Goal: Answer question/provide support: Share knowledge or assist other users

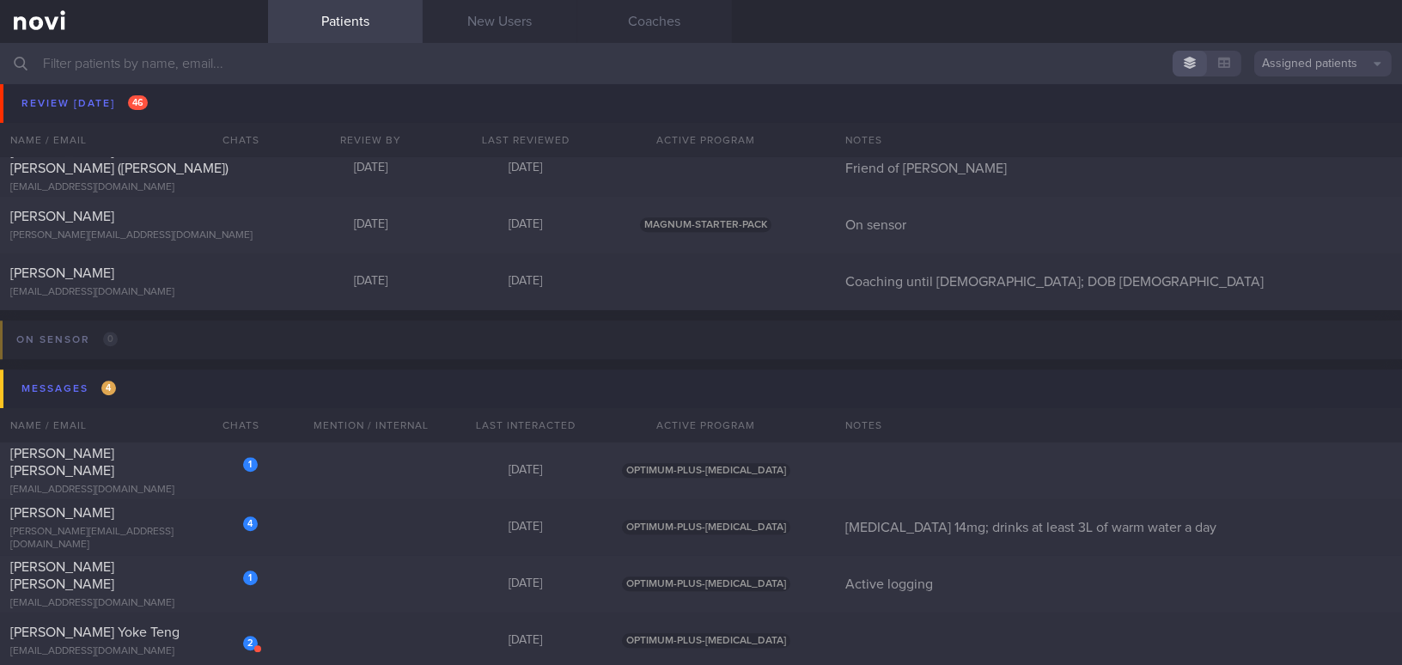
scroll to position [8434, 0]
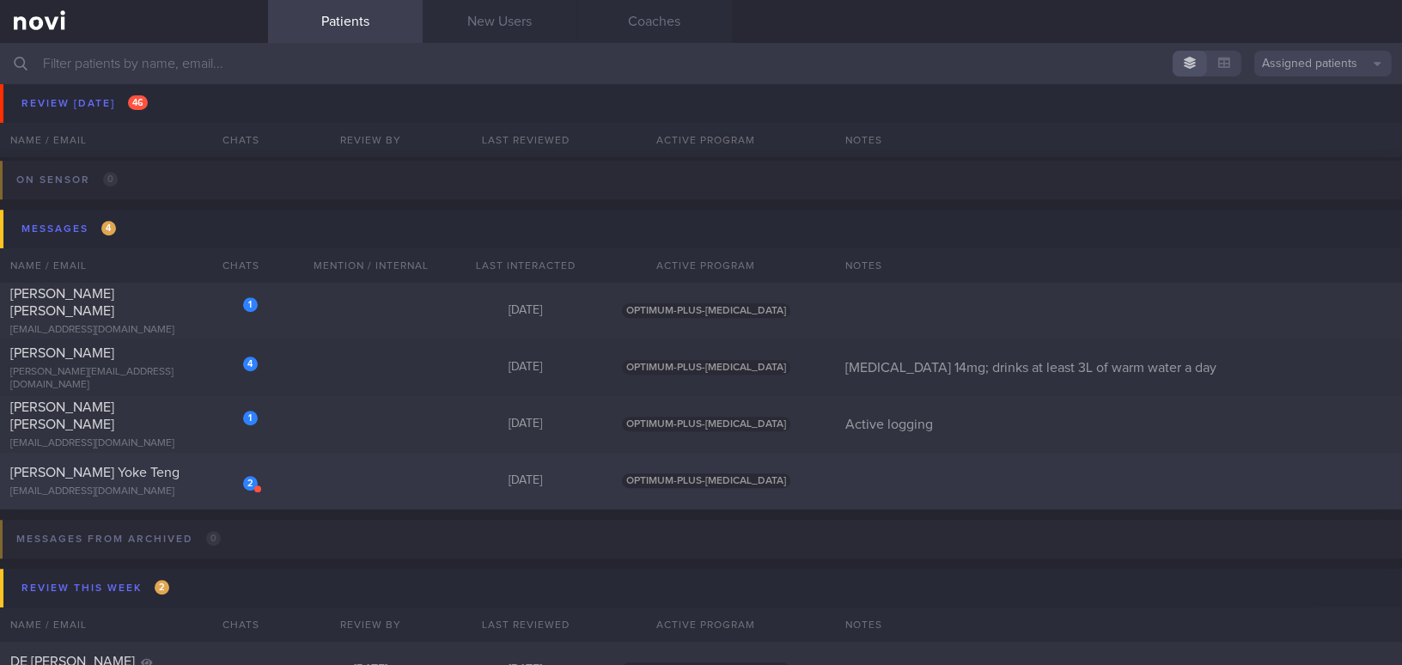
click at [165, 486] on div "[EMAIL_ADDRESS][DOMAIN_NAME]" at bounding box center [133, 491] width 247 height 13
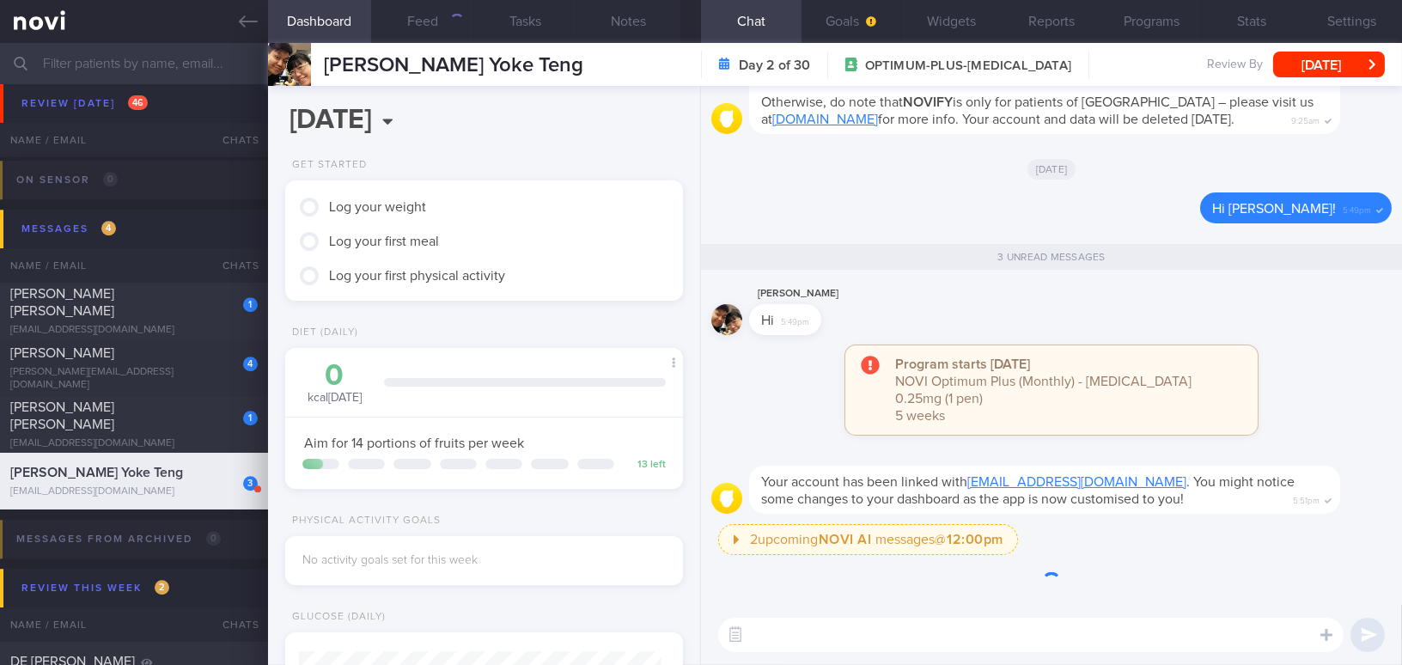
scroll to position [202, 355]
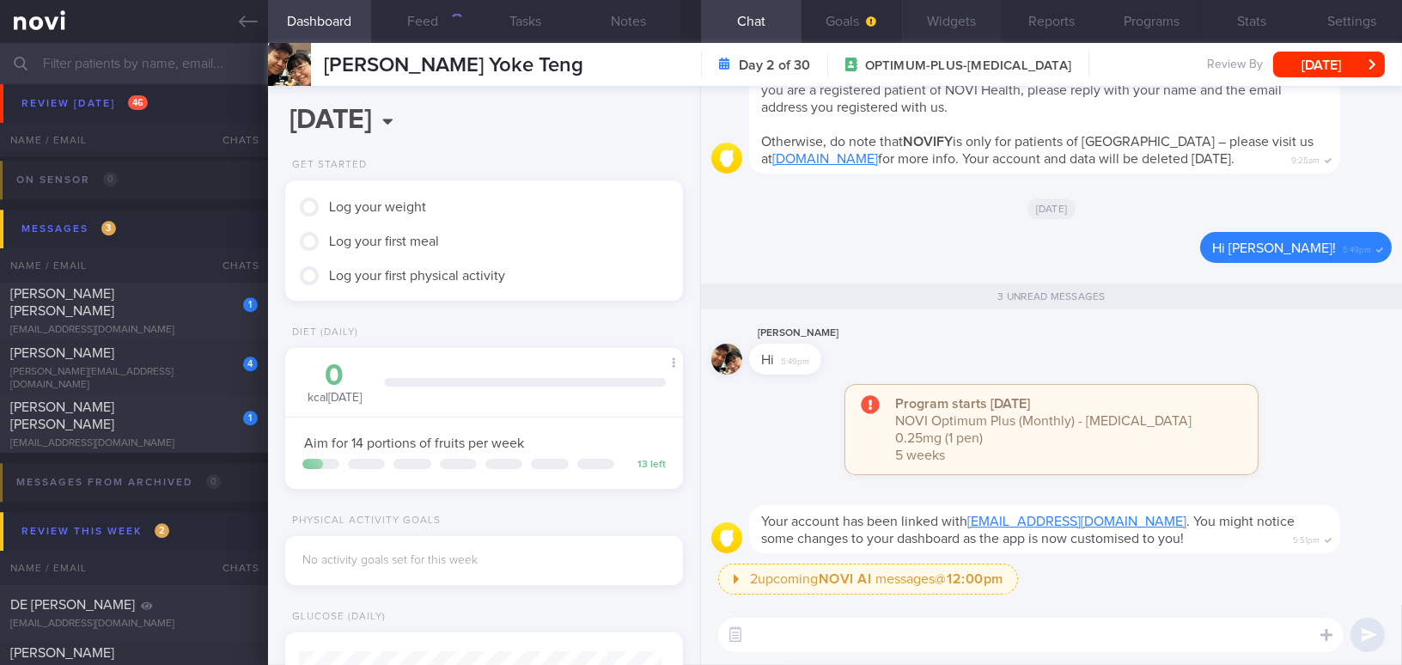
click at [959, 16] on button "Widgets" at bounding box center [951, 21] width 100 height 43
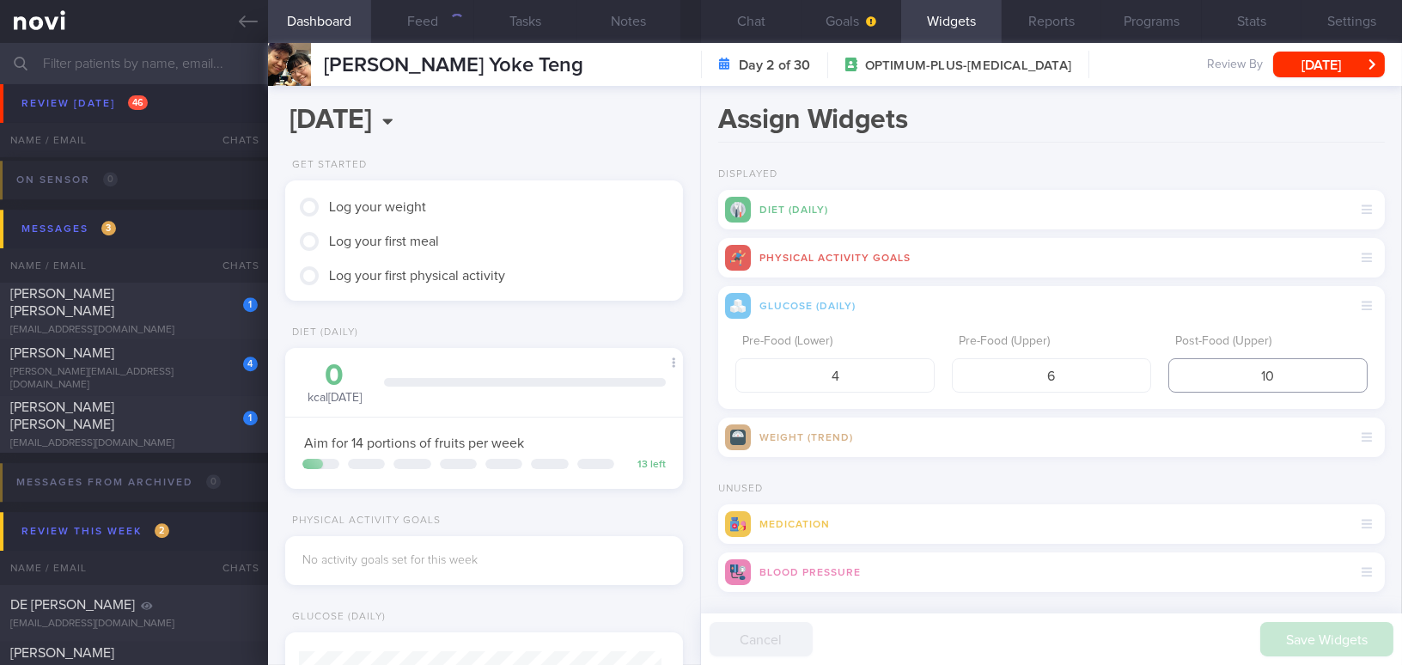
drag, startPoint x: 1262, startPoint y: 371, endPoint x: 1213, endPoint y: 371, distance: 49.0
click at [1213, 371] on input "10" at bounding box center [1267, 375] width 199 height 34
type input "8"
click at [1324, 630] on button "Save Widgets" at bounding box center [1326, 639] width 133 height 34
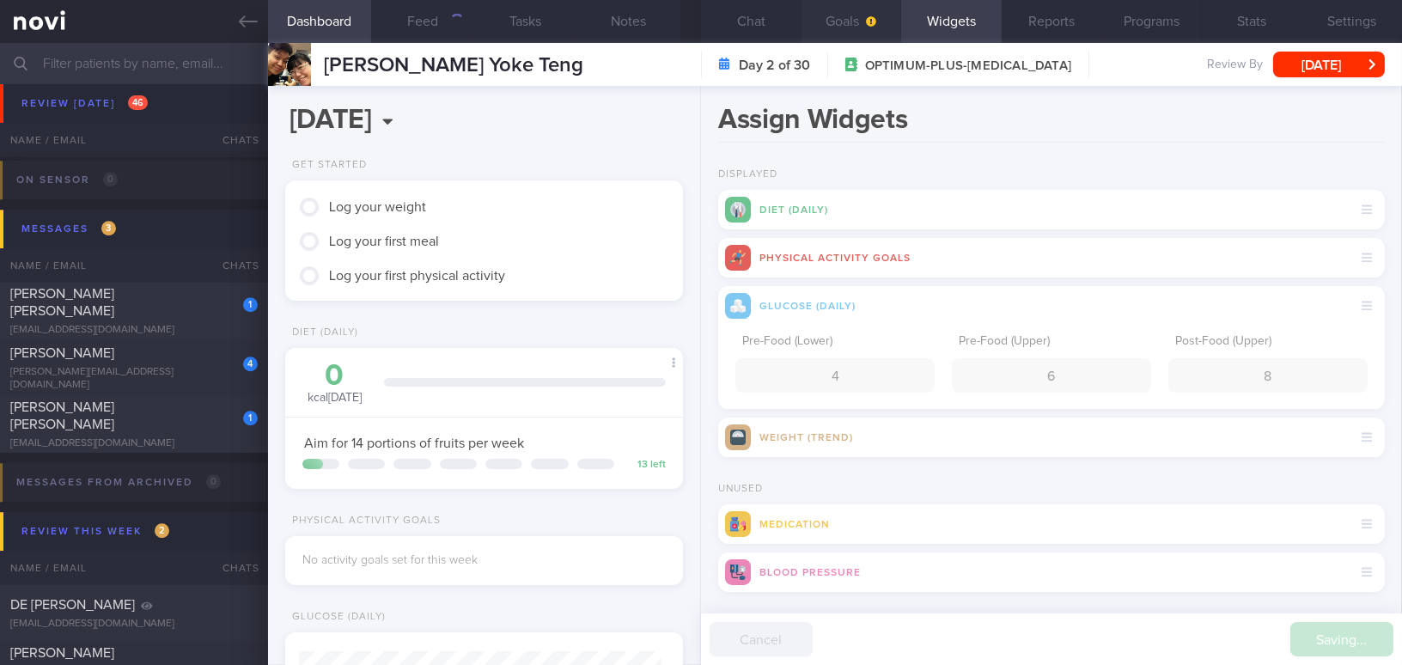
click at [854, 20] on button "Goals" at bounding box center [851, 21] width 100 height 43
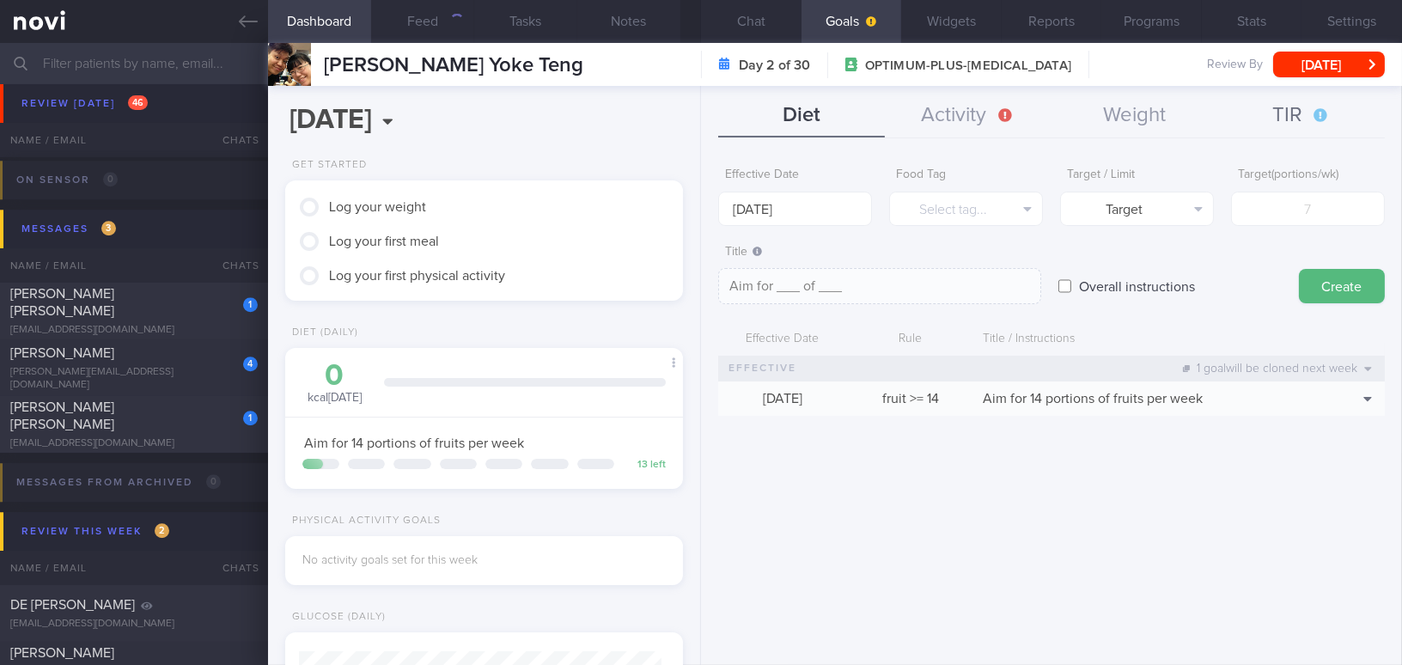
click at [1292, 113] on button "TIR" at bounding box center [1301, 115] width 167 height 43
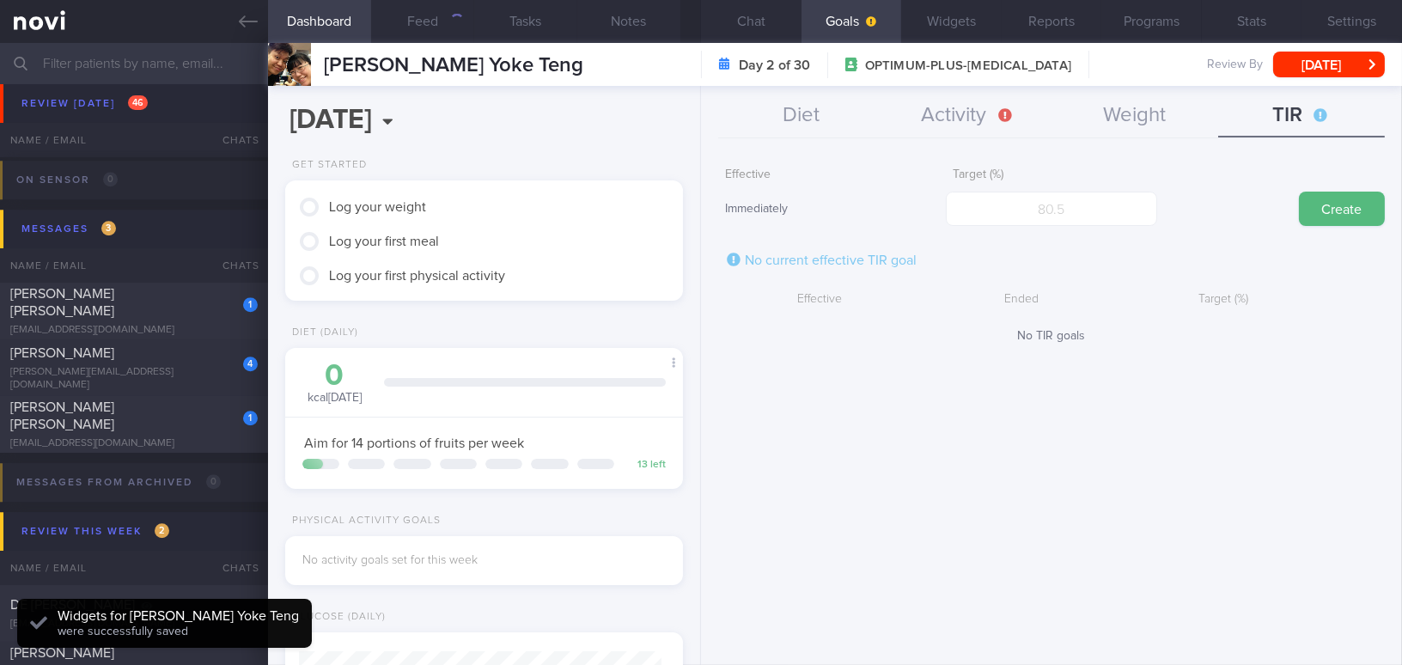
scroll to position [181, 362]
click at [1070, 216] on input "number" at bounding box center [1051, 209] width 210 height 34
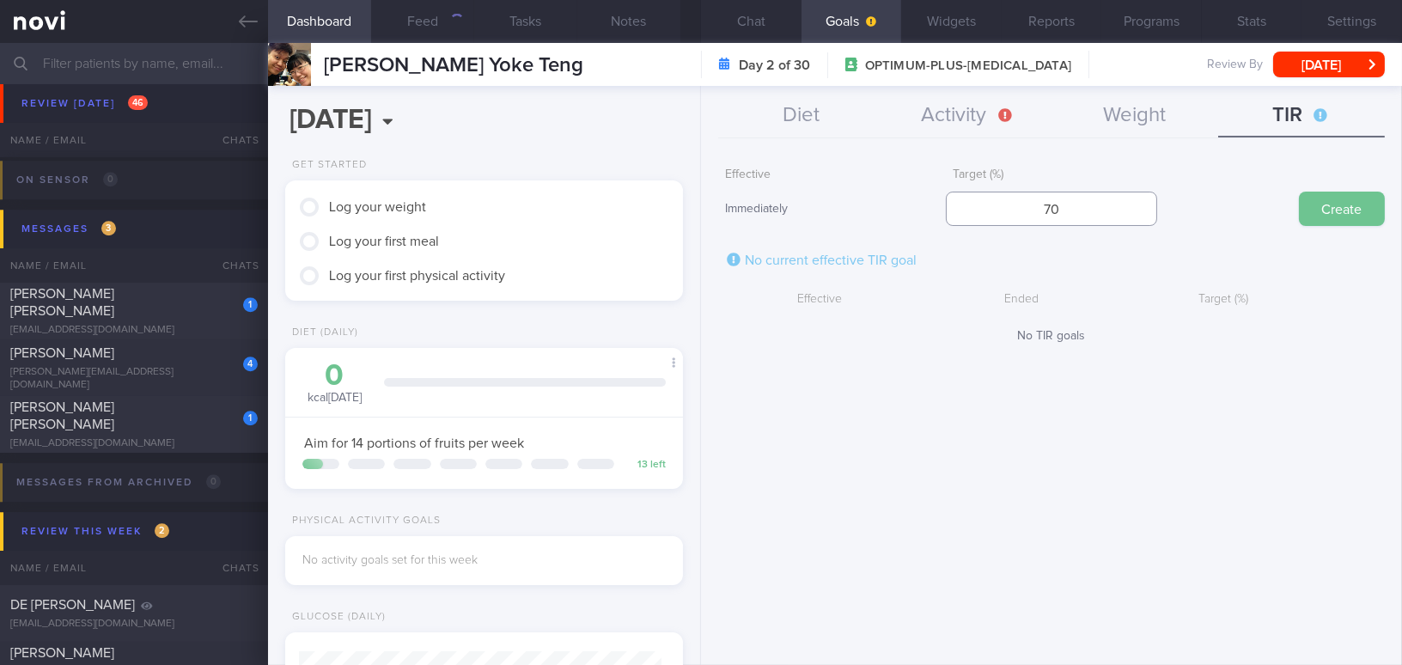
type input "70"
click at [1348, 211] on button "Create" at bounding box center [1342, 209] width 86 height 34
click at [1151, 109] on button "Weight" at bounding box center [1134, 115] width 167 height 43
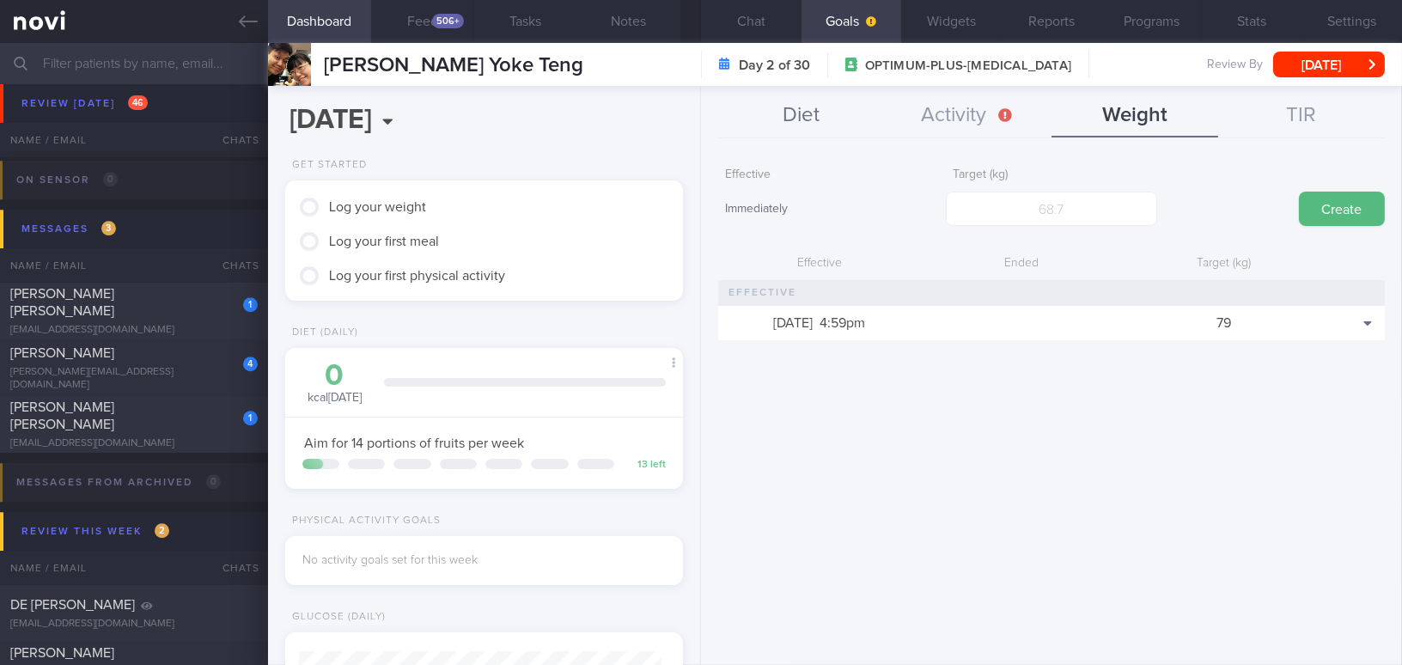
click at [810, 115] on button "Diet" at bounding box center [801, 115] width 167 height 43
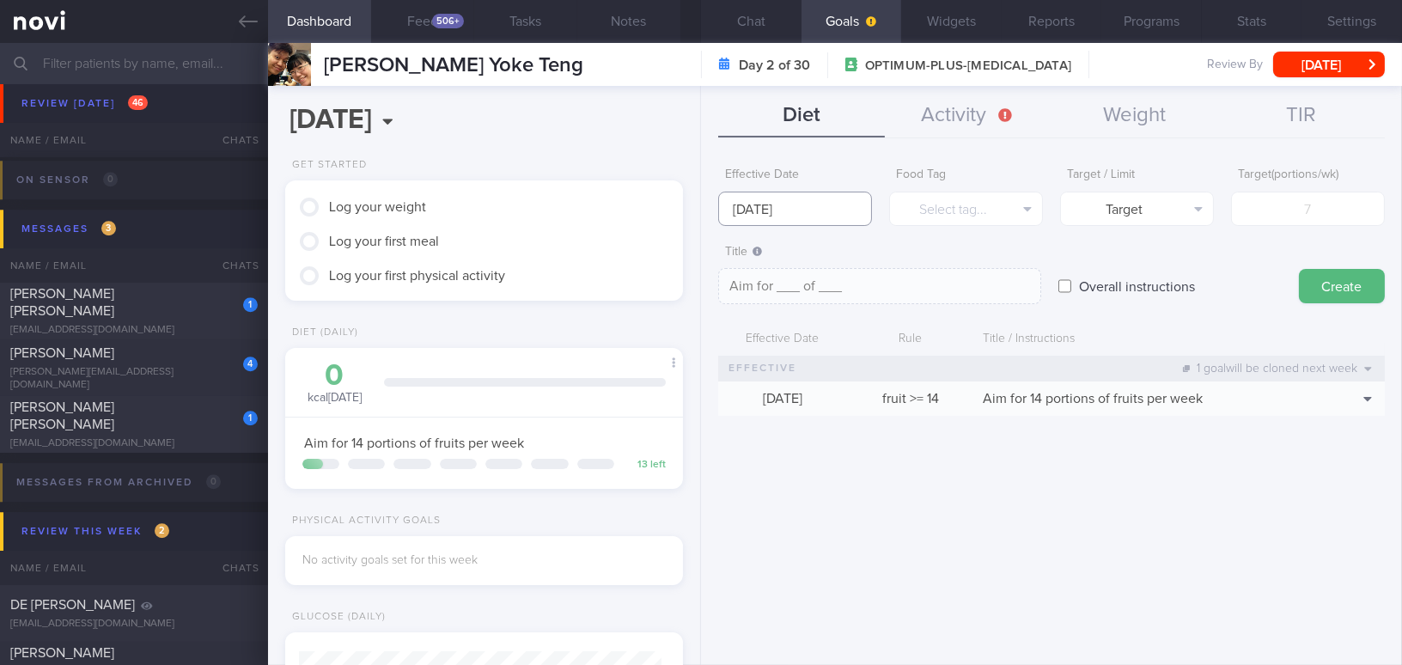
click at [833, 206] on input "[DATE]" at bounding box center [795, 209] width 154 height 34
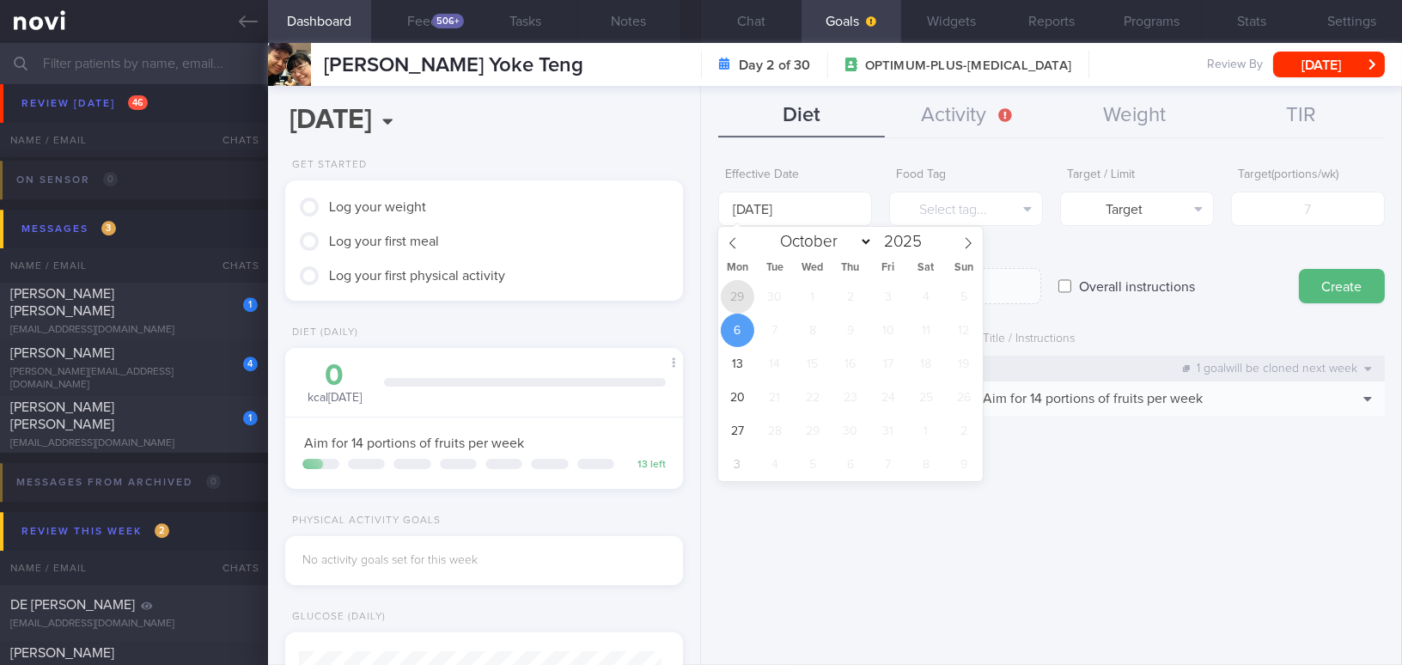
click at [733, 298] on span "29" at bounding box center [737, 296] width 33 height 33
type input "[DATE]"
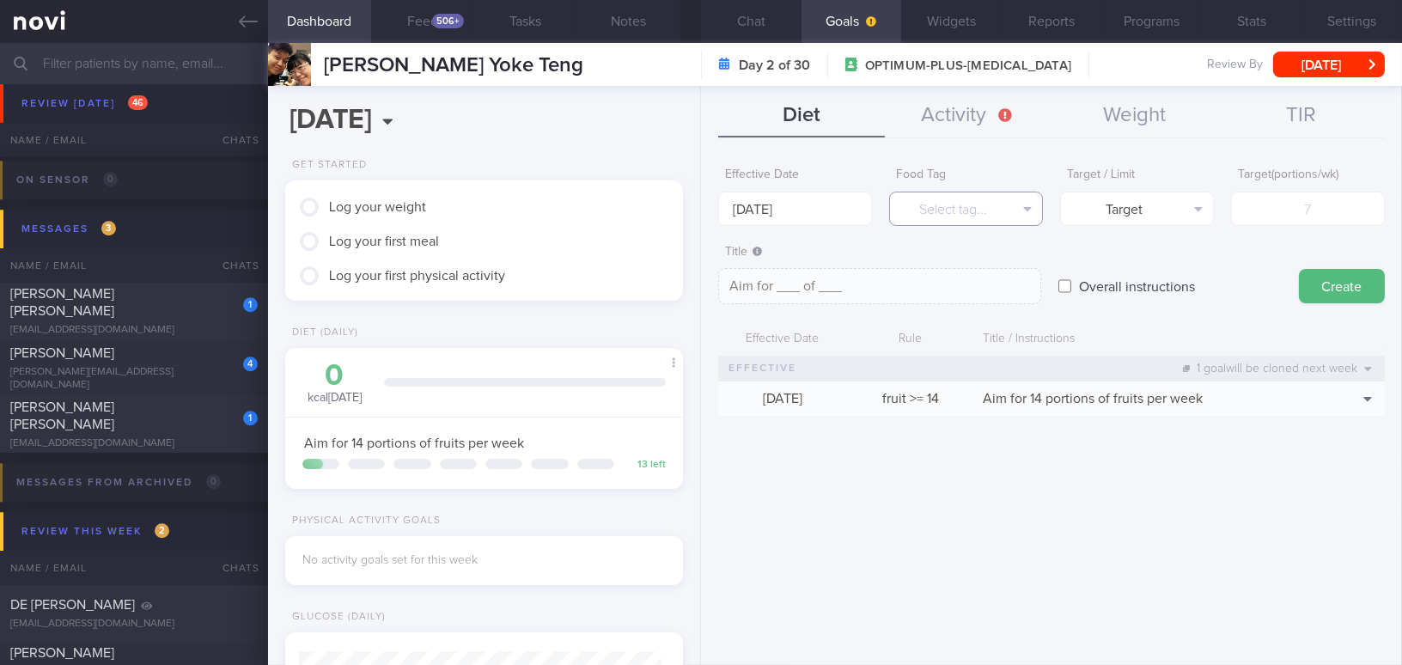
click at [989, 221] on button "Select tag..." at bounding box center [966, 209] width 154 height 34
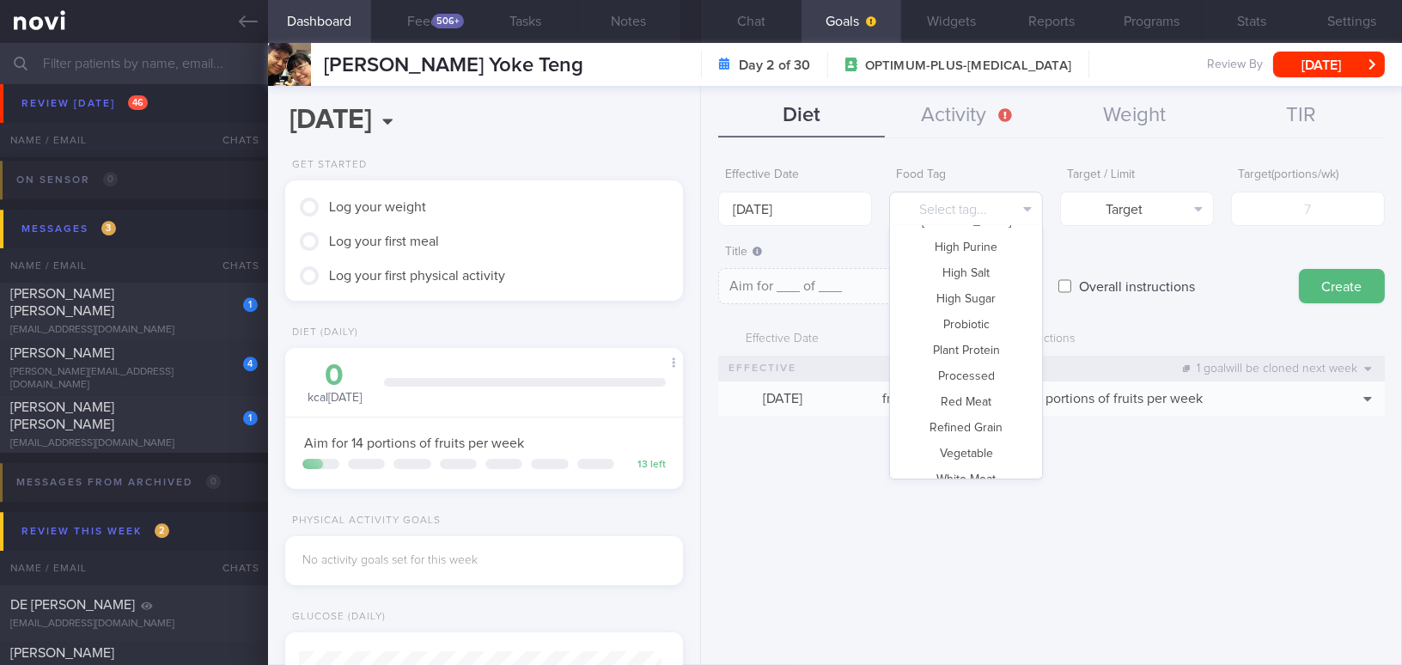
scroll to position [510, 0]
click at [984, 405] on button "Vegetable" at bounding box center [966, 412] width 152 height 26
type textarea "Aim for __ portions of vegetables per week"
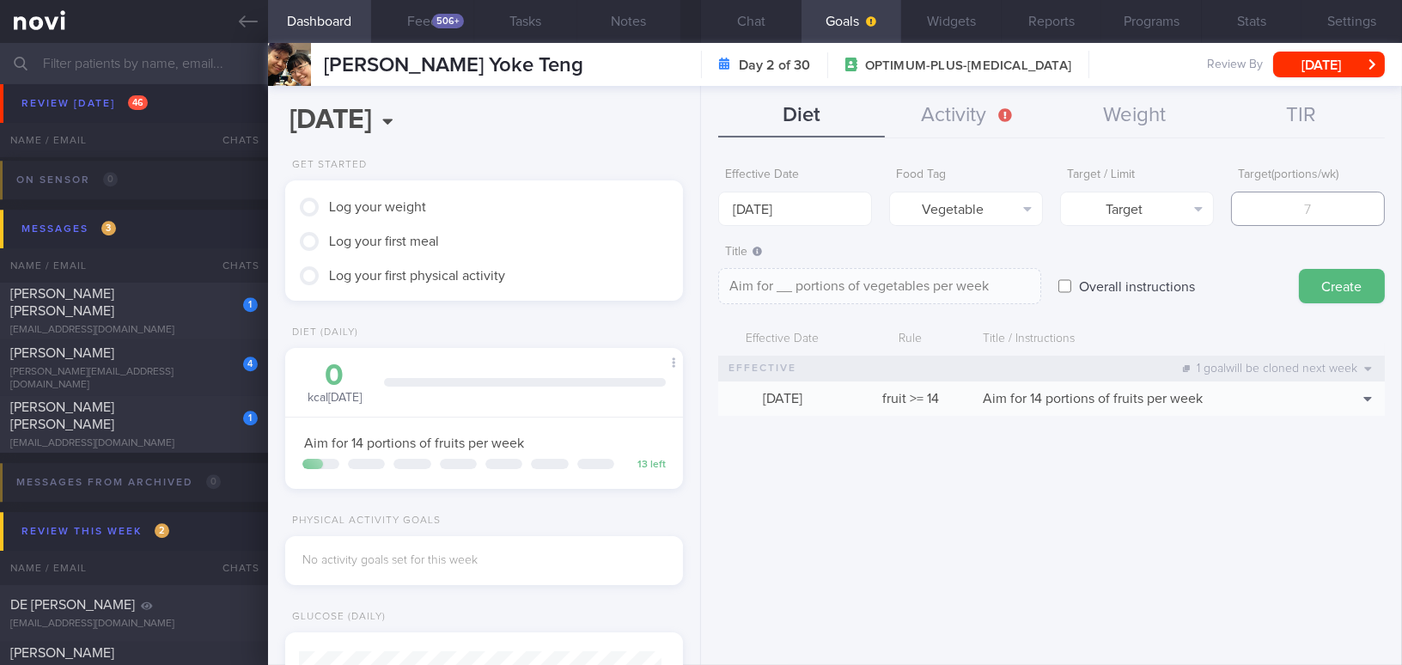
click at [1295, 201] on input "number" at bounding box center [1308, 209] width 154 height 34
type input "1"
type textarea "Aim for 1 portions of vegetables per week"
type input "14"
type textarea "Aim for 14 portions of vegetables per week"
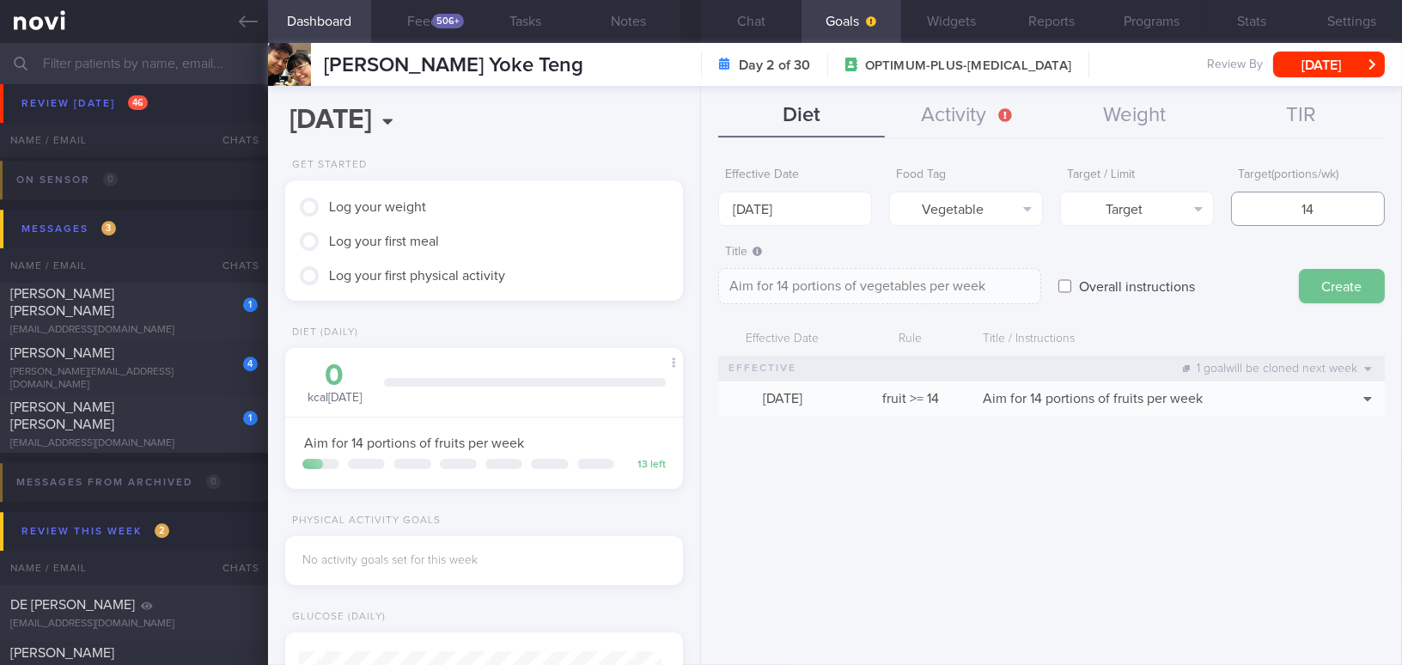
type input "14"
click at [1343, 278] on button "Create" at bounding box center [1342, 286] width 86 height 34
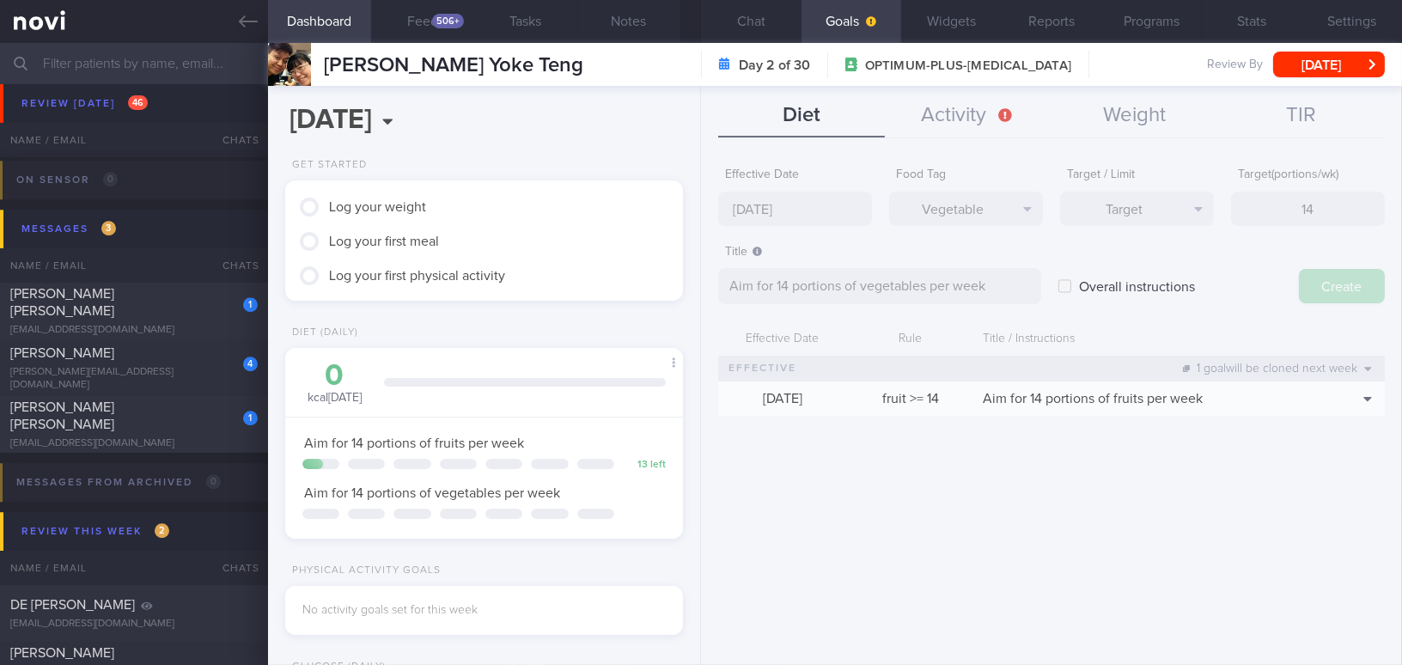
type input "[DATE]"
type textarea "Aim for ___ of ___"
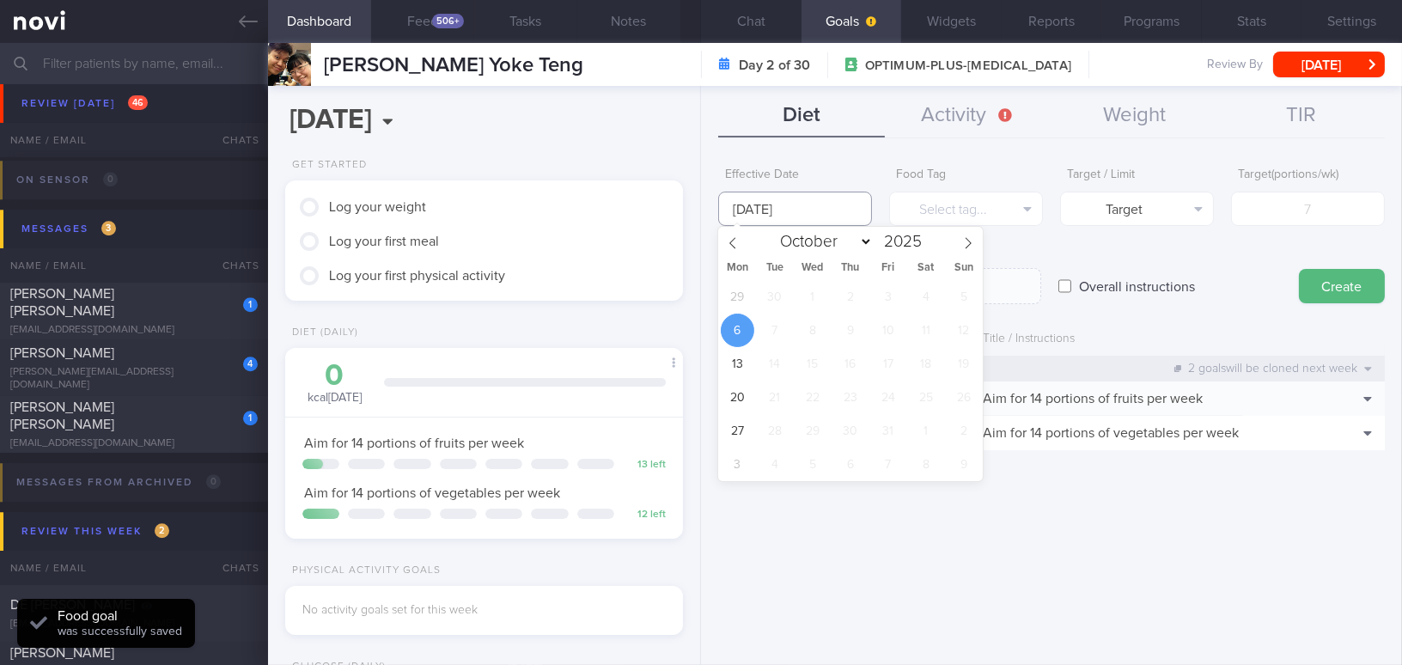
click at [781, 204] on input "[DATE]" at bounding box center [795, 209] width 154 height 34
click at [739, 289] on span "29" at bounding box center [737, 296] width 33 height 33
type input "[DATE]"
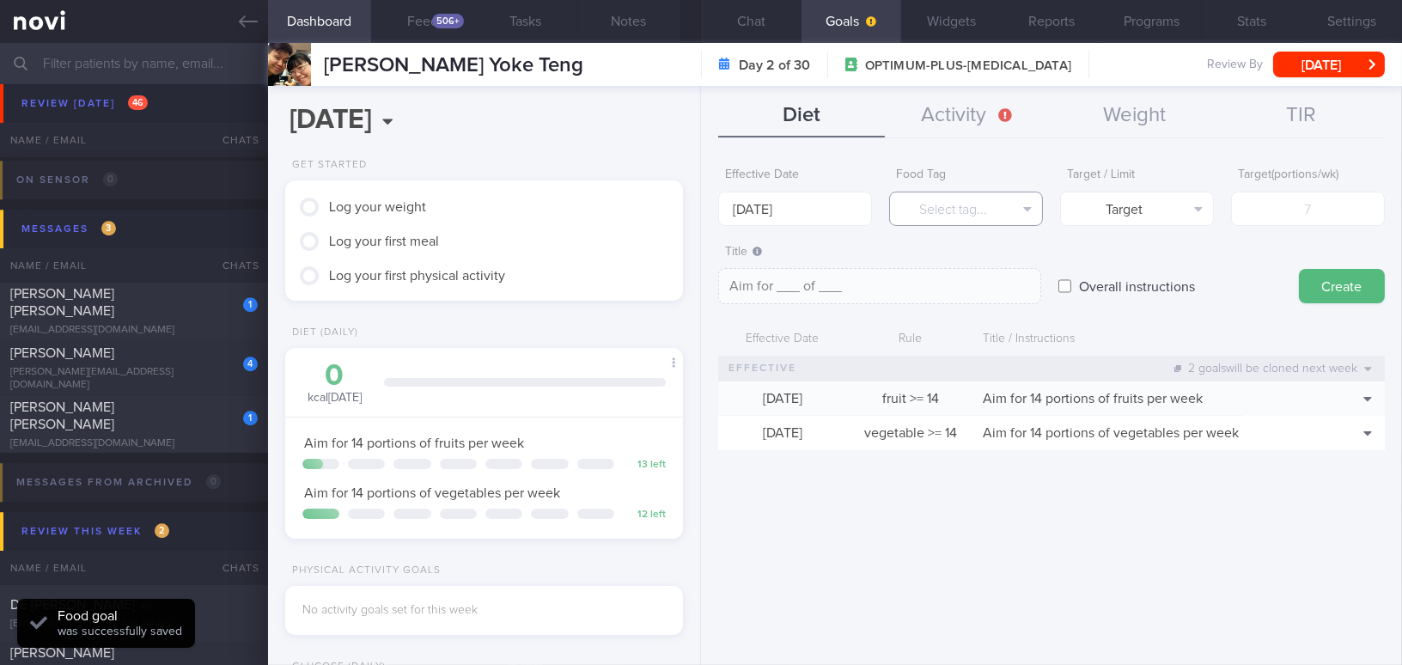
click at [988, 210] on button "Select tag..." at bounding box center [966, 209] width 154 height 34
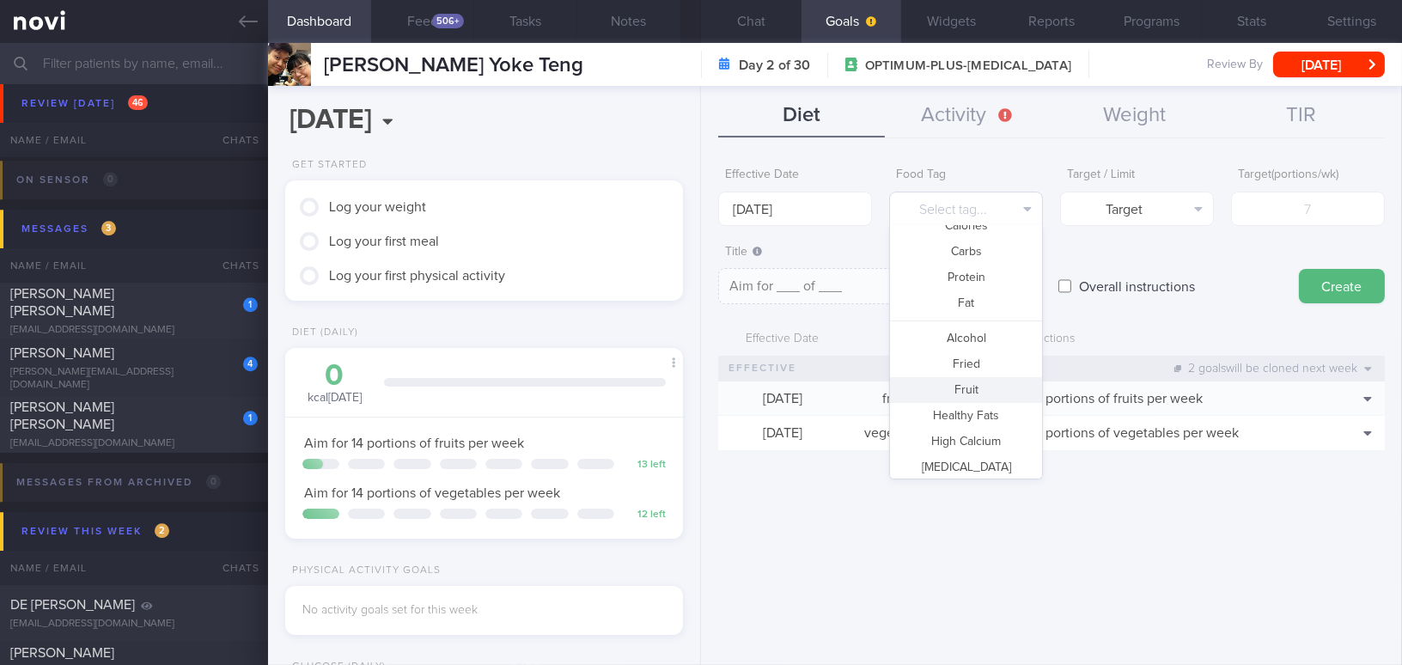
scroll to position [0, 0]
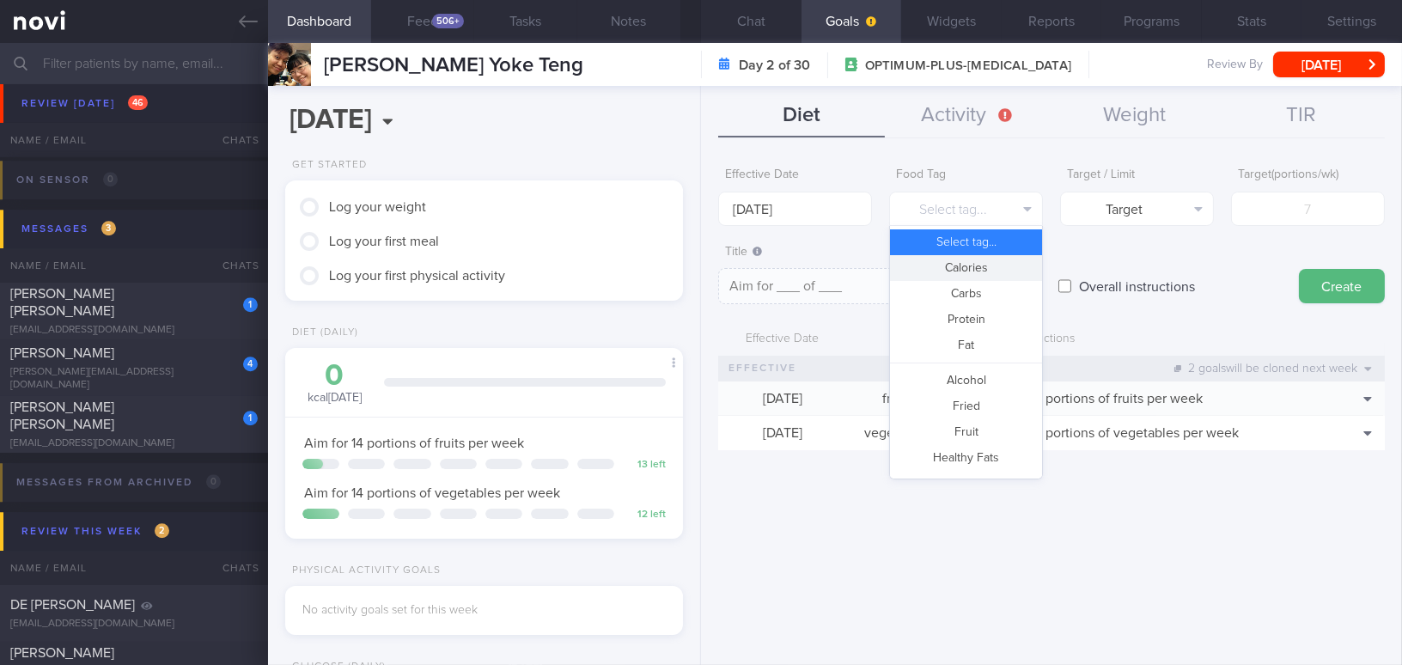
click at [998, 264] on button "Calories" at bounding box center [966, 268] width 152 height 26
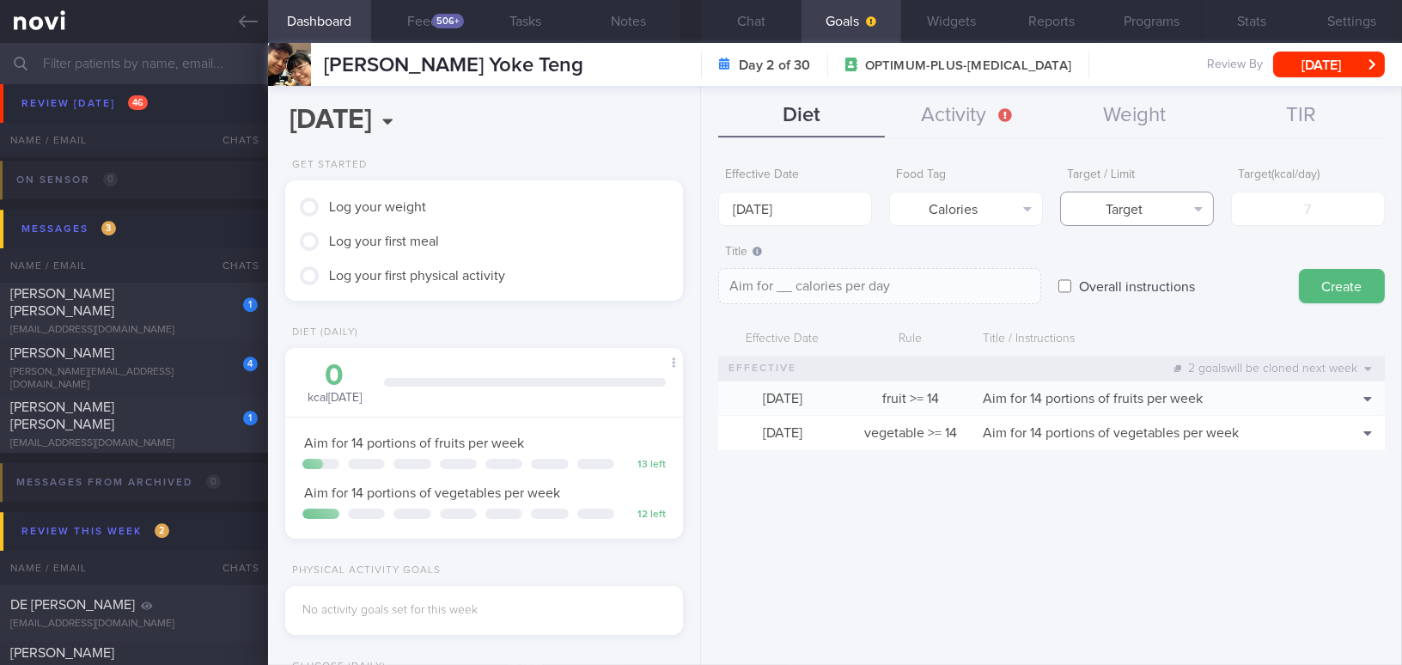
click at [1146, 204] on button "Target" at bounding box center [1137, 209] width 154 height 34
click at [1141, 265] on button "Limit" at bounding box center [1137, 268] width 152 height 26
type textarea "Keep to __ calories per day"
click at [1267, 210] on input "number" at bounding box center [1308, 209] width 154 height 34
type input "1"
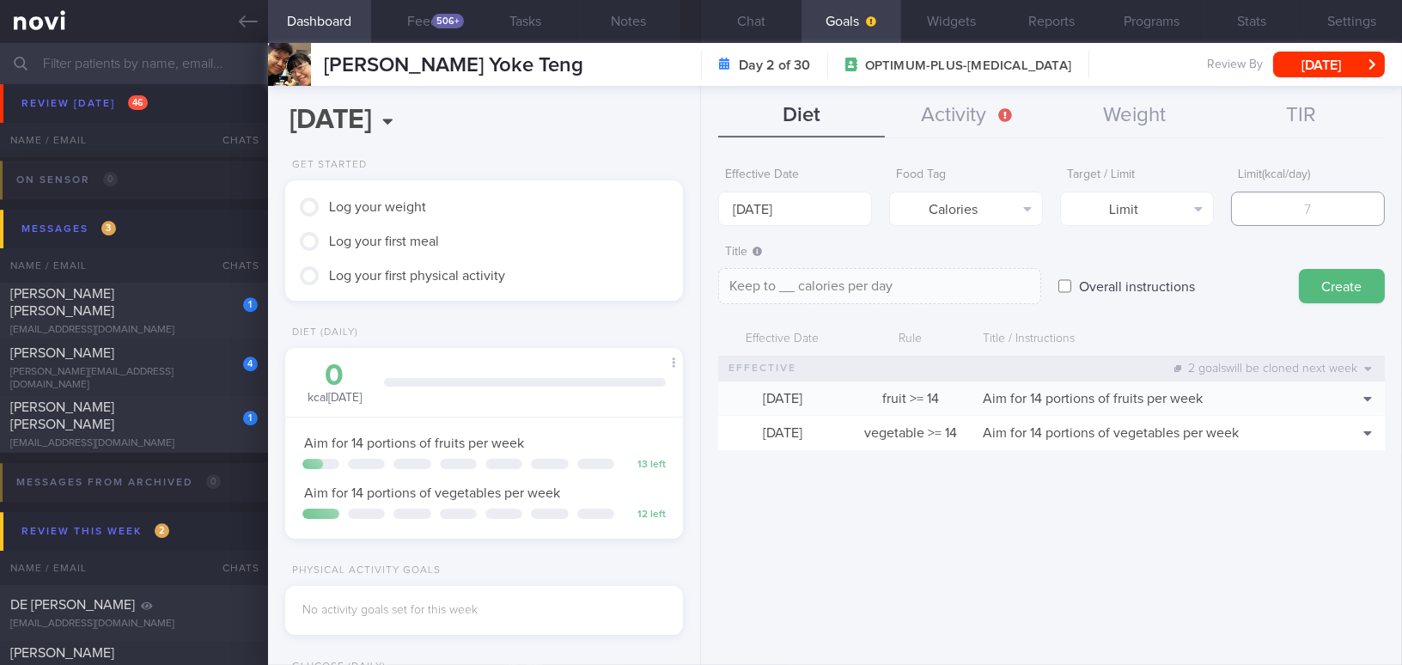
type textarea "Keep to 1 calories per day"
type input "12"
type textarea "Keep to 12 calories per day"
type input "120"
type textarea "Keep to 120 calories per day"
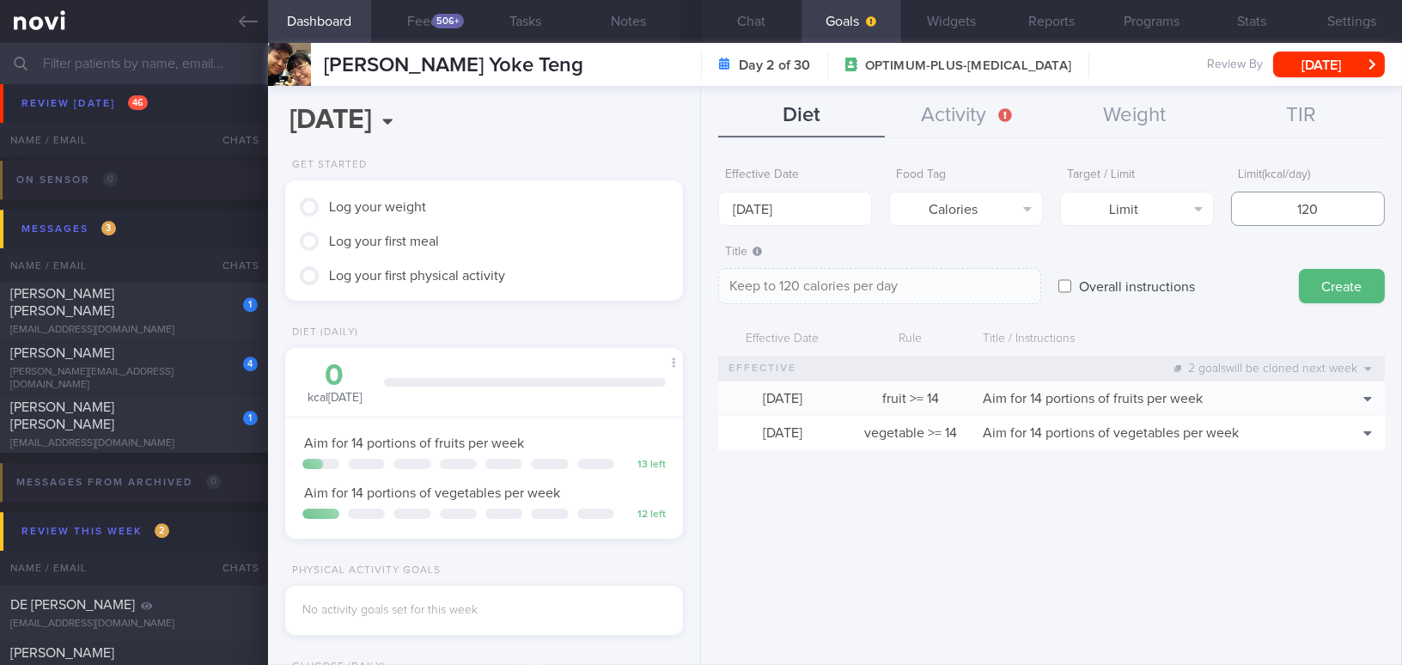
type input "1200"
type textarea "Keep to 1200 calories per day"
type input "1200"
click at [1329, 291] on button "Create" at bounding box center [1342, 286] width 86 height 34
type input "[DATE]"
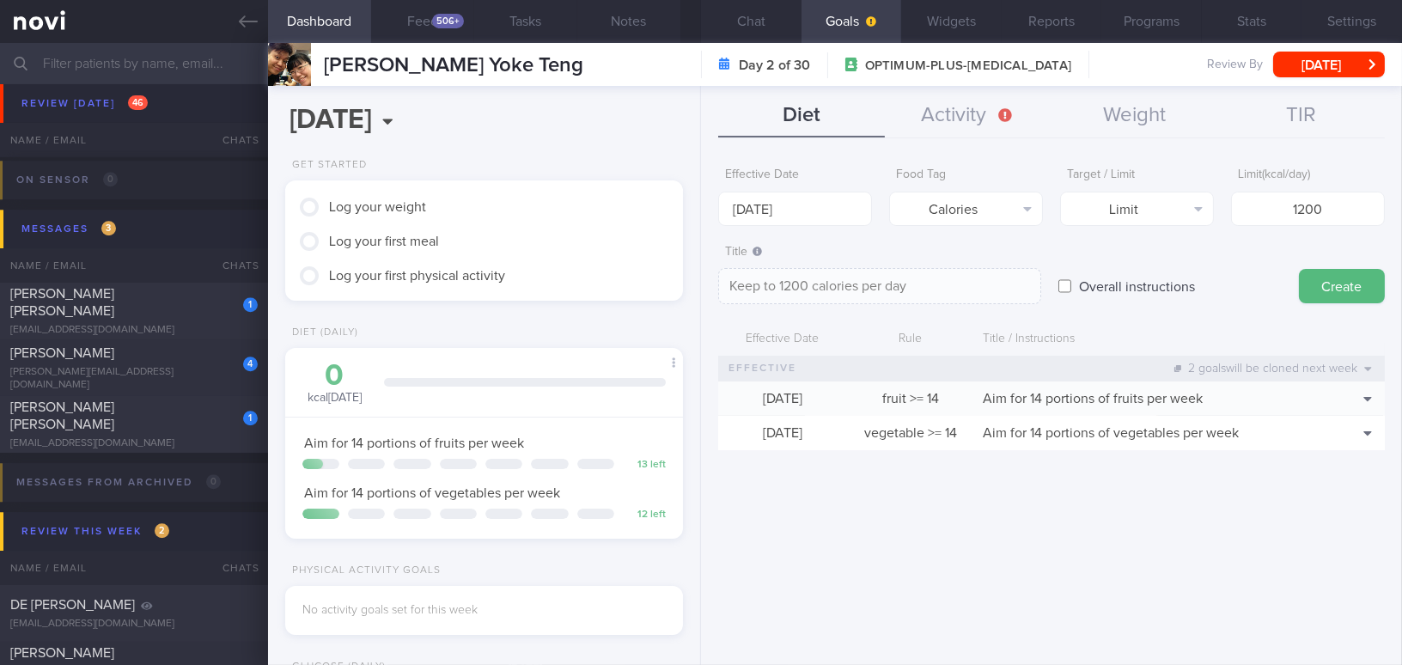
type textarea "Aim for ___ of ___"
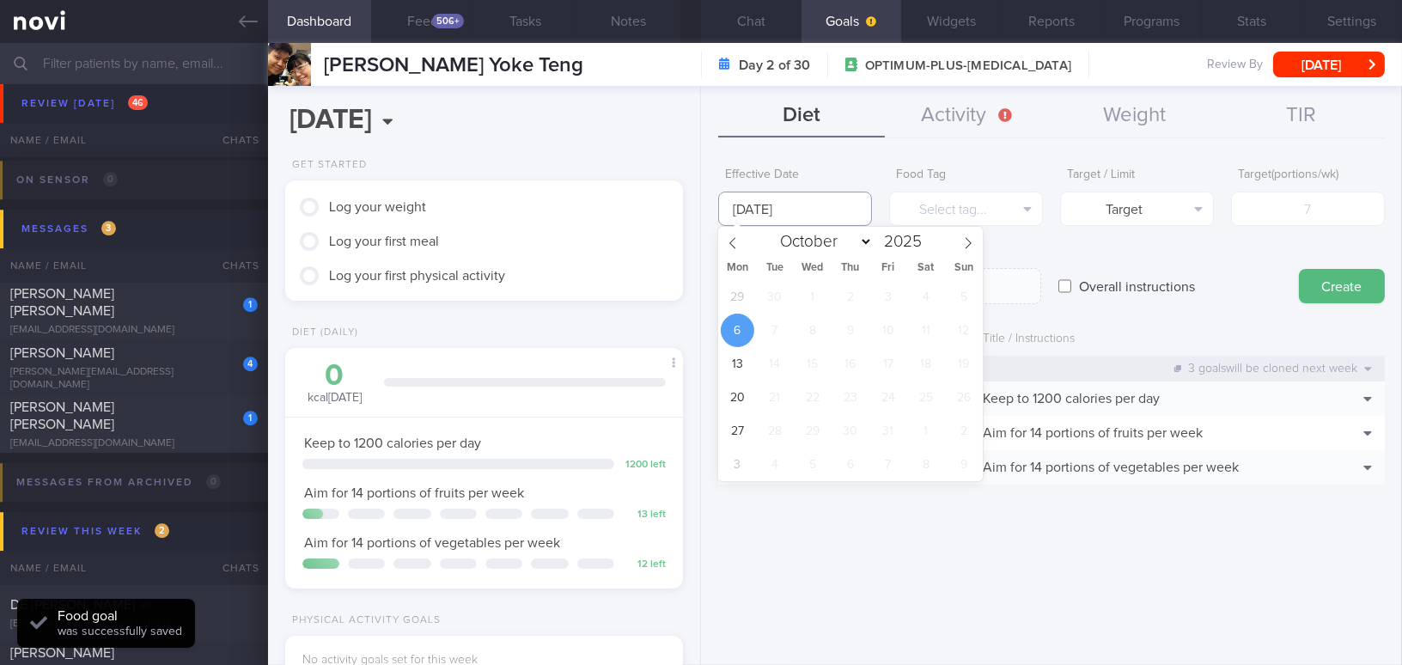
click at [781, 202] on input "[DATE]" at bounding box center [795, 209] width 154 height 34
click at [740, 287] on span "29" at bounding box center [737, 296] width 33 height 33
type input "[DATE]"
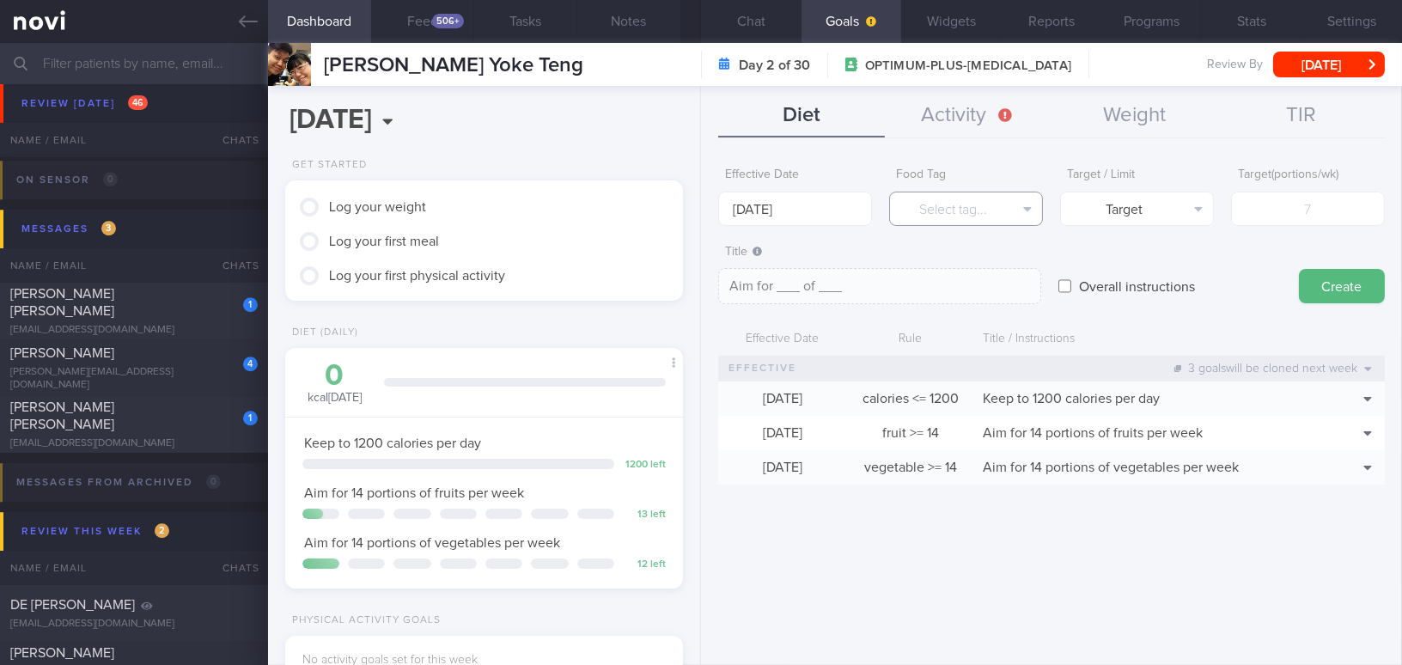
click at [989, 216] on button "Select tag..." at bounding box center [966, 209] width 154 height 34
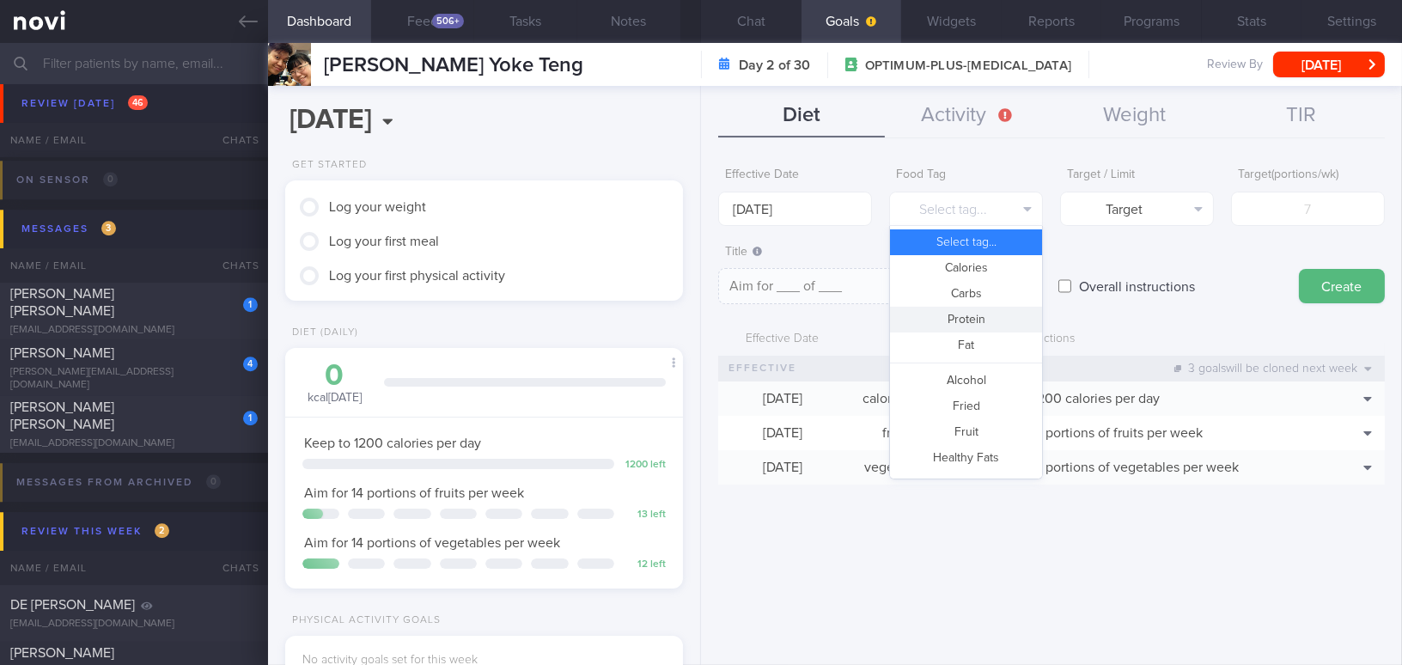
click at [977, 314] on button "Protein" at bounding box center [966, 320] width 152 height 26
type textarea "Aim for __g of protein per day"
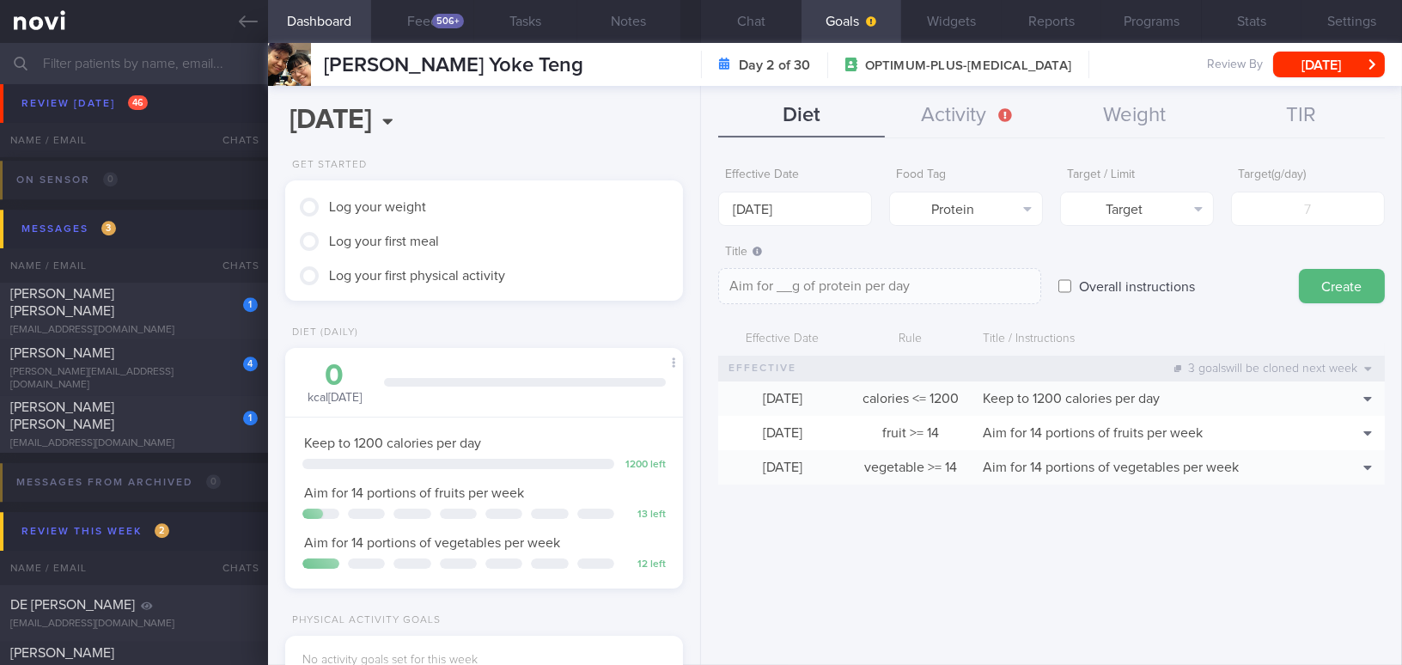
click at [1231, 207] on div "Target ( g/day )" at bounding box center [1308, 192] width 154 height 67
click at [1263, 210] on input "number" at bounding box center [1308, 209] width 154 height 34
type input "9"
type textarea "Aim for 9g of protein per day"
type input "90"
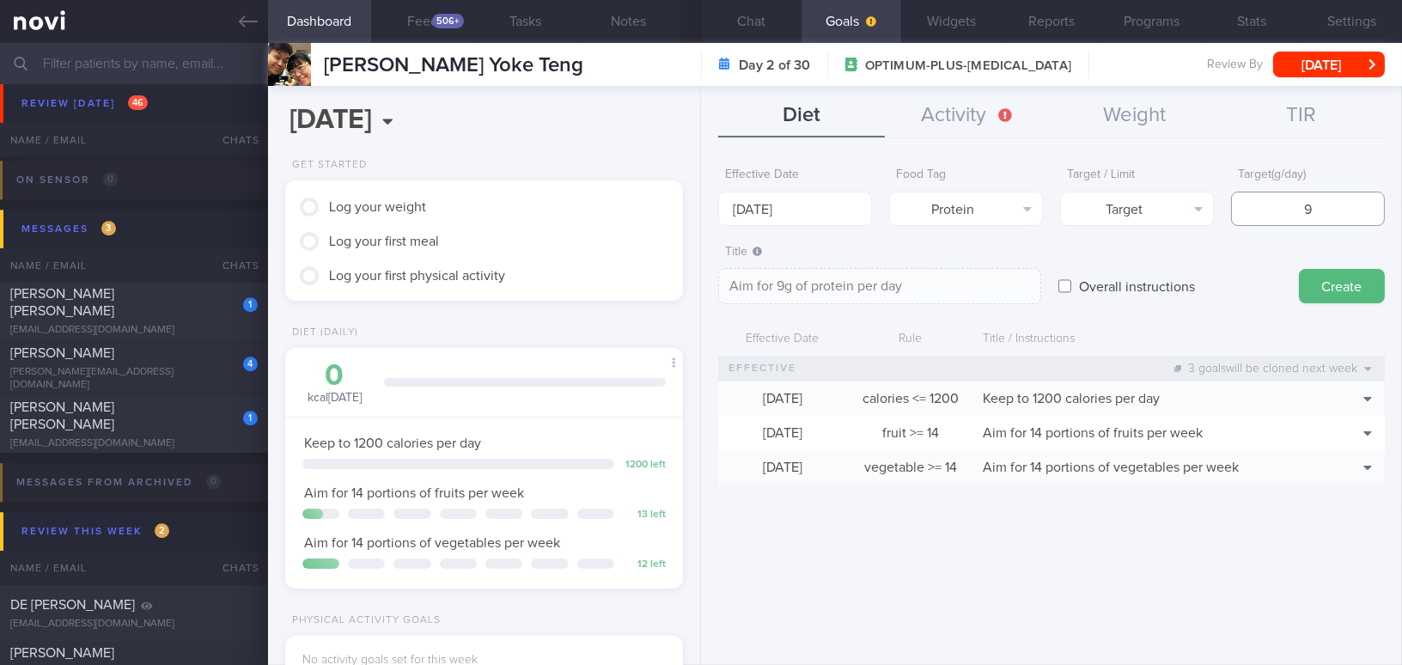
type textarea "Aim for 90g of protein per day"
type input "90"
click at [1354, 284] on button "Create" at bounding box center [1342, 286] width 86 height 34
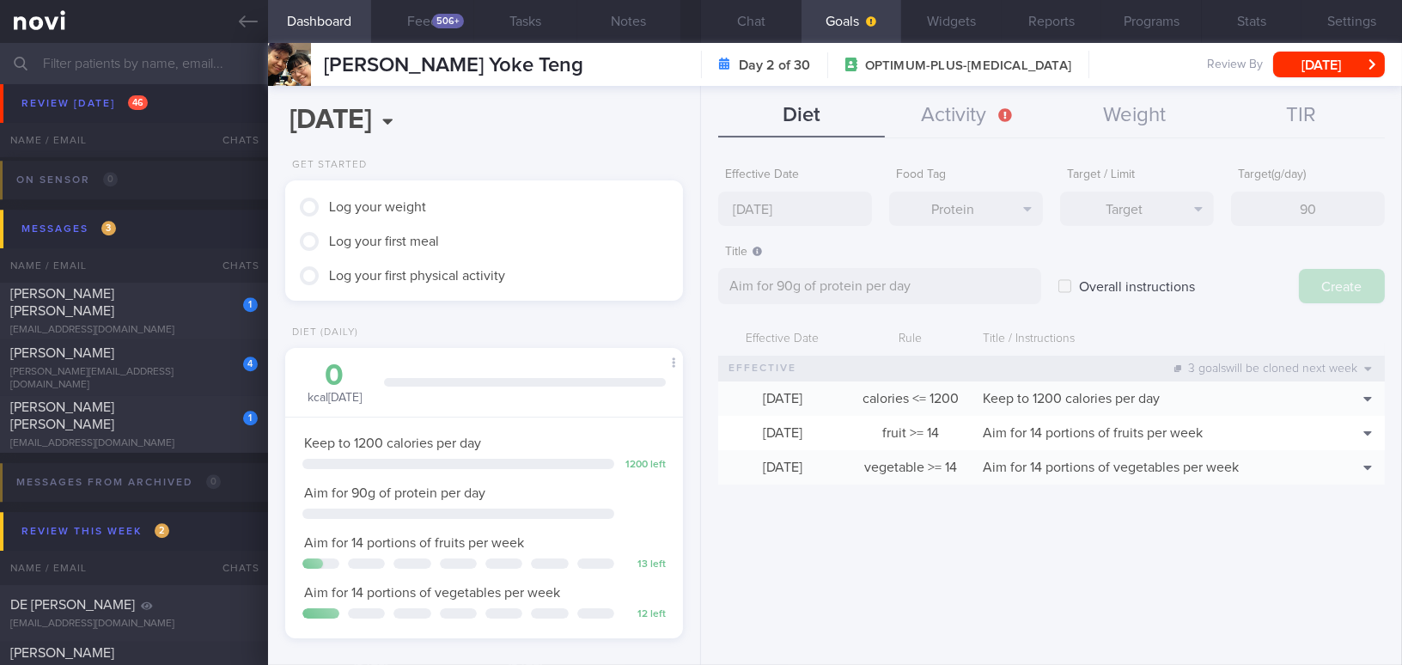
type input "[DATE]"
type textarea "Aim for ___ of ___"
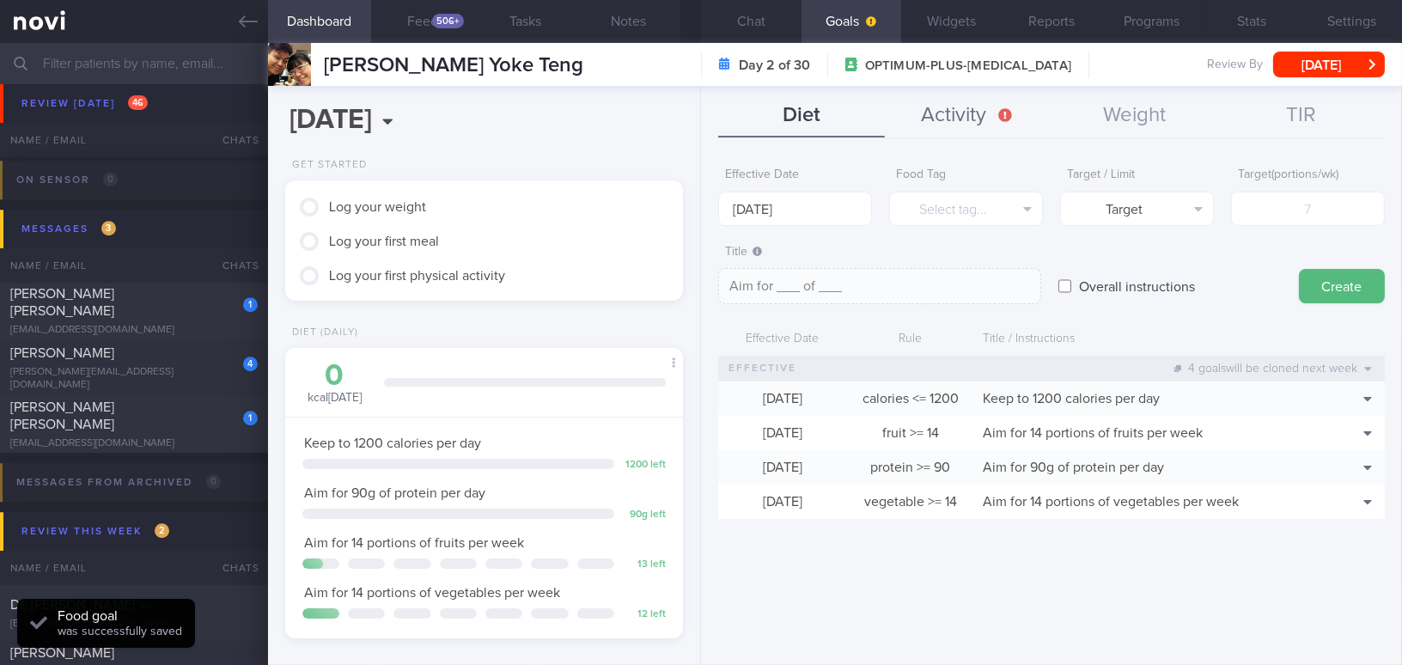
click at [958, 109] on button "Activity" at bounding box center [968, 115] width 167 height 43
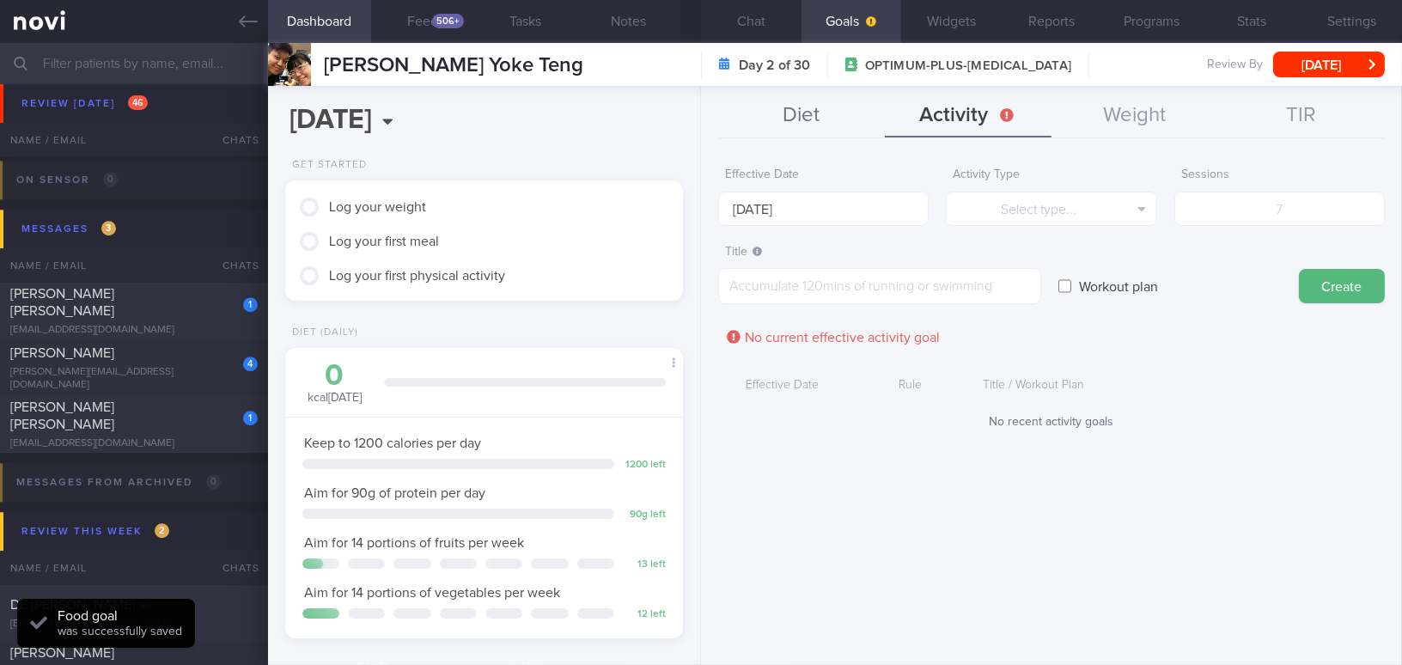
click at [787, 112] on button "Diet" at bounding box center [801, 115] width 167 height 43
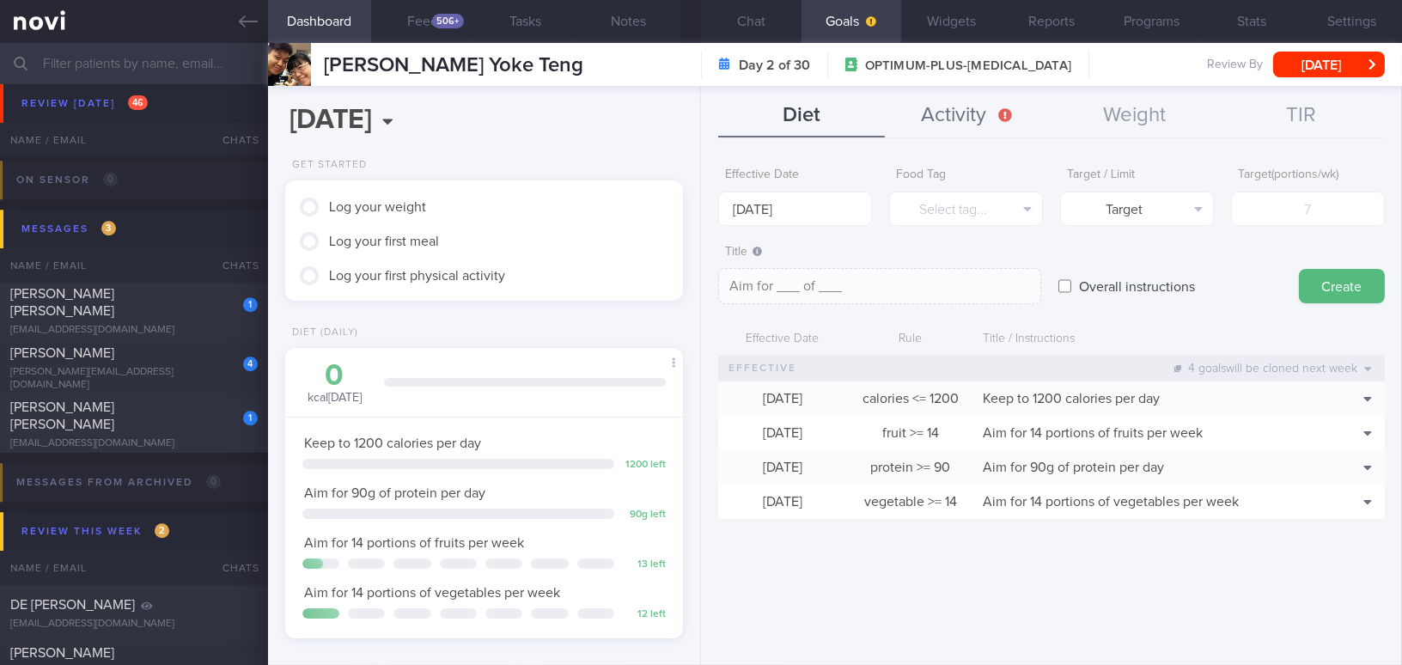
click at [984, 117] on button "Activity" at bounding box center [968, 115] width 167 height 43
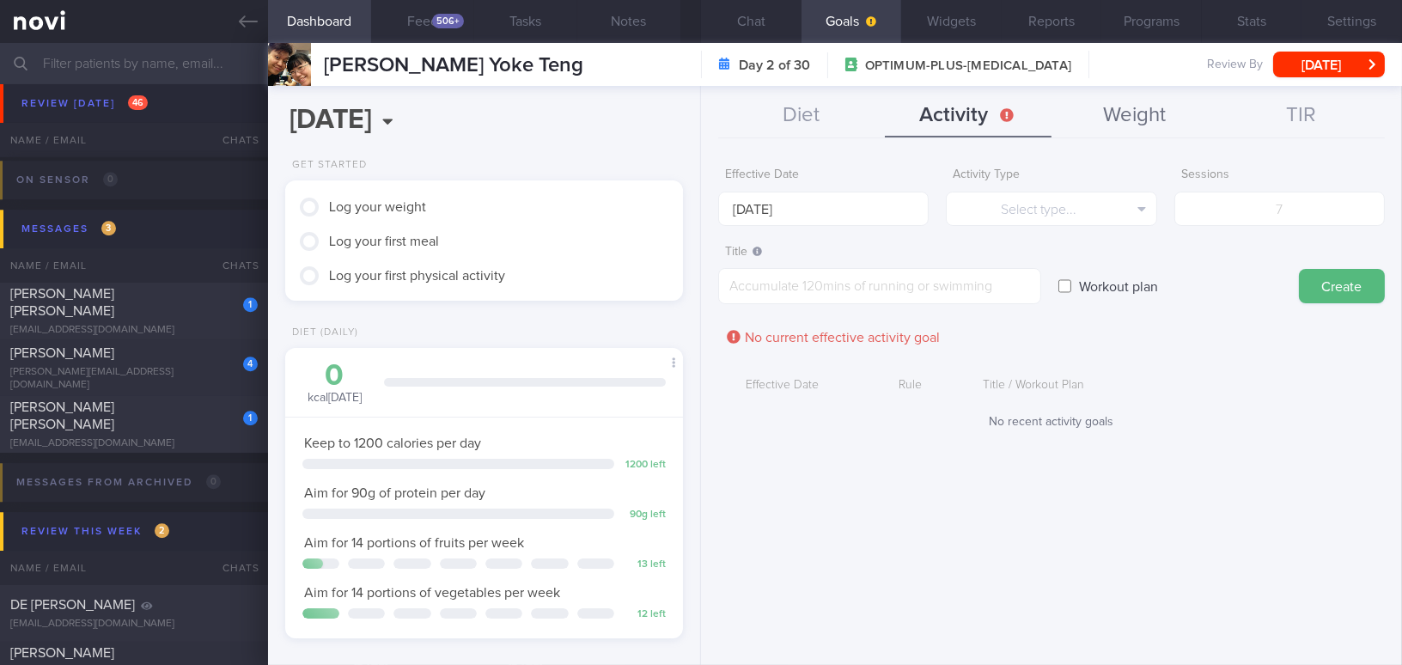
click at [1118, 124] on button "Weight" at bounding box center [1134, 115] width 167 height 43
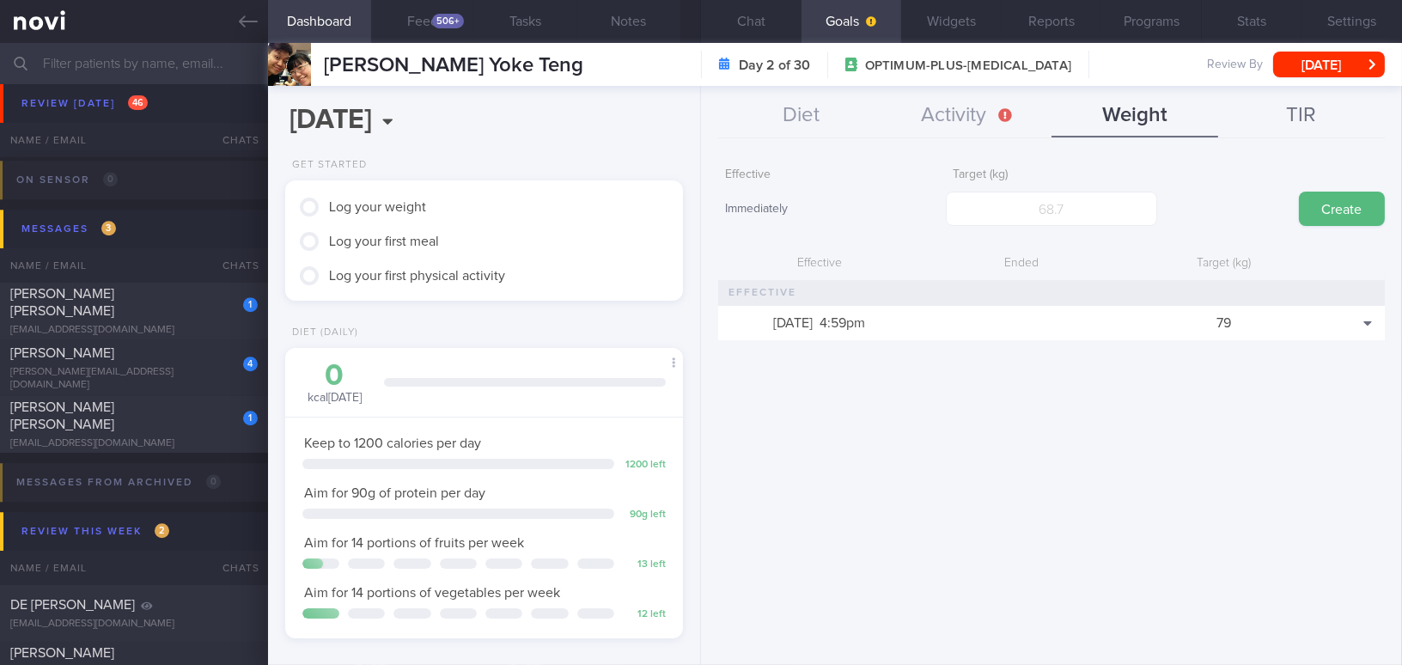
click at [1291, 113] on button "TIR" at bounding box center [1301, 115] width 167 height 43
click at [999, 113] on button "Activity" at bounding box center [968, 115] width 167 height 43
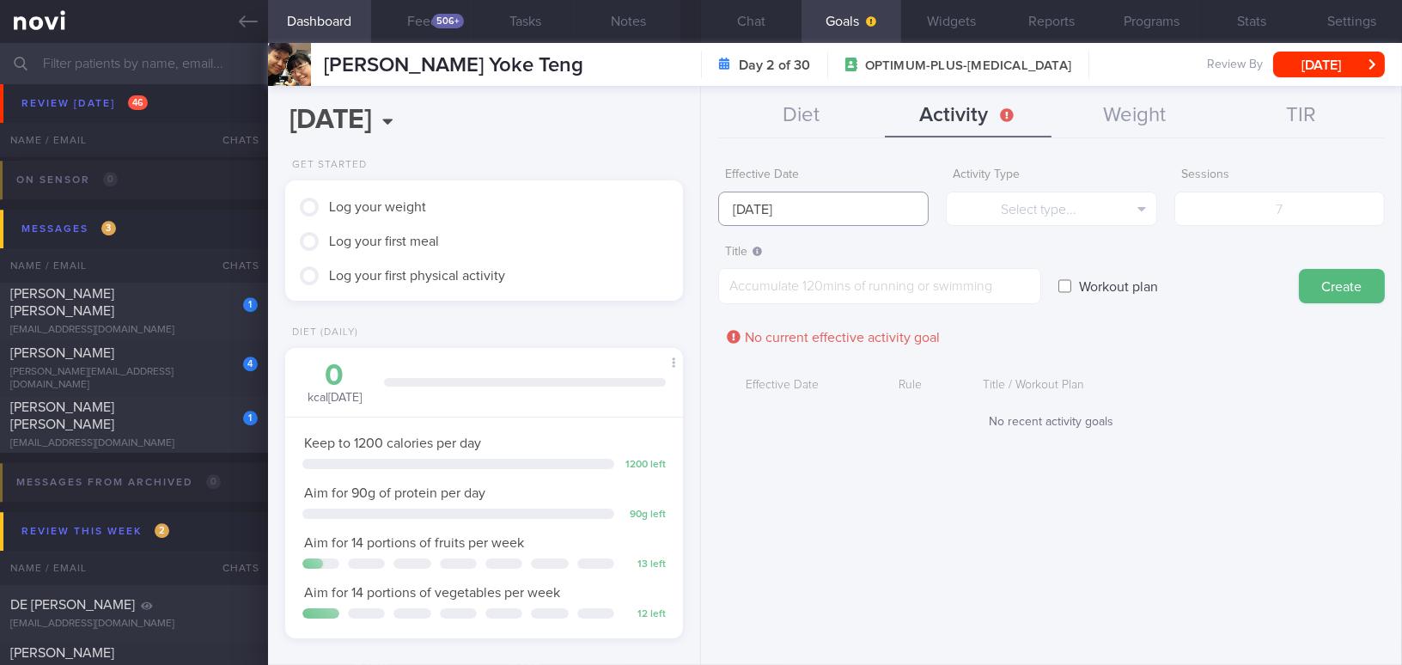
click at [781, 206] on input "[DATE]" at bounding box center [823, 209] width 210 height 34
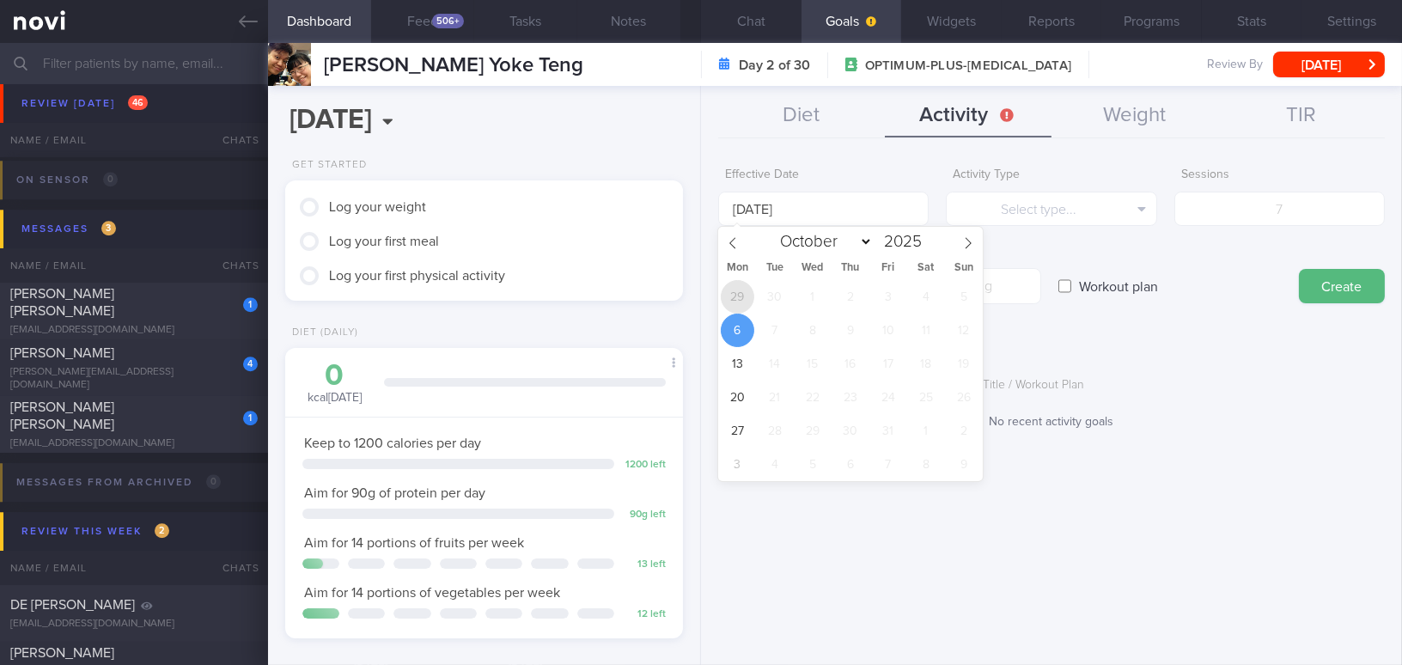
click at [746, 294] on span "29" at bounding box center [737, 296] width 33 height 33
type input "[DATE]"
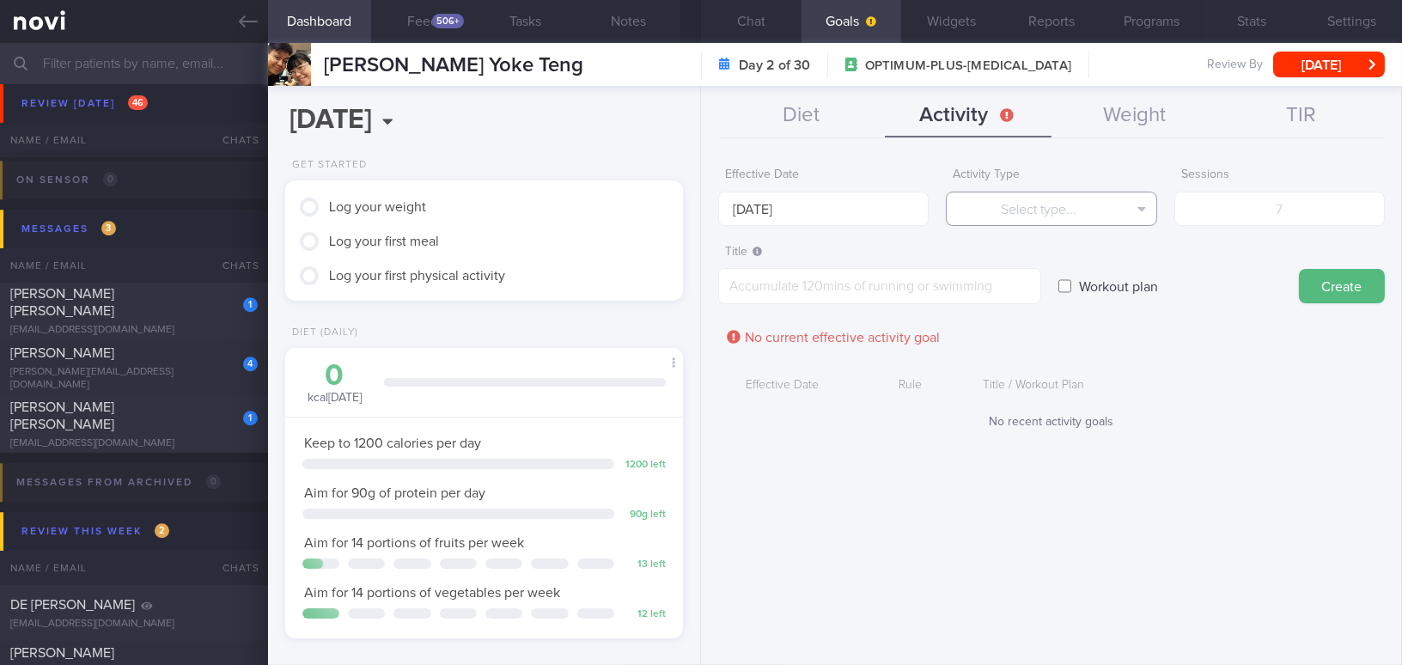
click at [1035, 208] on button "Select type..." at bounding box center [1051, 209] width 210 height 34
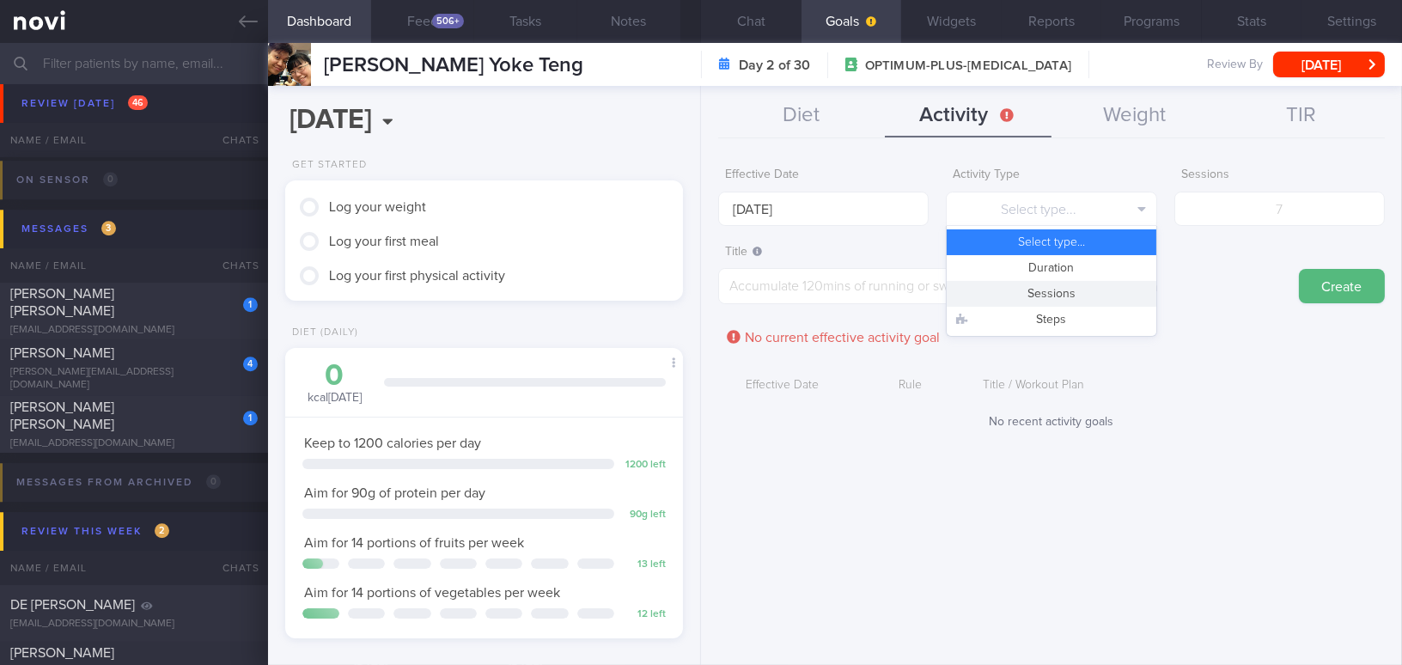
click at [1024, 292] on button "Sessions" at bounding box center [1051, 294] width 209 height 26
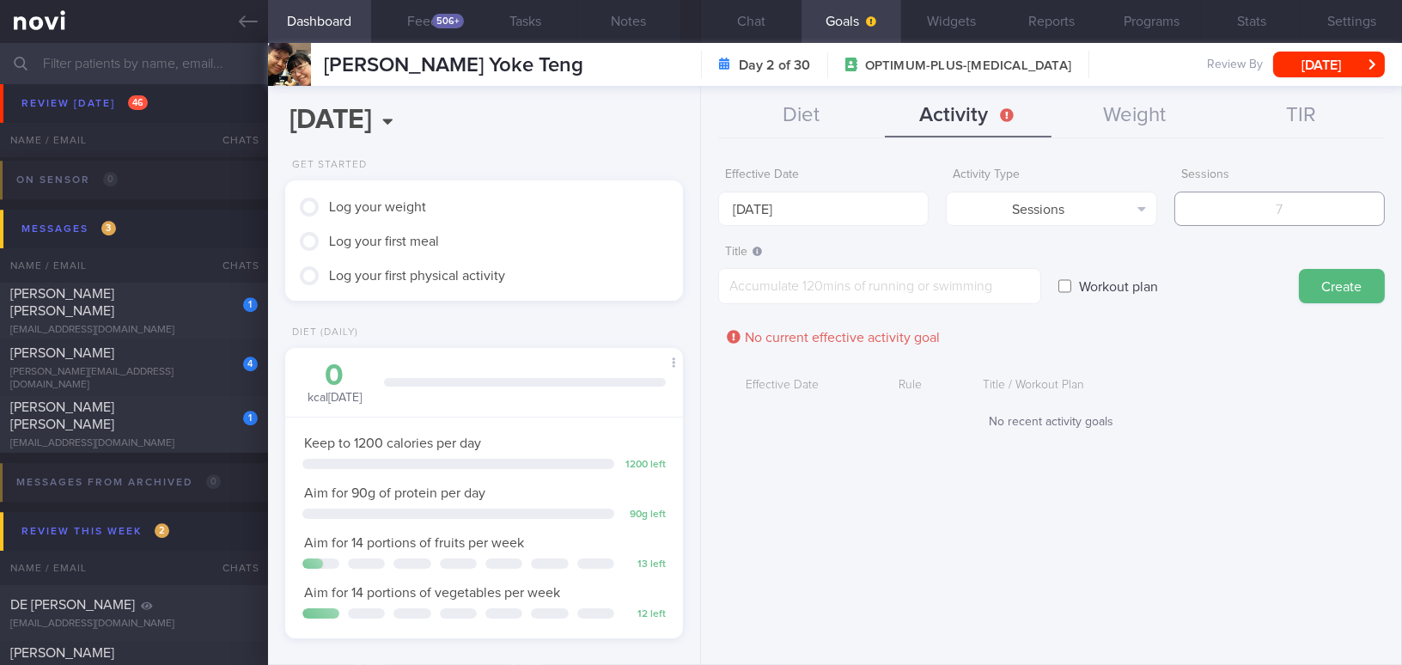
click at [1217, 210] on input "number" at bounding box center [1279, 209] width 210 height 34
type input "4"
click at [977, 290] on textarea at bounding box center [879, 286] width 323 height 36
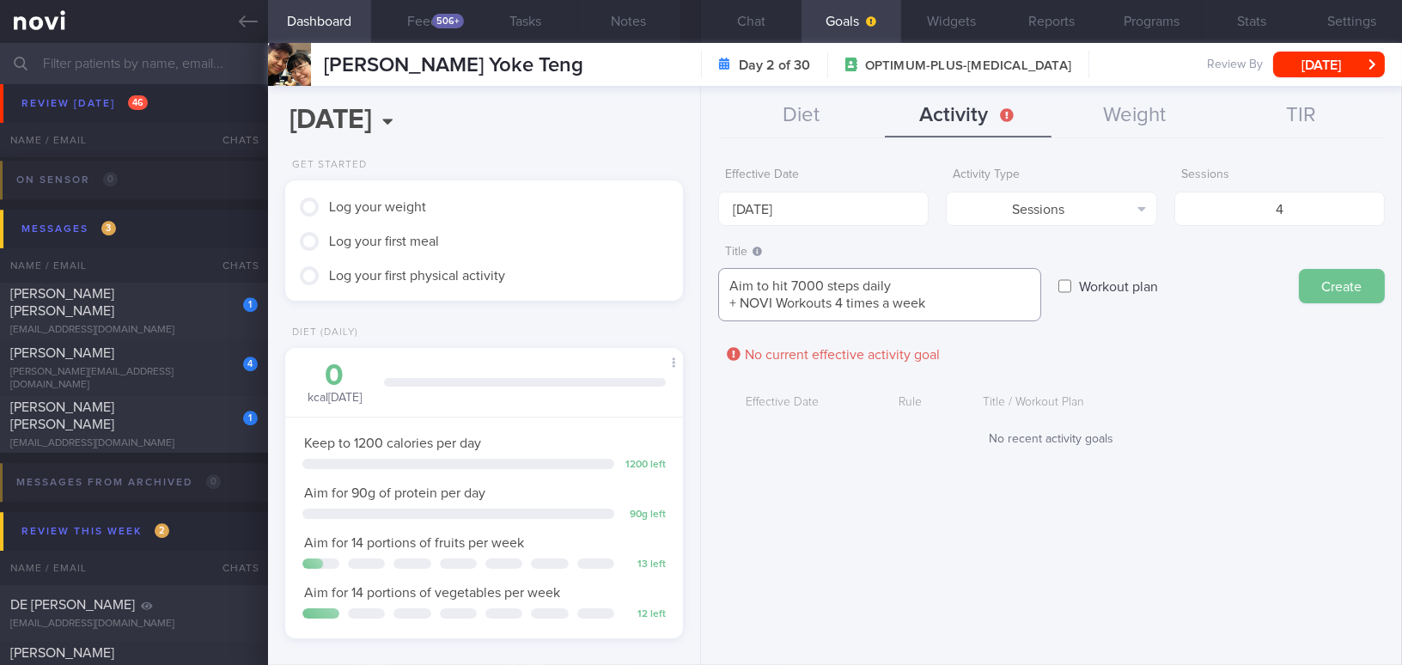
type textarea "Aim to hit 7000 steps daily + NOVI Workouts 4 times a week"
click at [1329, 293] on button "Create" at bounding box center [1342, 286] width 86 height 34
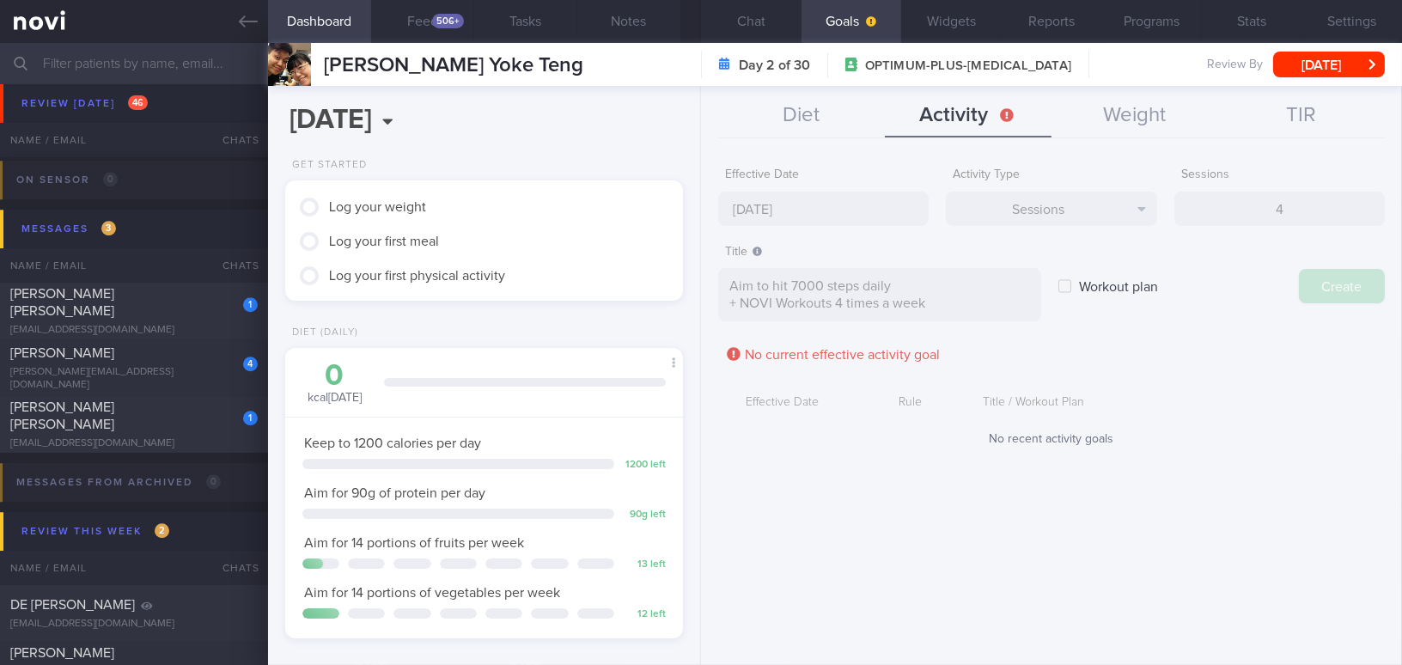
type input "[DATE]"
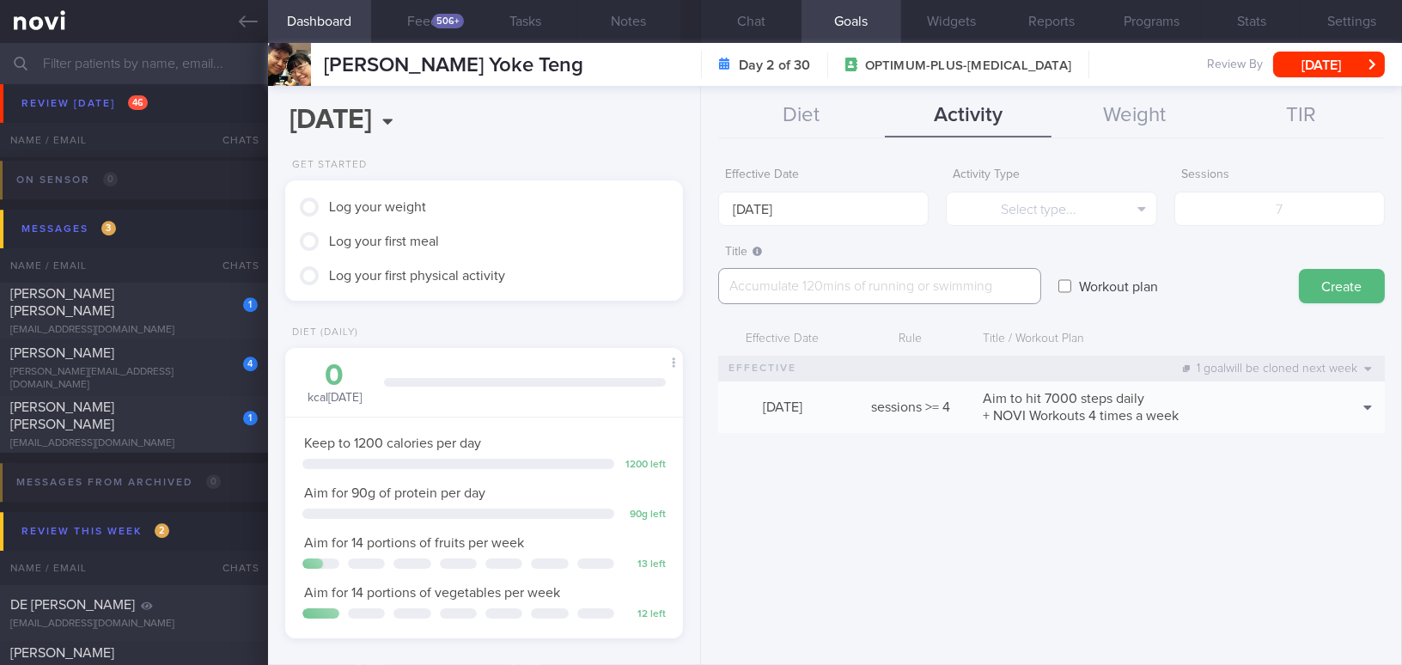
click at [776, 279] on textarea at bounding box center [879, 286] width 323 height 36
paste textarea "Beginner Workout: [NOVI Workout 1A](https://www.youtube.com/watch?v=tczWD8MPreY…"
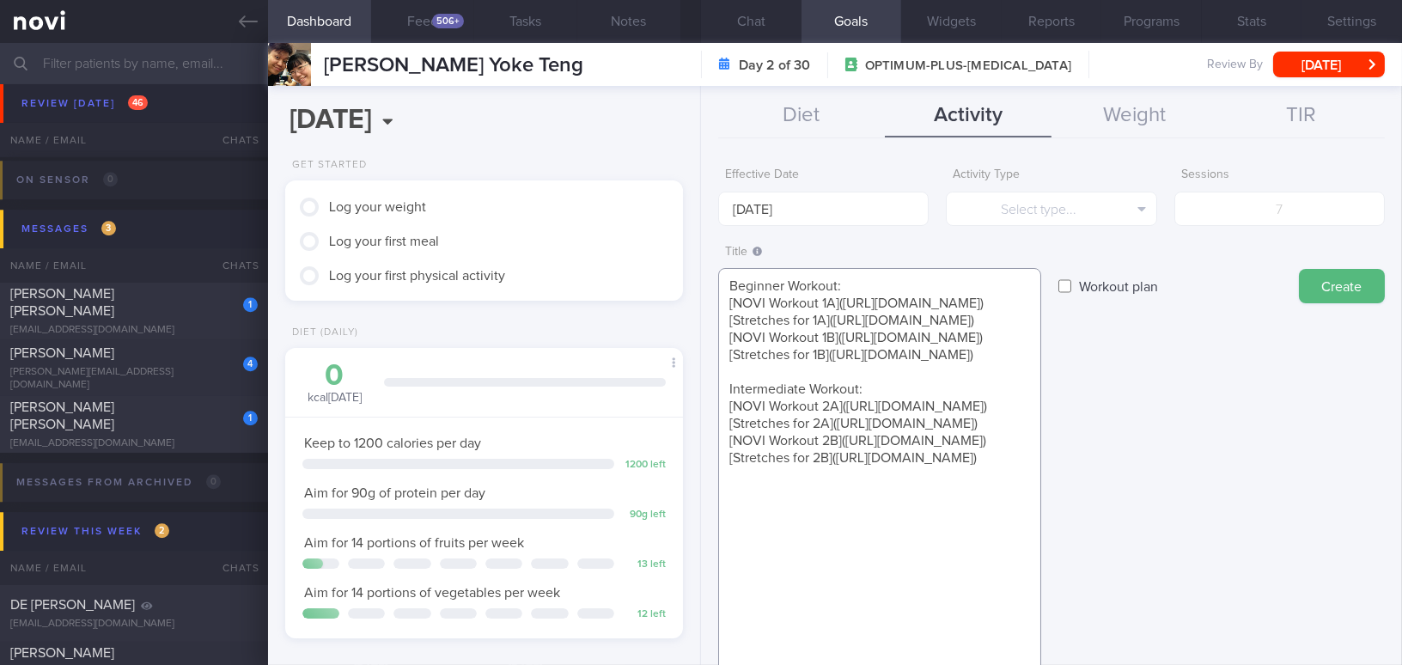
click at [727, 283] on textarea "Beginner Workout: [NOVI Workout 1A](https://www.youtube.com/watch?v=tczWD8MPreY…" at bounding box center [879, 500] width 323 height 465
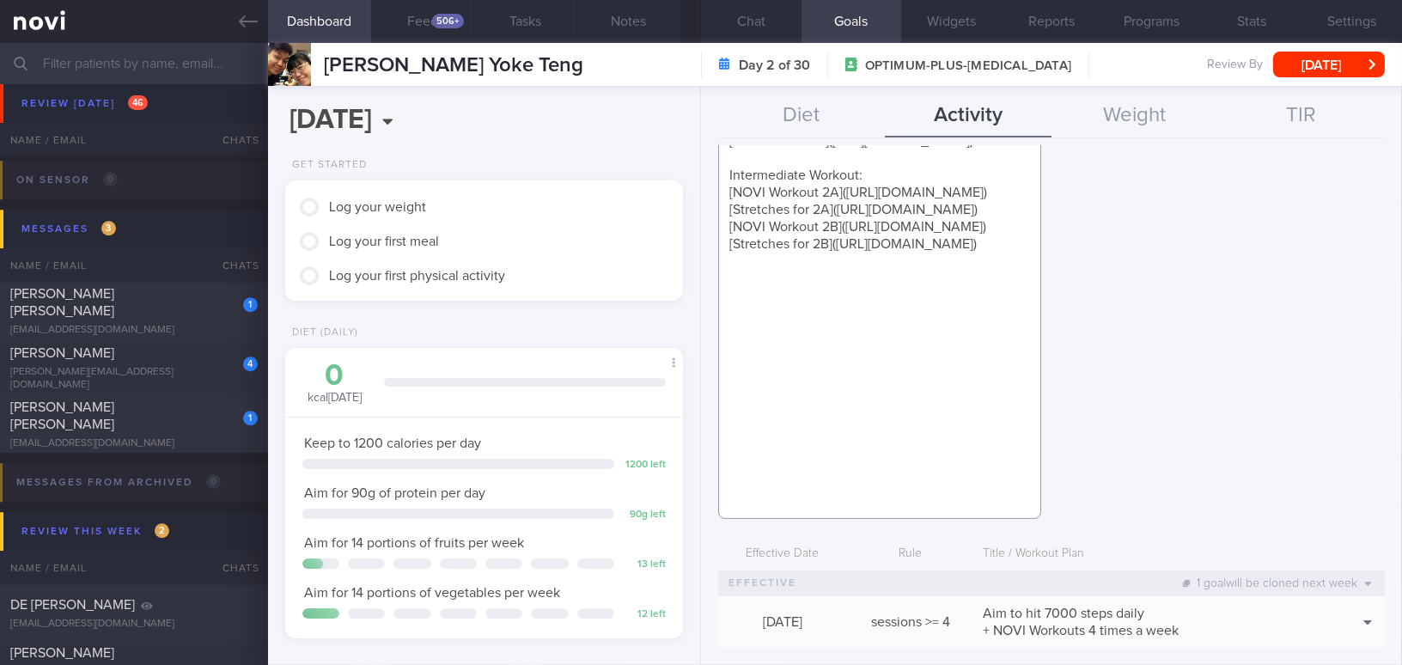
scroll to position [234, 0]
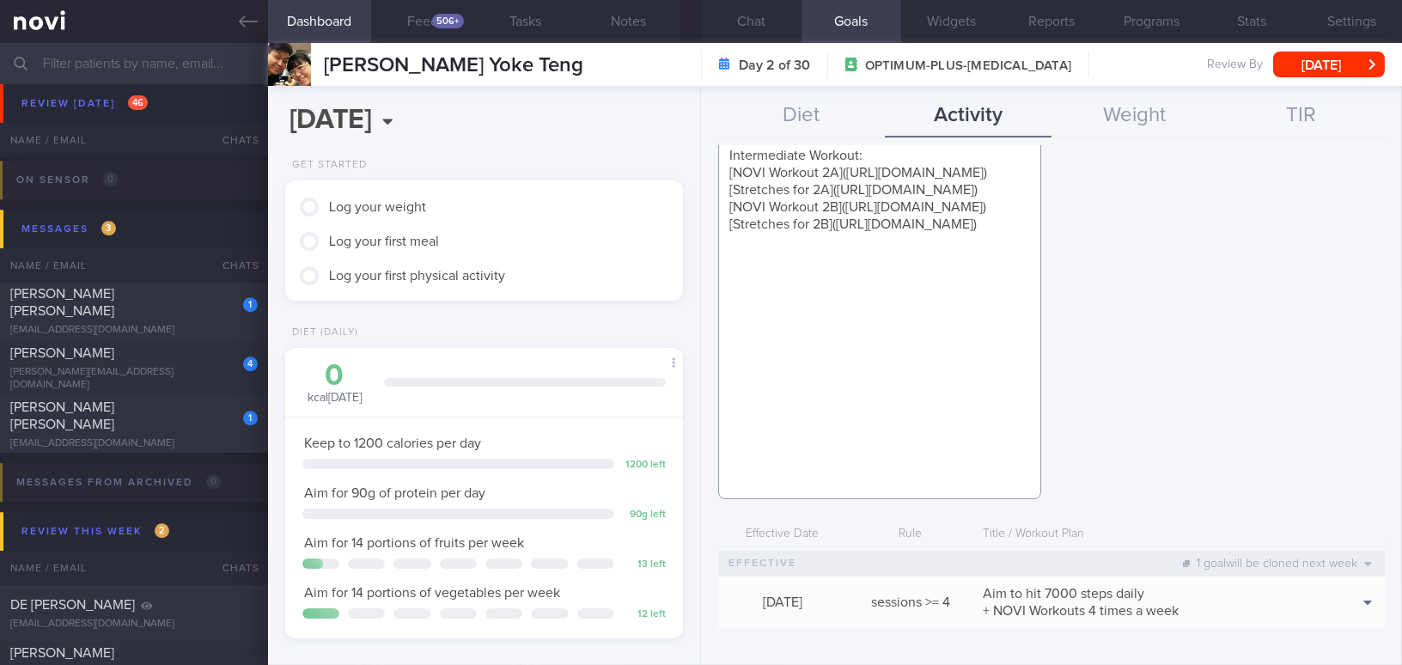
drag, startPoint x: 724, startPoint y: 253, endPoint x: 889, endPoint y: 461, distance: 265.3
click at [889, 461] on textarea "Beginner Workout: [NOVI Workout 1A](https://www.youtube.com/watch?v=tczWD8MPreY…" at bounding box center [879, 266] width 323 height 465
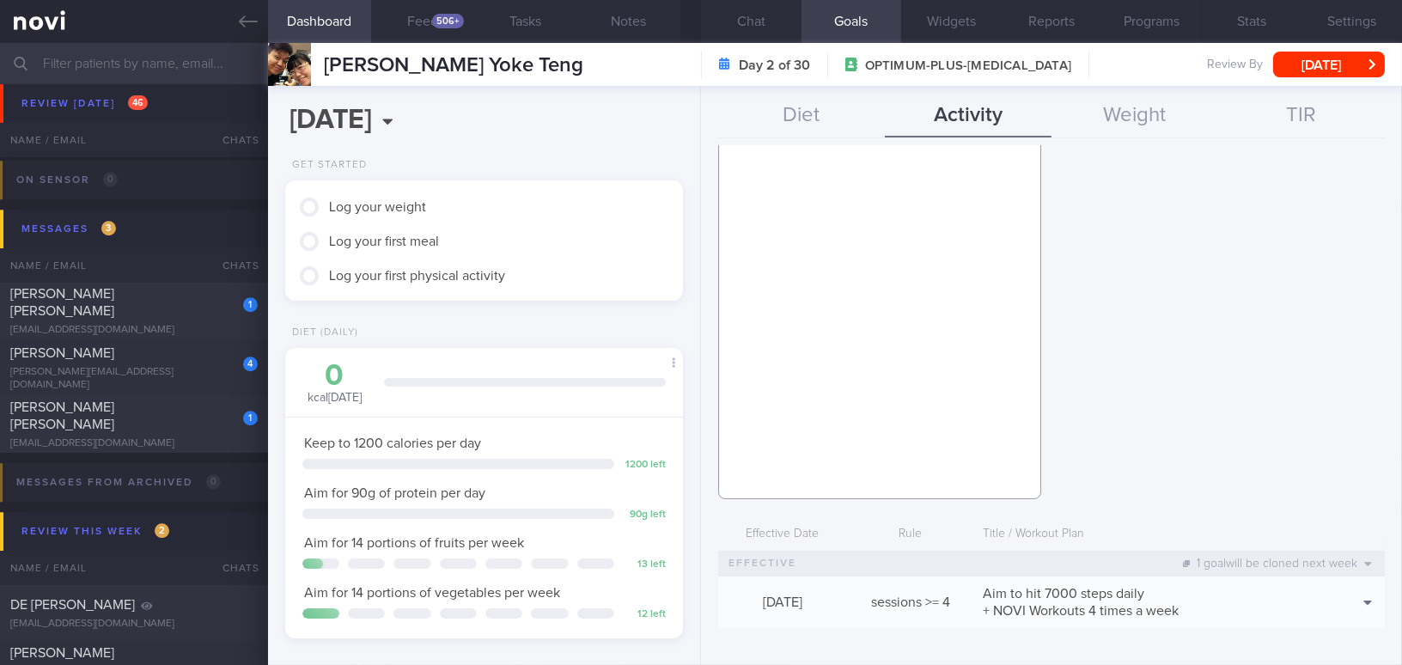
scroll to position [155, 0]
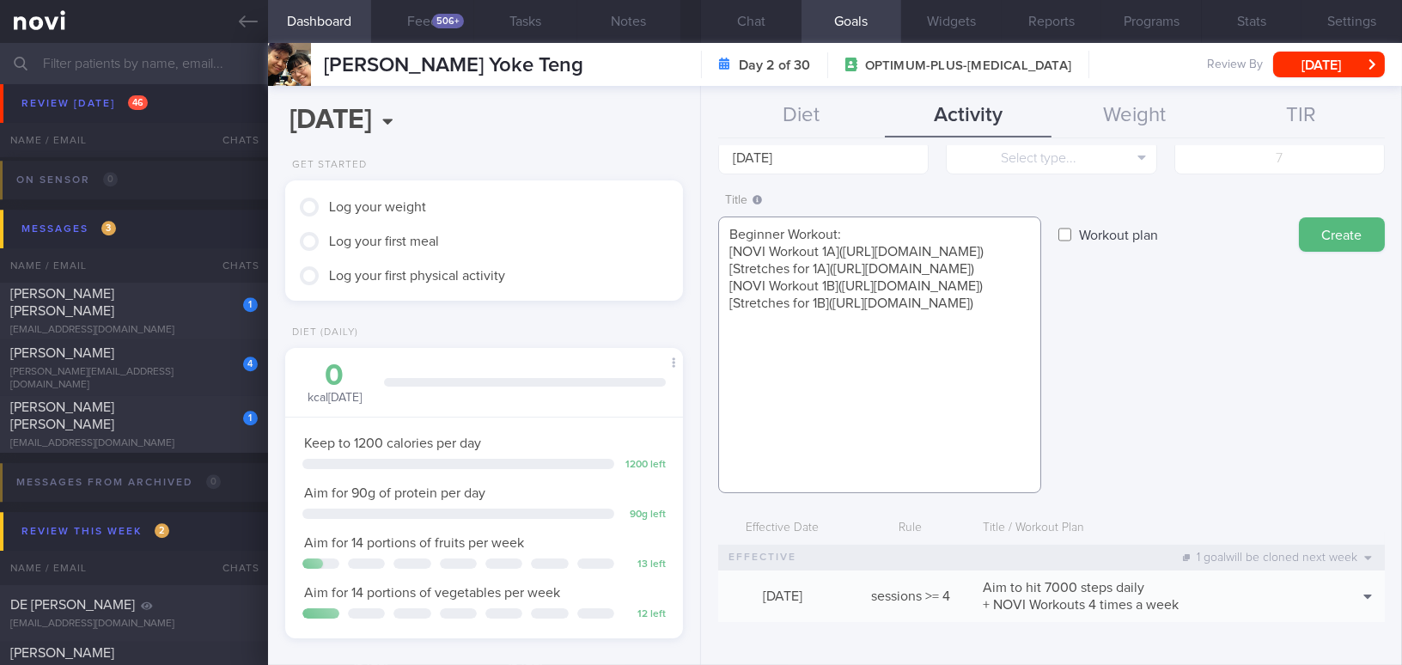
click at [752, 361] on textarea "Beginner Workout: [NOVI Workout 1A](https://www.youtube.com/watch?v=tczWD8MPreY…" at bounding box center [879, 354] width 323 height 277
click at [752, 374] on textarea "Beginner Workout: [NOVI Workout 1A](https://www.youtube.com/watch?v=tczWD8MPreY…" at bounding box center [879, 354] width 323 height 277
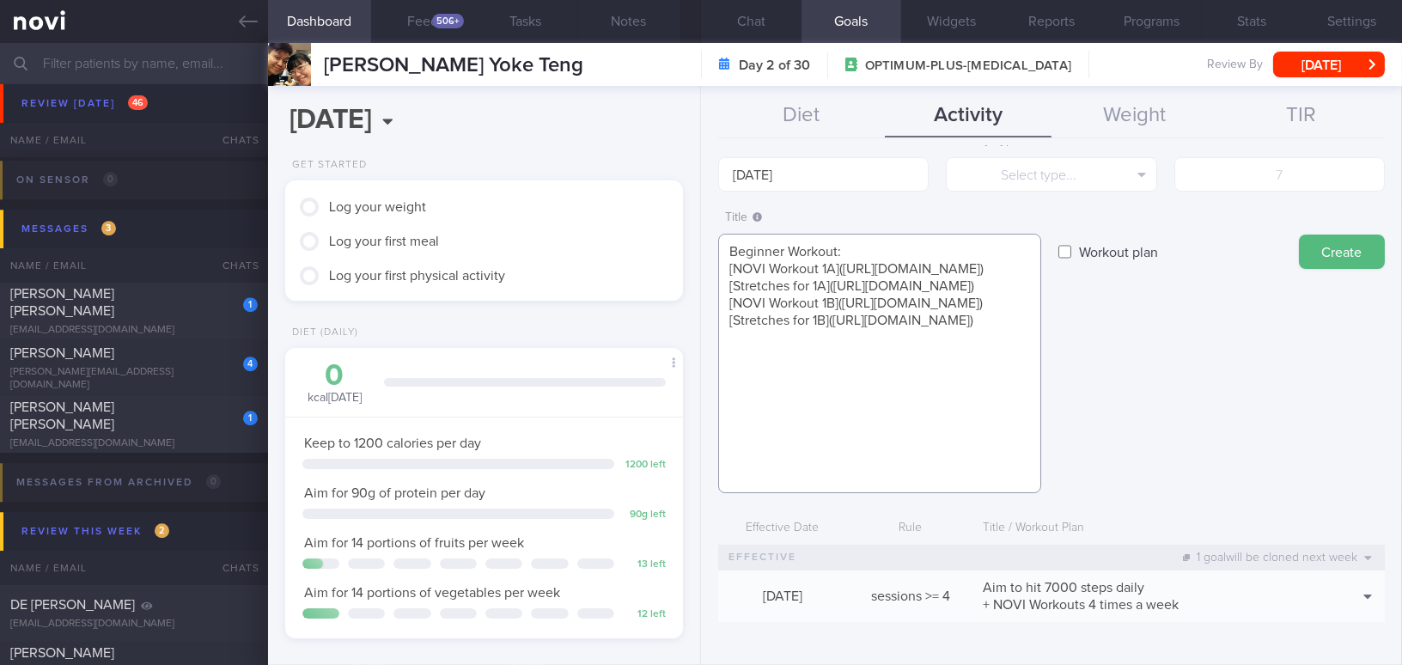
scroll to position [121, 0]
paste textarea "[20 min Walk at Home](https://youtu.be/-SSYX8sIOmM?feature=shared)"
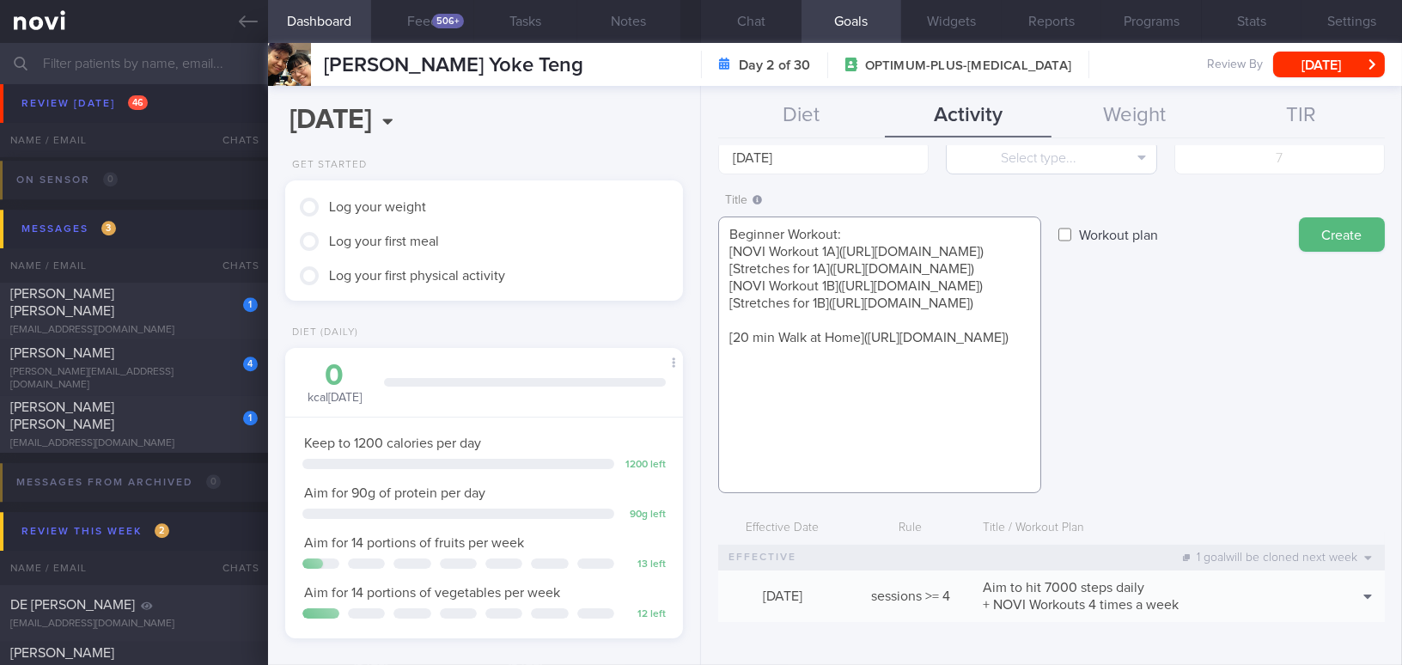
scroll to position [0, 0]
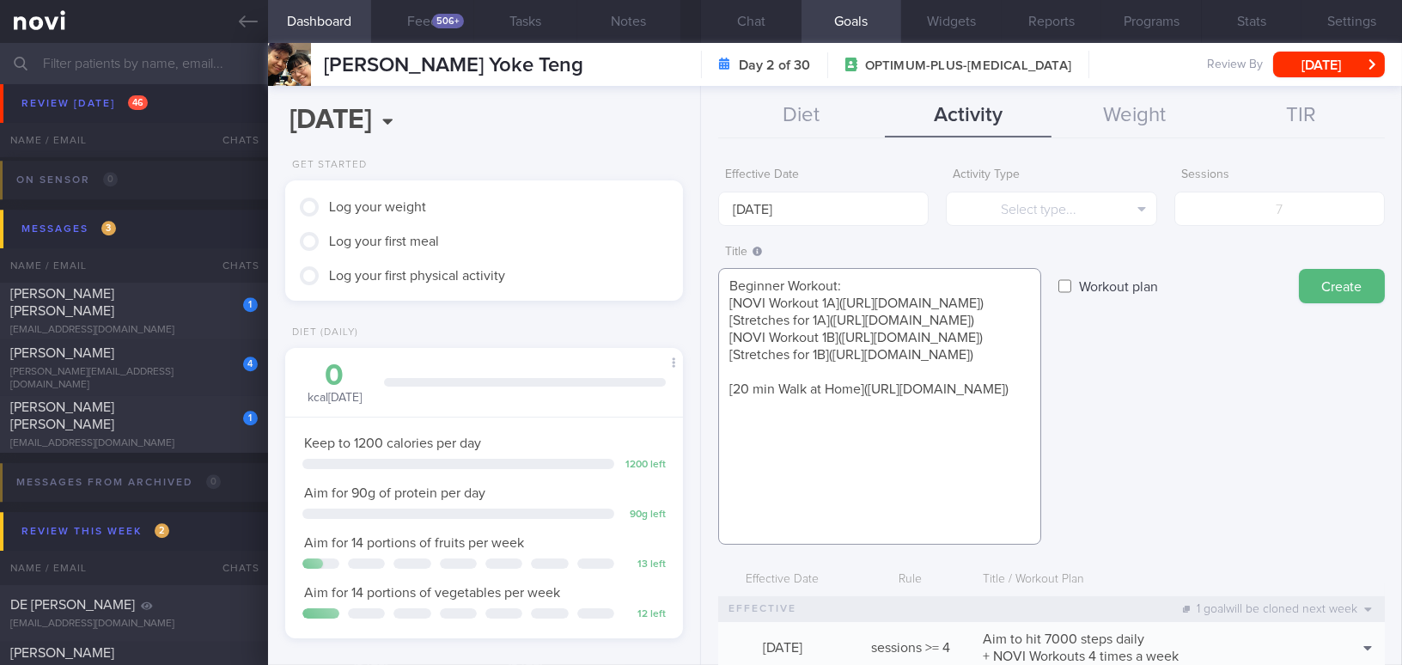
type textarea "Beginner Workout: [NOVI Workout 1A](https://www.youtube.com/watch?v=tczWD8MPreY…"
click at [1062, 281] on input "Workout plan" at bounding box center [1064, 286] width 13 height 34
checkbox input "true"
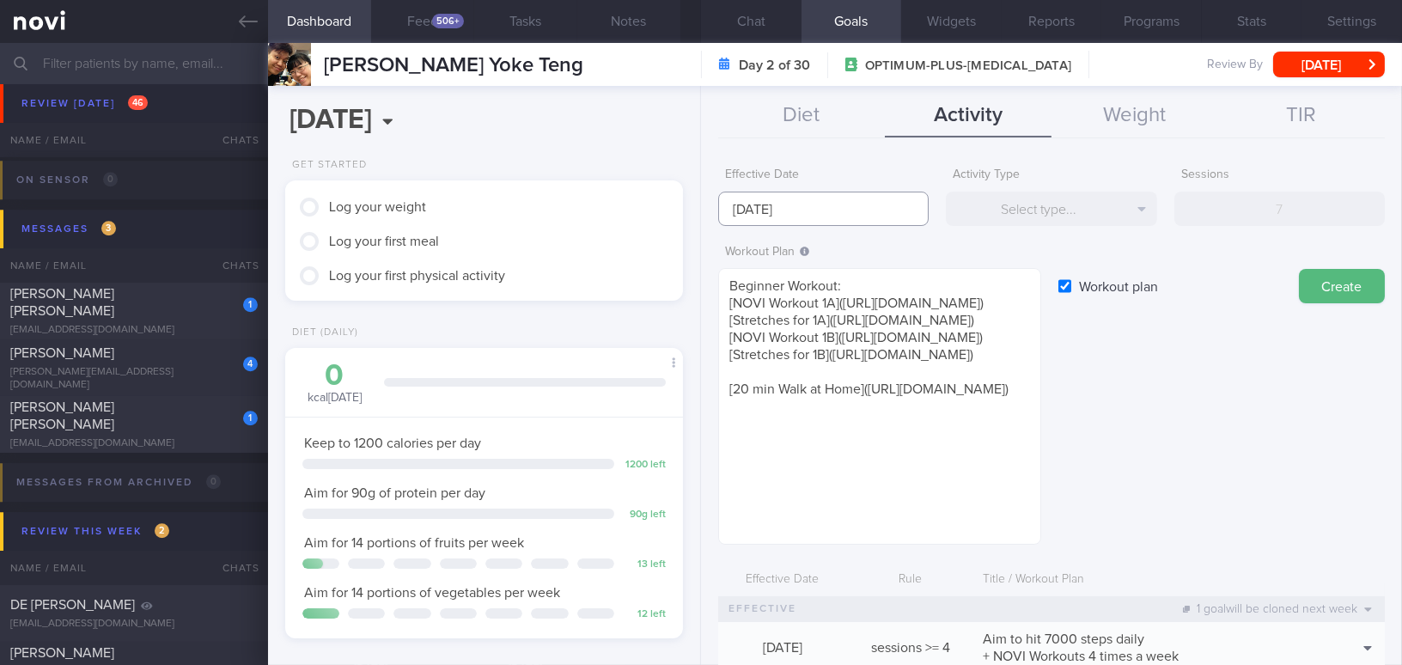
click at [810, 214] on input "[DATE]" at bounding box center [823, 209] width 210 height 34
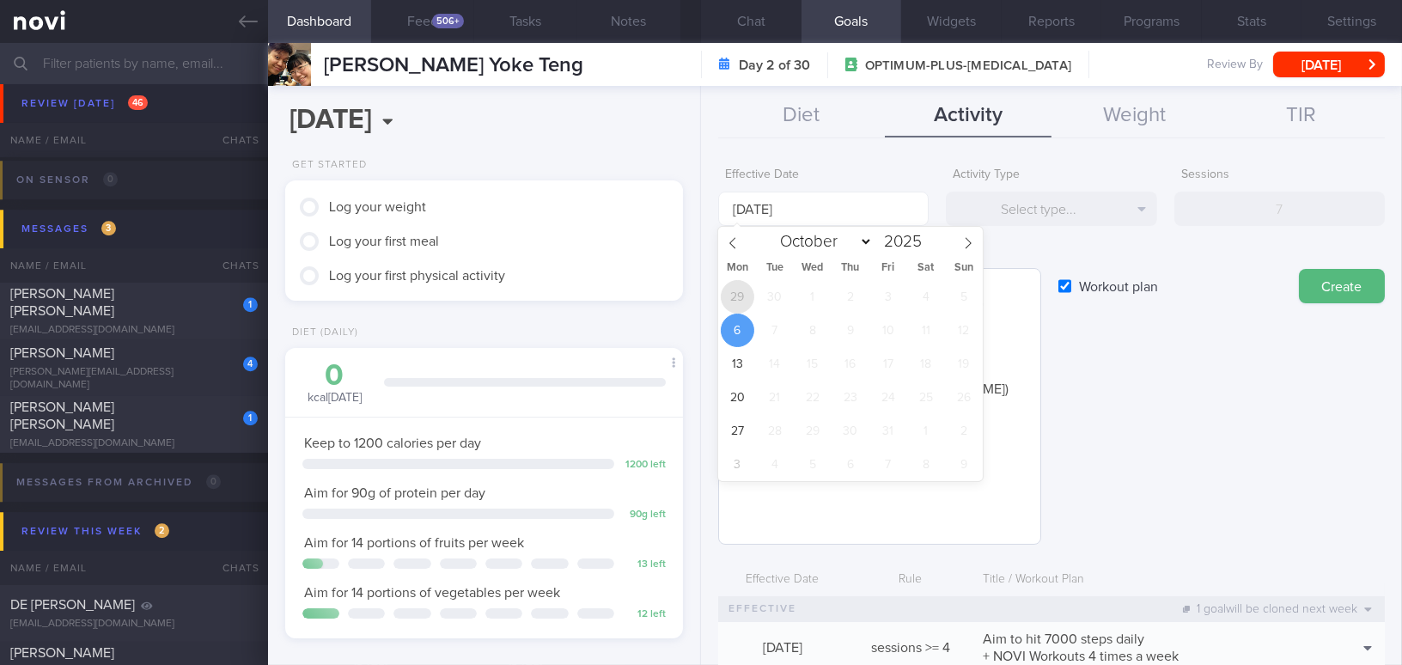
click at [746, 298] on span "29" at bounding box center [737, 296] width 33 height 33
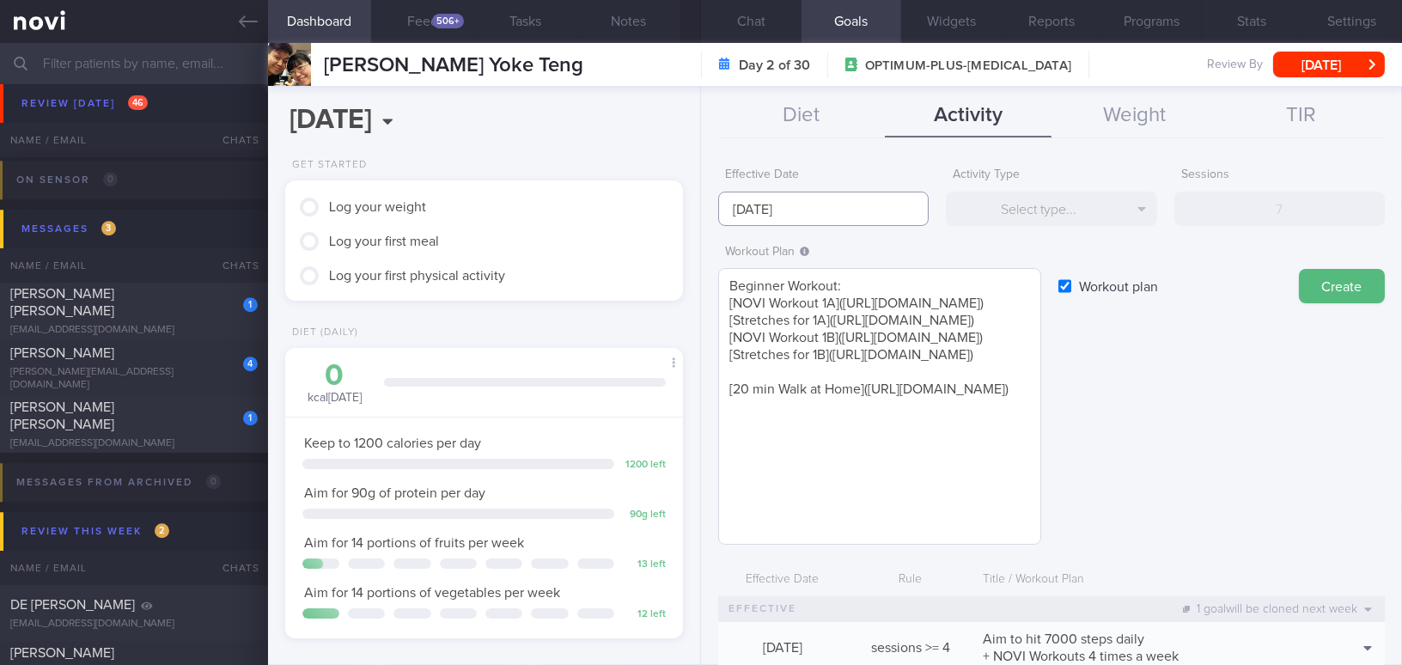
scroll to position [16, 0]
click at [1300, 289] on button "Create" at bounding box center [1342, 286] width 86 height 34
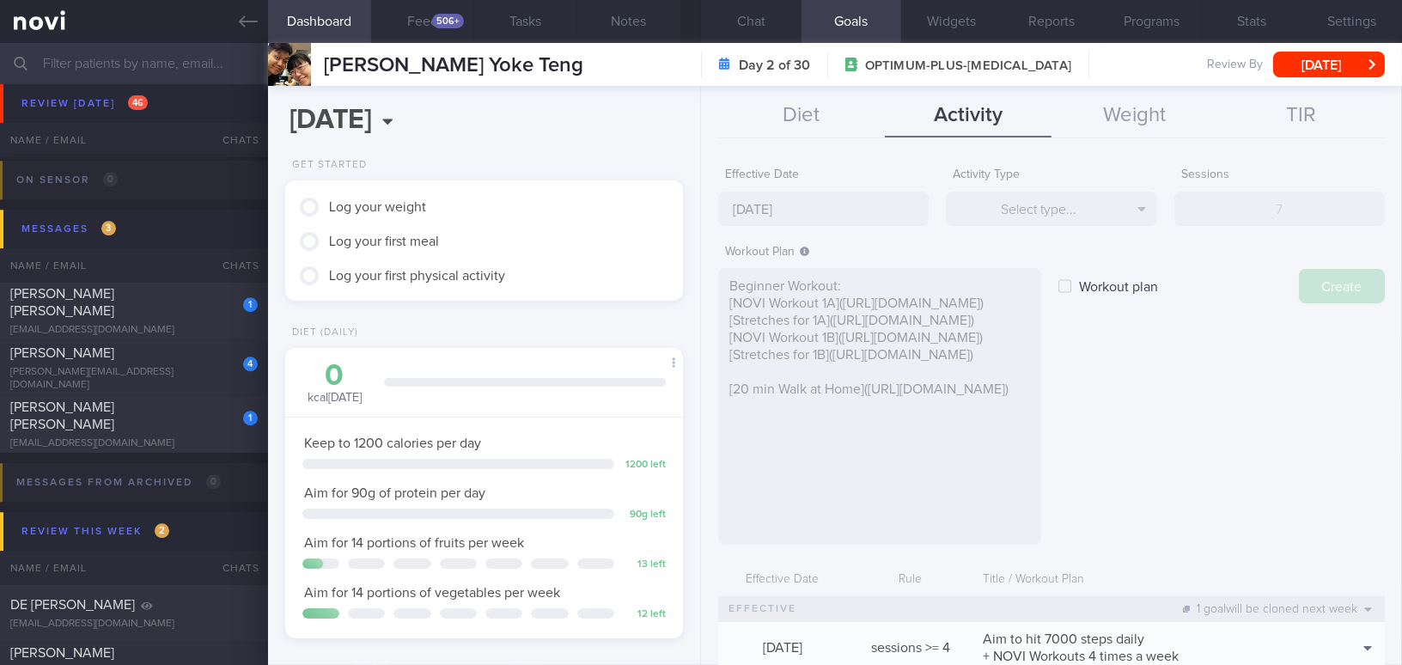
type input "[DATE]"
checkbox input "false"
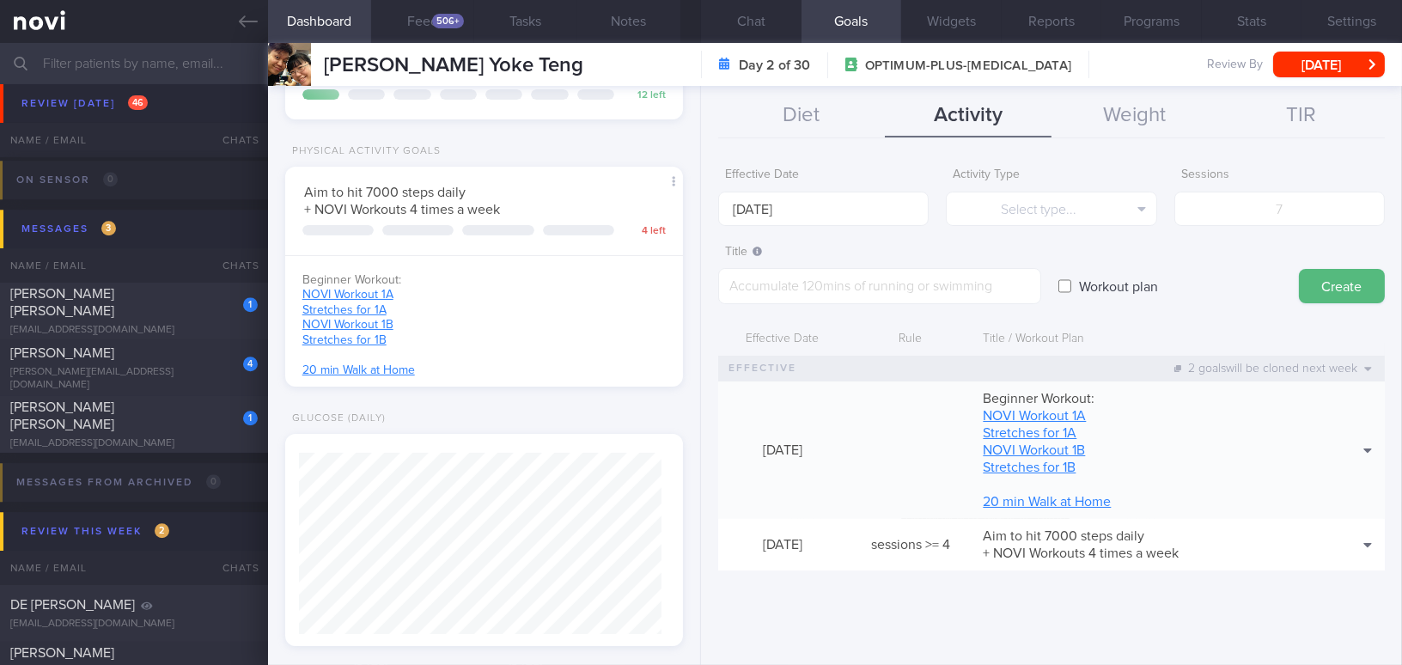
scroll to position [546, 0]
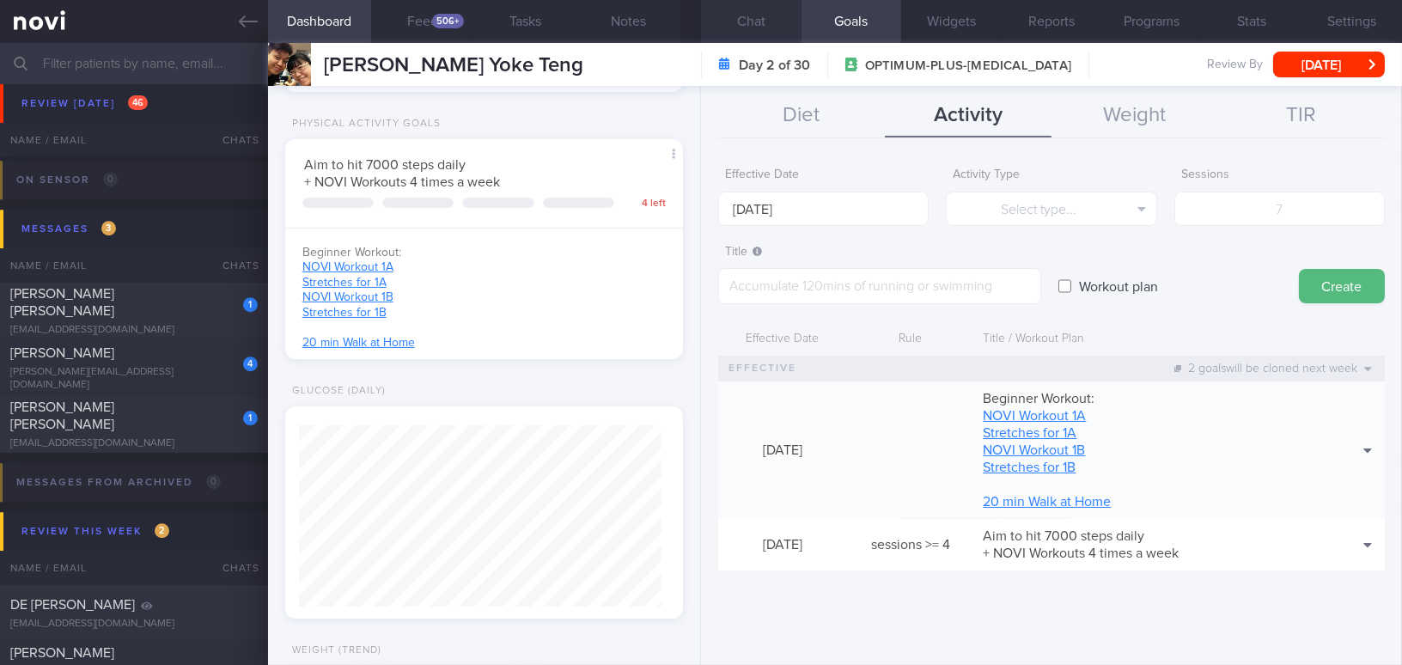
click at [752, 27] on button "Chat" at bounding box center [751, 21] width 100 height 43
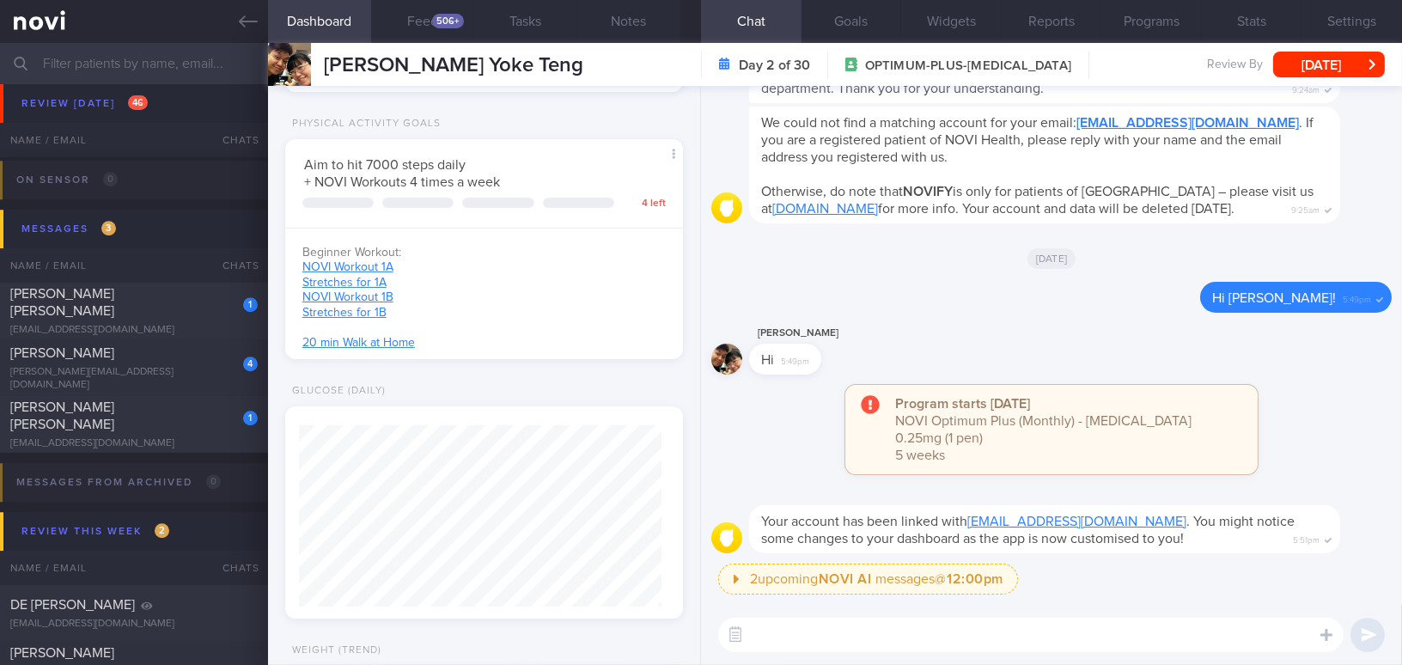
click at [788, 627] on textarea at bounding box center [1030, 635] width 625 height 34
type textarea "Hi Theresa, it was nice speaking with you yesterday. Here is"
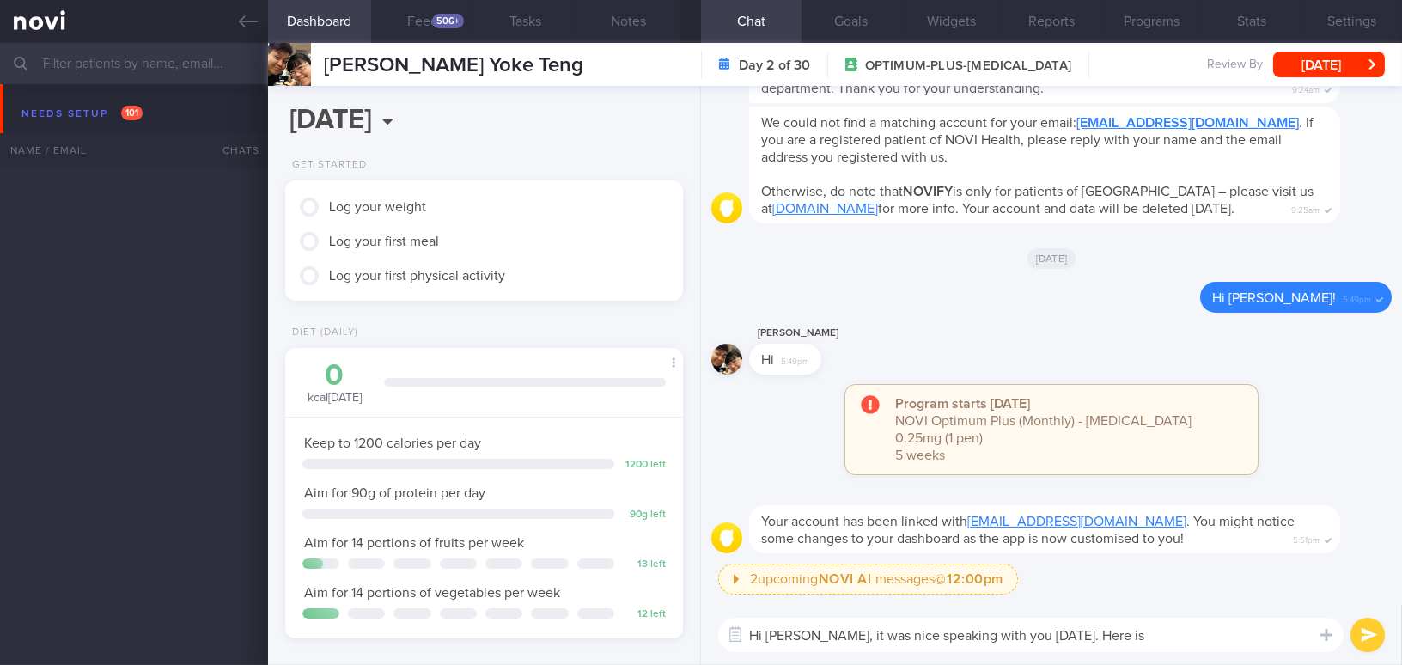
scroll to position [202, 355]
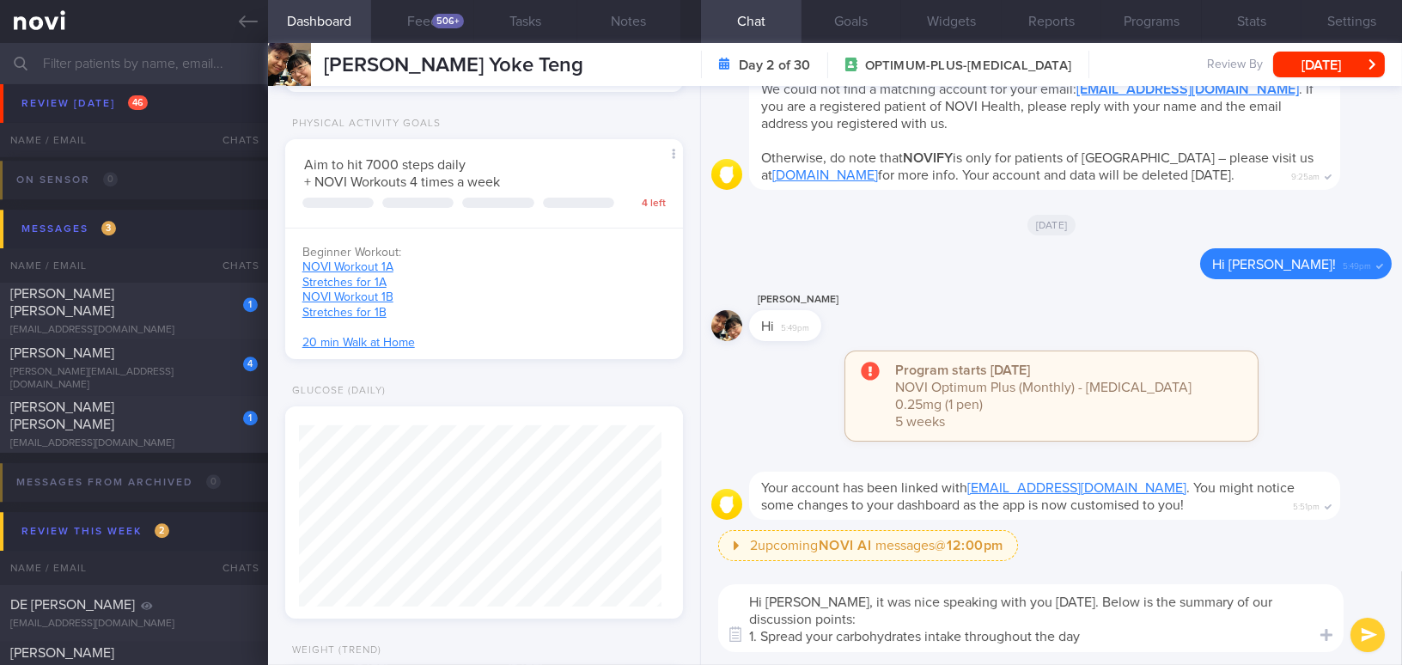
drag, startPoint x: 1096, startPoint y: 635, endPoint x: 762, endPoint y: 637, distance: 334.1
click at [762, 637] on textarea "Hi Theresa, it was nice speaking with you yesterday. Below is the summary of ou…" at bounding box center [1030, 618] width 625 height 68
click at [794, 653] on div "Hi Theresa, it was nice speaking with you yesterday. Below is the summary of ou…" at bounding box center [1051, 618] width 701 height 94
drag, startPoint x: 759, startPoint y: 636, endPoint x: 1101, endPoint y: 651, distance: 342.2
click at [1101, 651] on textarea "Hi Theresa, it was nice speaking with you yesterday. Below is the summary of ou…" at bounding box center [1030, 618] width 625 height 68
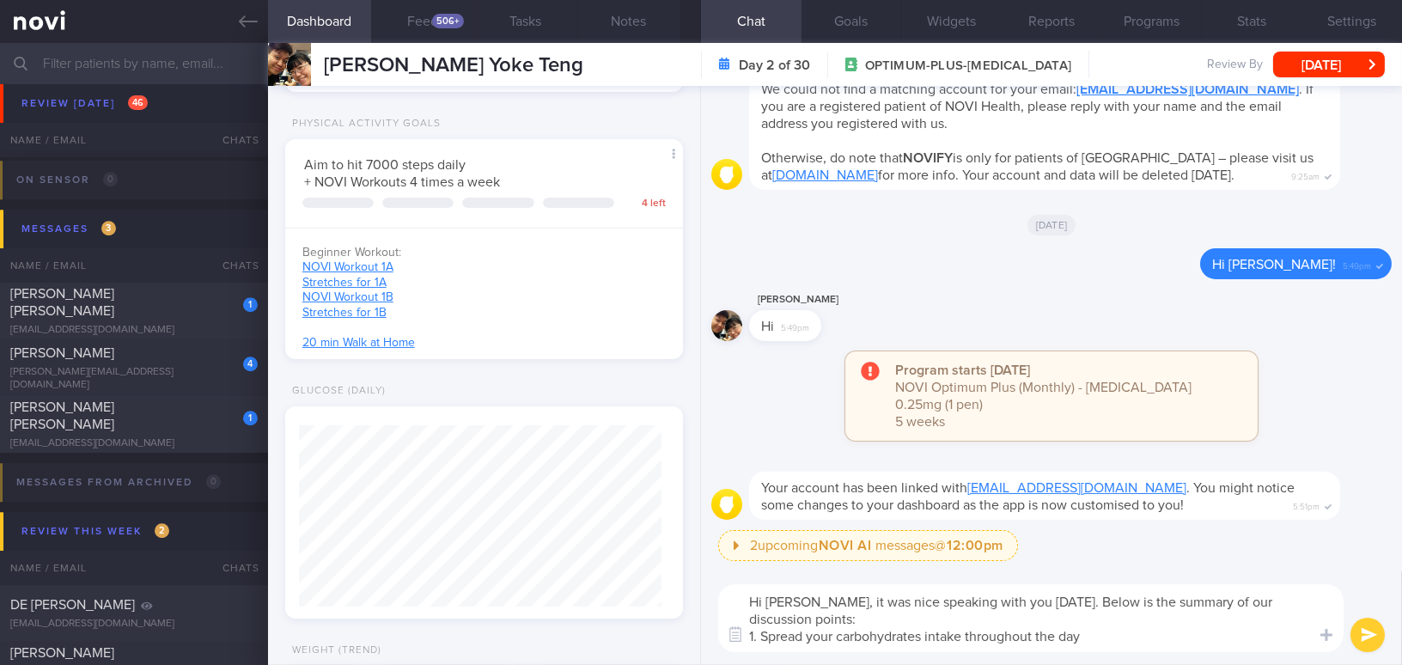
paste textarea "carbohydrate intake evenly throughout the day. Follow the Healthy Plate at lunc…"
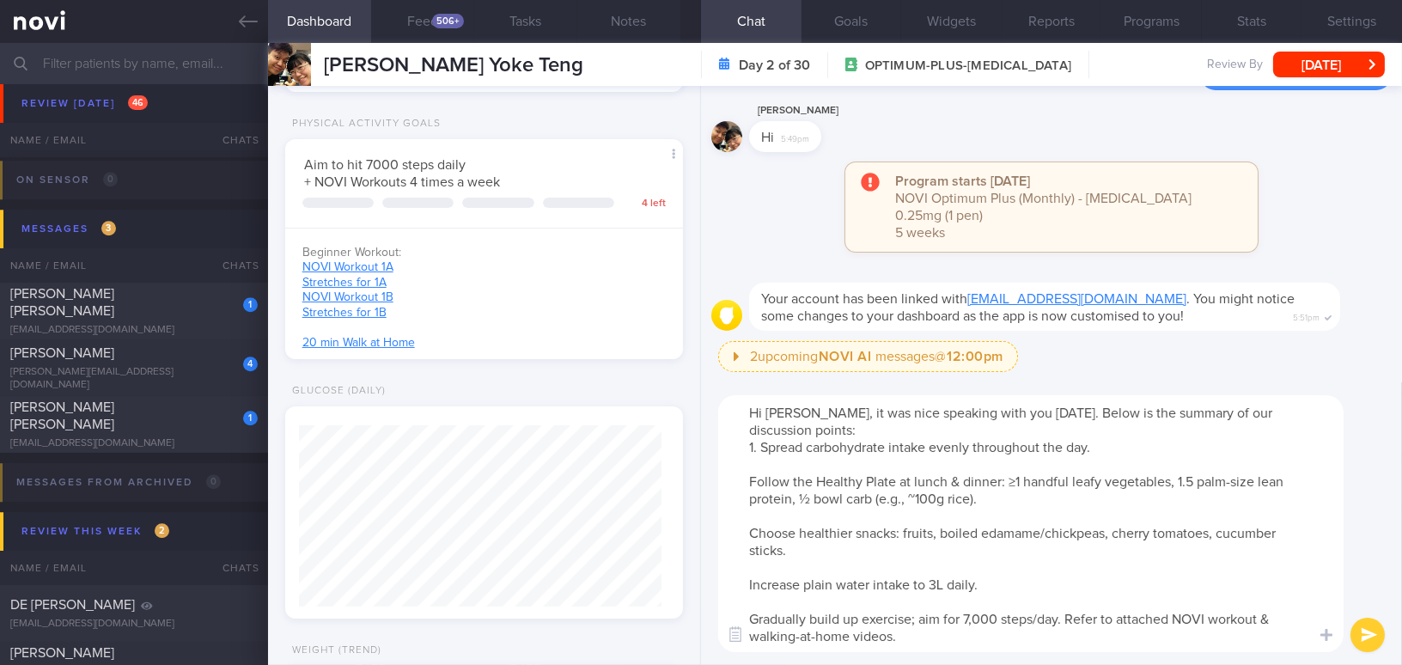
click at [1107, 456] on textarea "Hi Theresa, it was nice speaking with you yesterday. Below is the summary of ou…" at bounding box center [1030, 523] width 625 height 257
click at [1101, 440] on textarea "Hi Theresa, it was nice speaking with you yesterday. Below is the summary of ou…" at bounding box center [1030, 523] width 625 height 257
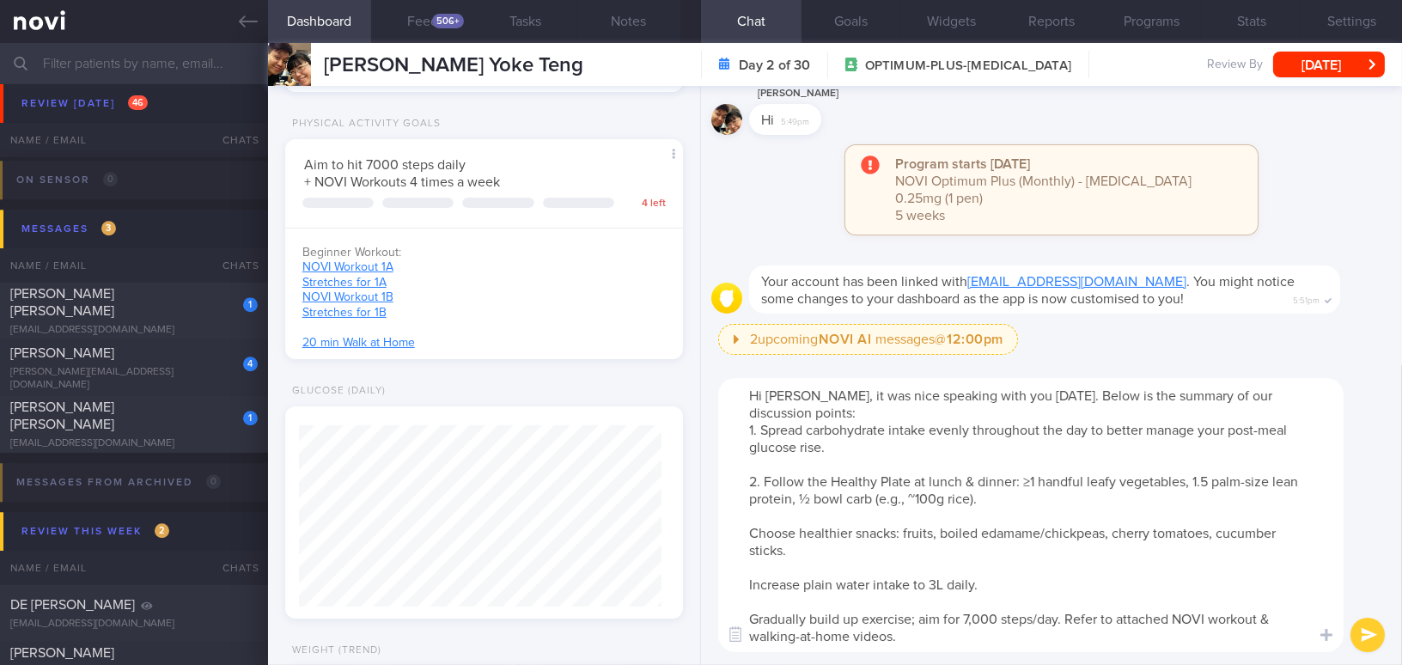
click at [1186, 487] on textarea "Hi Theresa, it was nice speaking with you yesterday. Below is the summary of ou…" at bounding box center [1030, 515] width 625 height 274
drag, startPoint x: 794, startPoint y: 501, endPoint x: 883, endPoint y: 346, distance: 178.1
click at [794, 498] on textarea "Hi Theresa, it was nice speaking with you yesterday. Below is the summary of ou…" at bounding box center [1030, 515] width 625 height 274
click at [914, 499] on textarea "Hi Theresa, it was nice speaking with you yesterday. Below is the summary of ou…" at bounding box center [1030, 515] width 625 height 274
click at [754, 532] on textarea "Hi Theresa, it was nice speaking with you yesterday. Below is the summary of ou…" at bounding box center [1030, 515] width 625 height 274
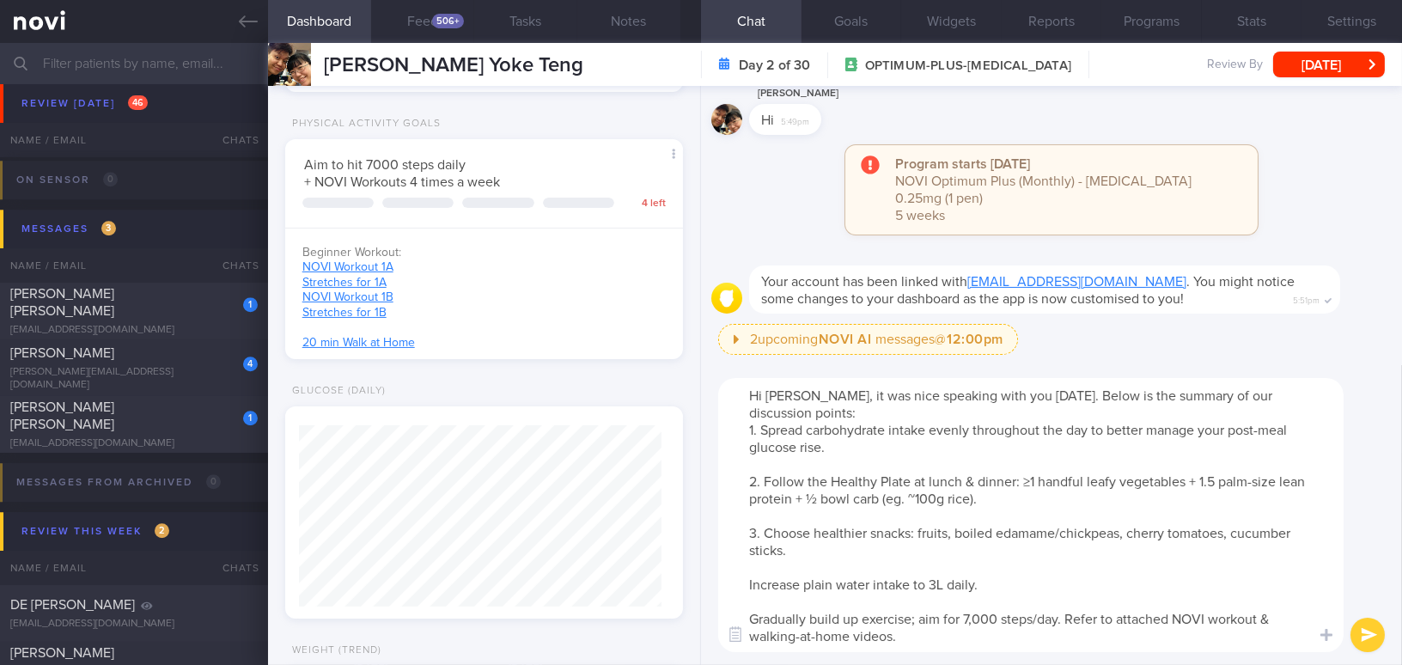
click at [916, 533] on textarea "Hi Theresa, it was nice speaking with you yesterday. Below is the summary of ou…" at bounding box center [1030, 515] width 625 height 274
click at [901, 556] on textarea "Hi Theresa, it was nice speaking with you yesterday. Below is the summary of ou…" at bounding box center [1030, 515] width 625 height 274
click at [746, 587] on textarea "Hi Theresa, it was nice speaking with you yesterday. Below is the summary of ou…" at bounding box center [1030, 515] width 625 height 274
drag, startPoint x: 1117, startPoint y: 614, endPoint x: 1166, endPoint y: 614, distance: 48.1
click at [1166, 614] on textarea "Hi Theresa, it was nice speaking with you yesterday. Below is the summary of ou…" at bounding box center [1030, 515] width 625 height 274
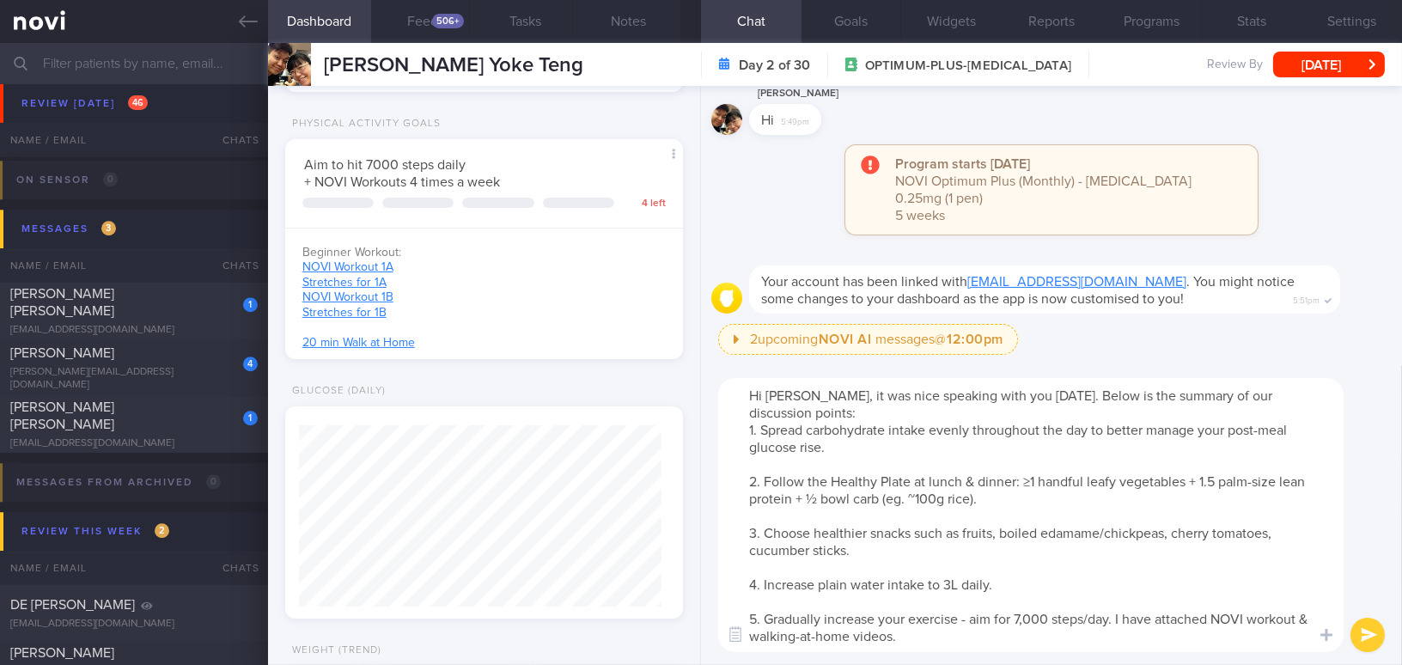
click at [989, 637] on textarea "Hi Theresa, it was nice speaking with you yesterday. Below is the summary of ou…" at bounding box center [1030, 515] width 625 height 274
type textarea "Hi Theresa, it was nice speaking with you yesterday. Below is the summary of ou…"
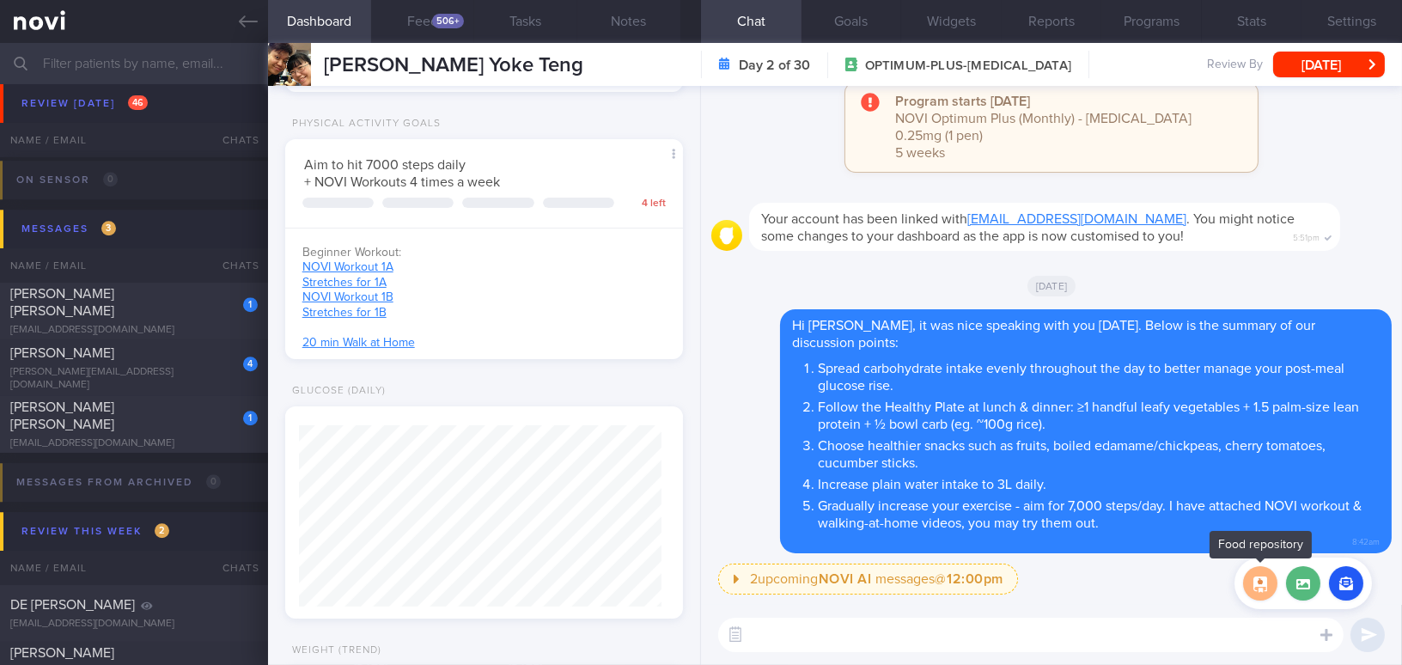
click at [1261, 580] on button "button" at bounding box center [1260, 583] width 34 height 34
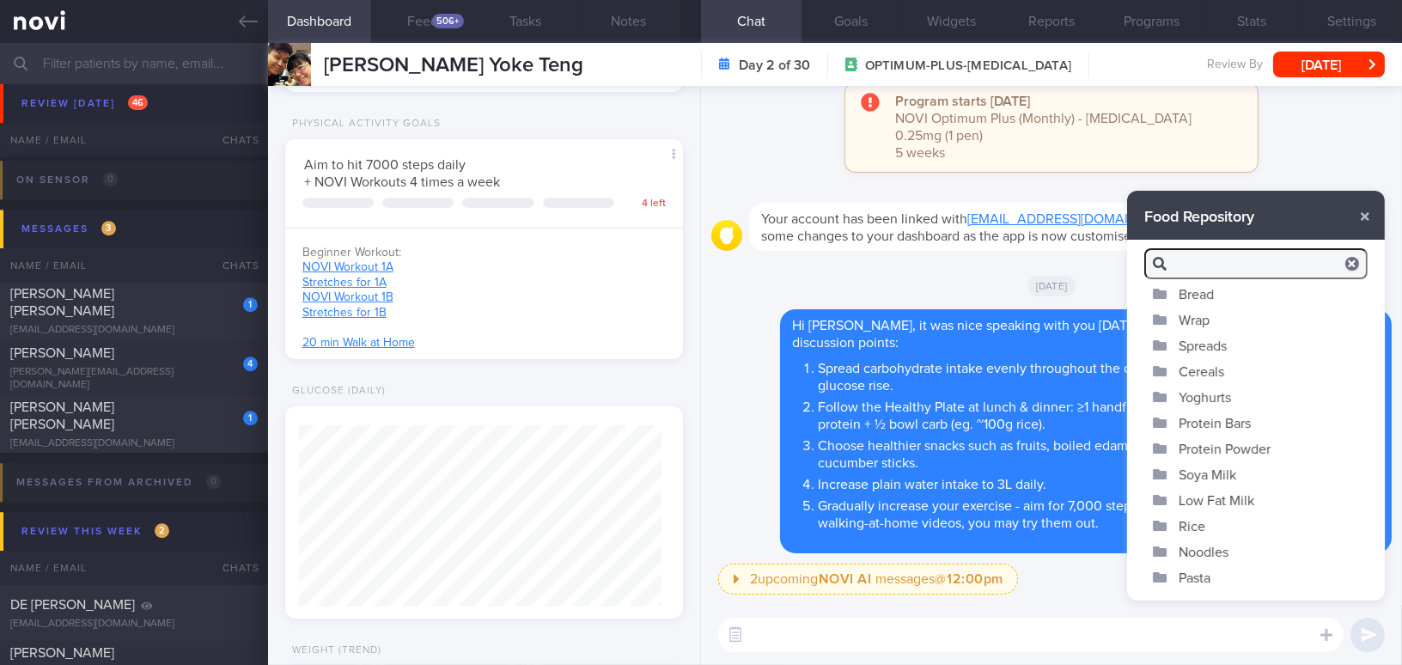
click at [1208, 399] on button "Yoghurts" at bounding box center [1256, 397] width 258 height 26
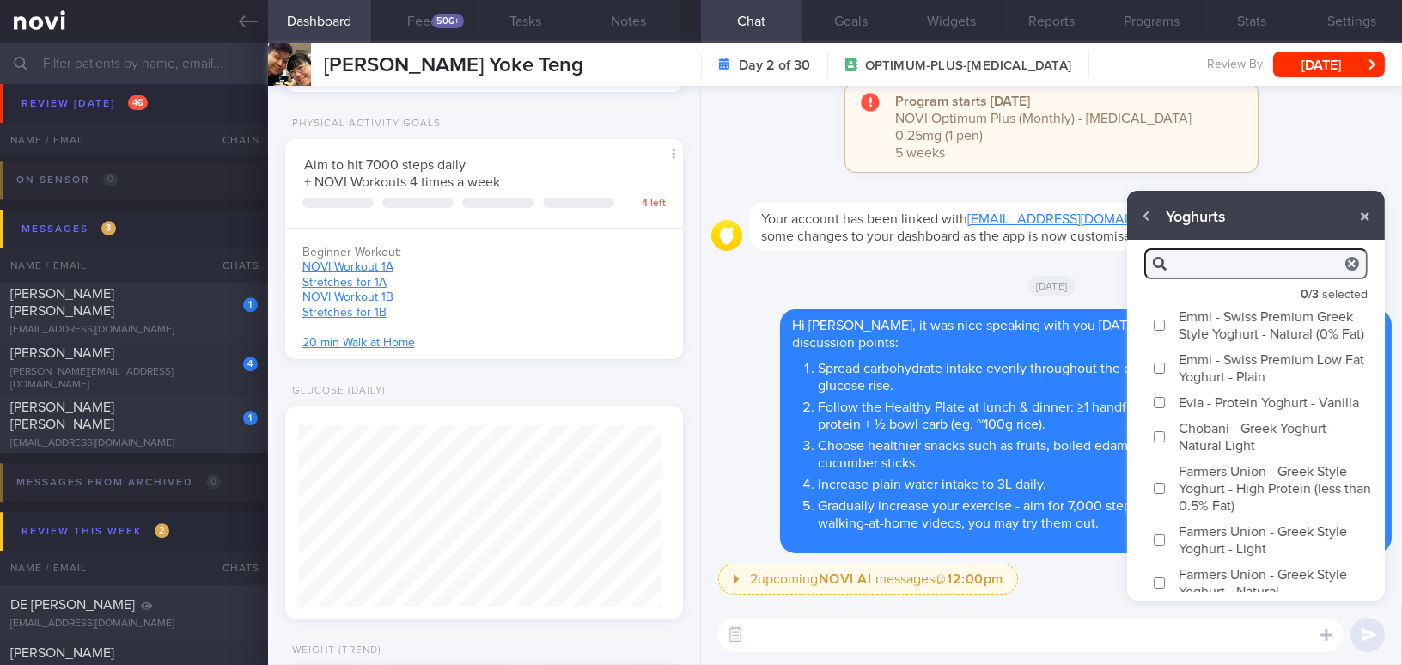
click at [1159, 331] on input "Emmi - Swiss Premium Greek Style Yoghurt - Natural (0% Fat)" at bounding box center [1159, 325] width 13 height 11
checkbox input "true"
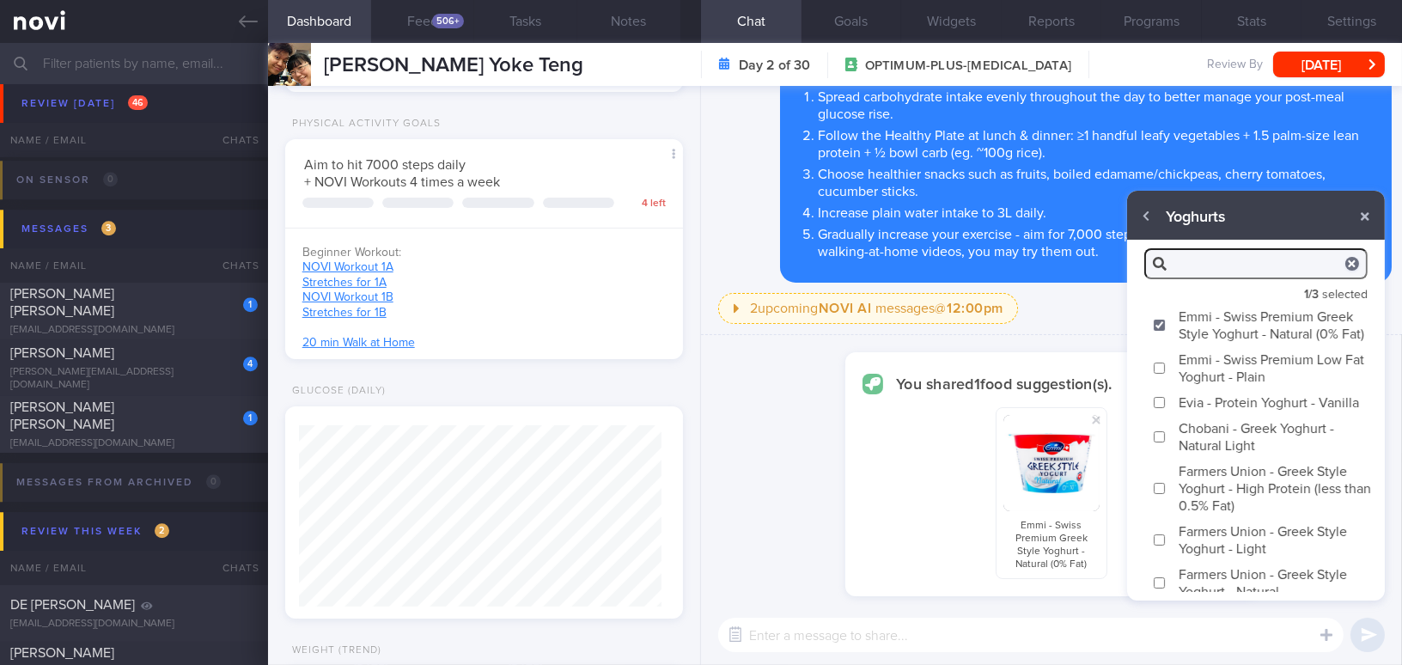
click at [1156, 442] on input "Chobani - Greek Yoghurt - Natural Light" at bounding box center [1159, 436] width 13 height 11
checkbox input "true"
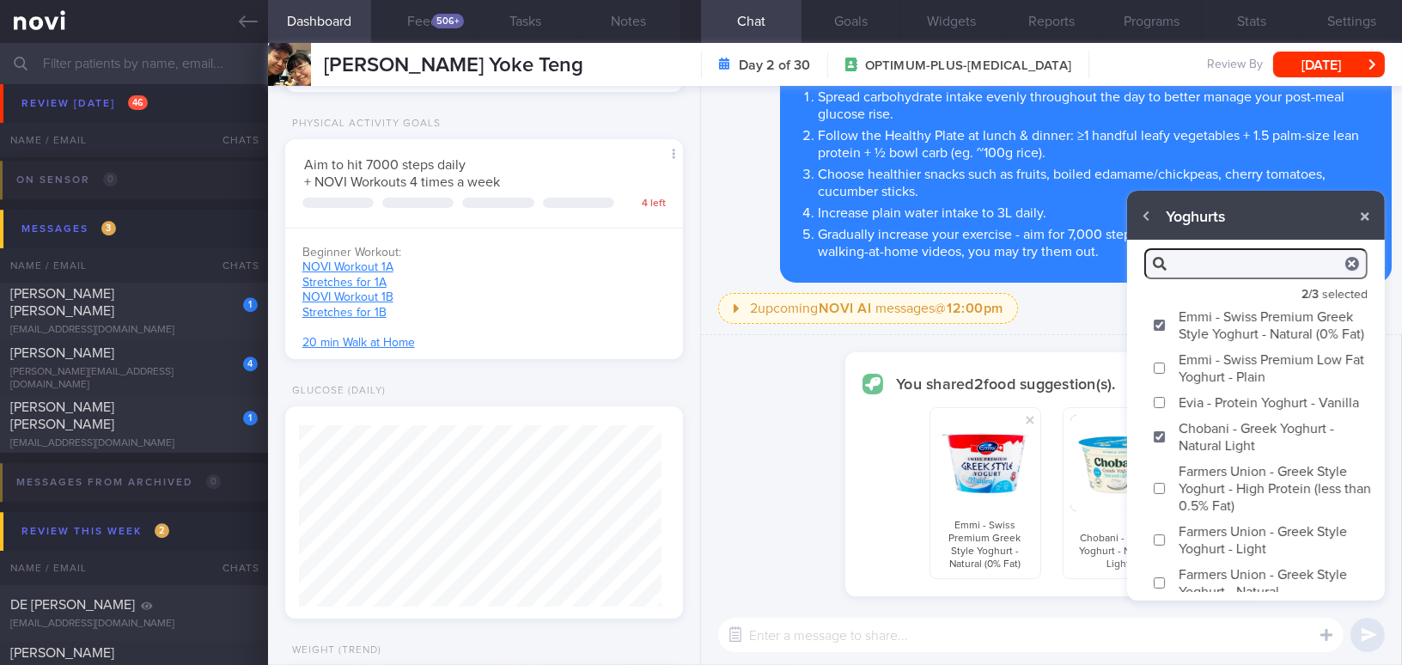
scroll to position [27, 0]
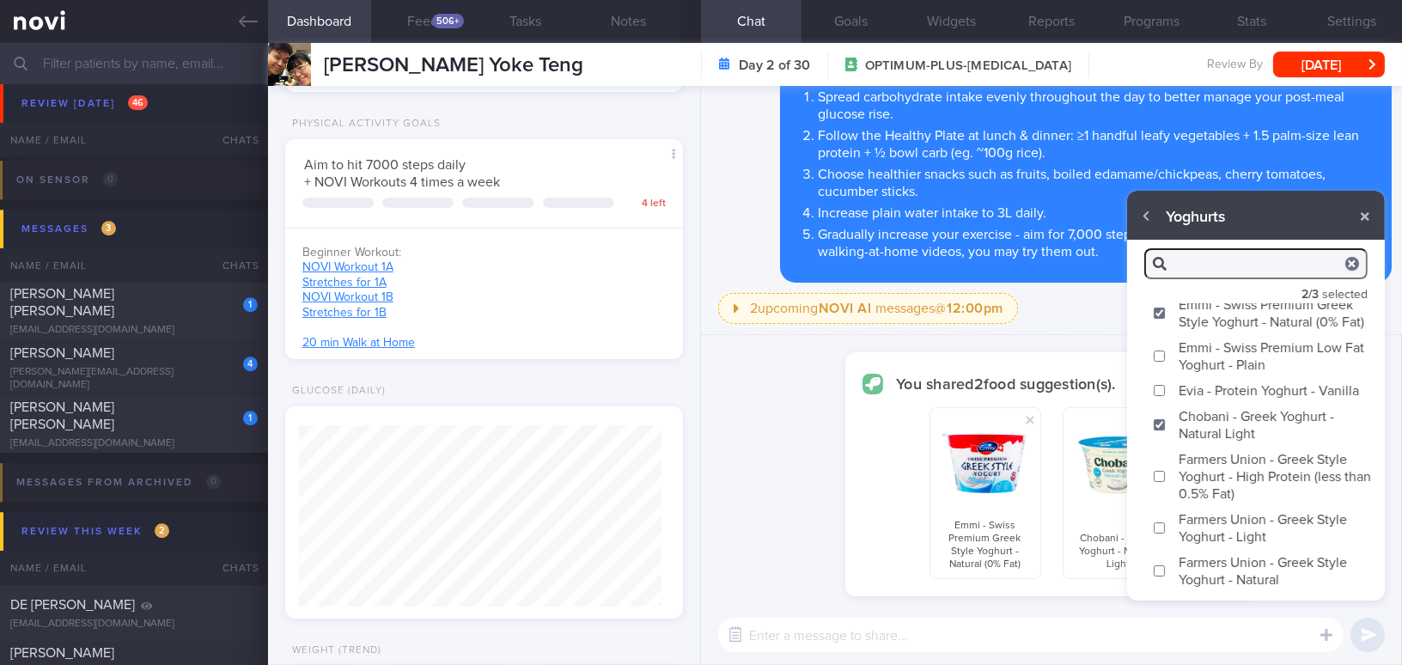
click at [1160, 479] on input "Farmers Union - Greek Style Yoghurt - High Protein (less than 0.5% Fat)" at bounding box center [1159, 476] width 13 height 11
checkbox input "true"
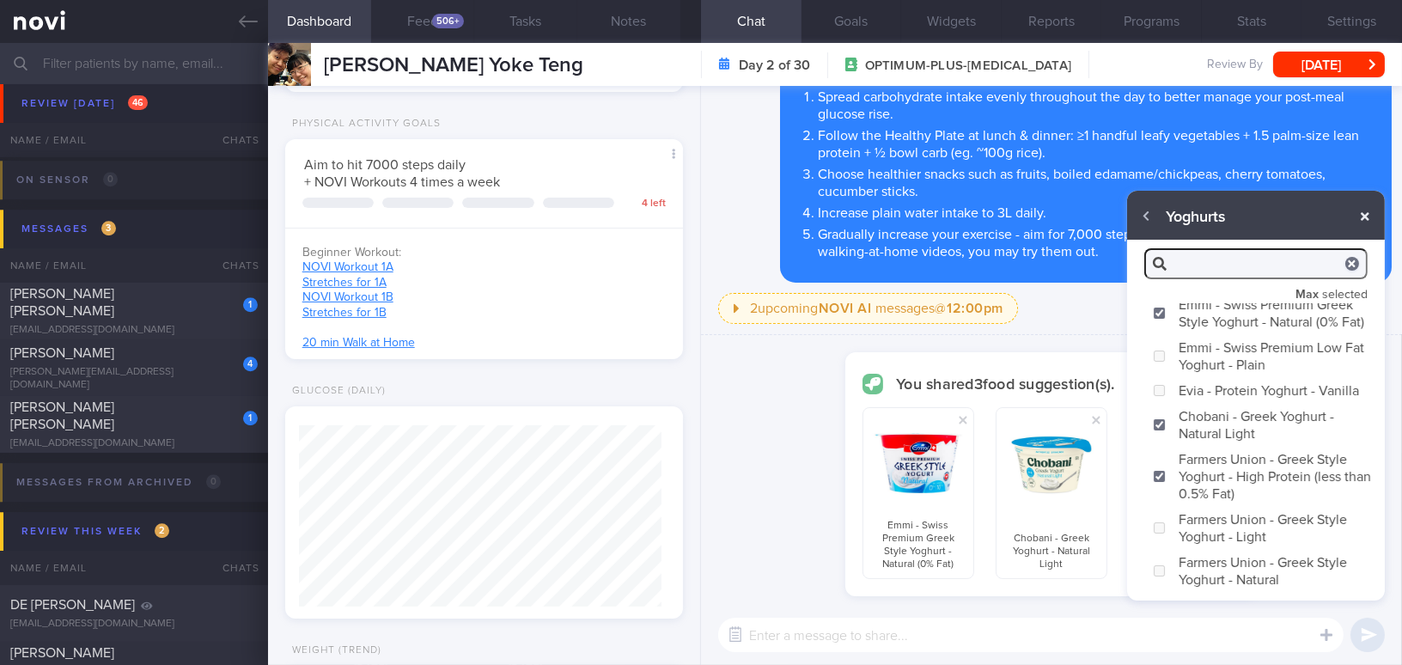
click at [1367, 216] on button "button" at bounding box center [1364, 216] width 31 height 31
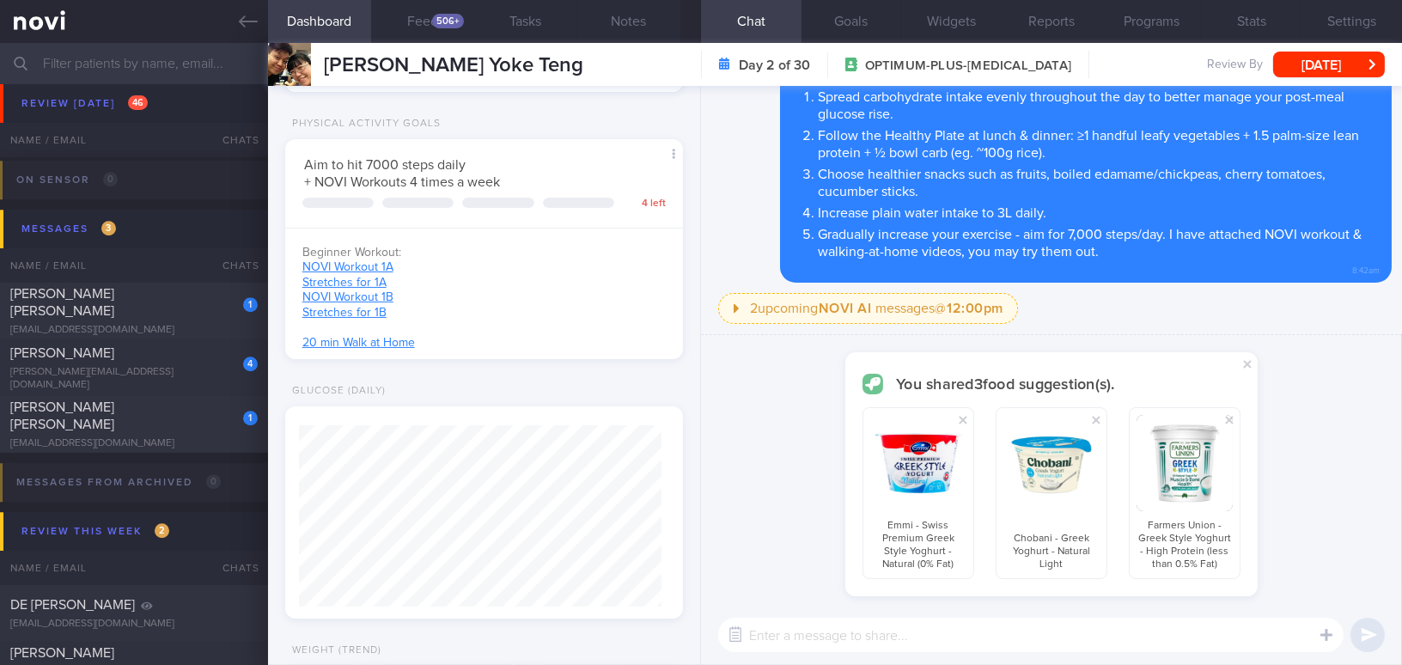
click at [1099, 630] on textarea at bounding box center [1030, 635] width 625 height 34
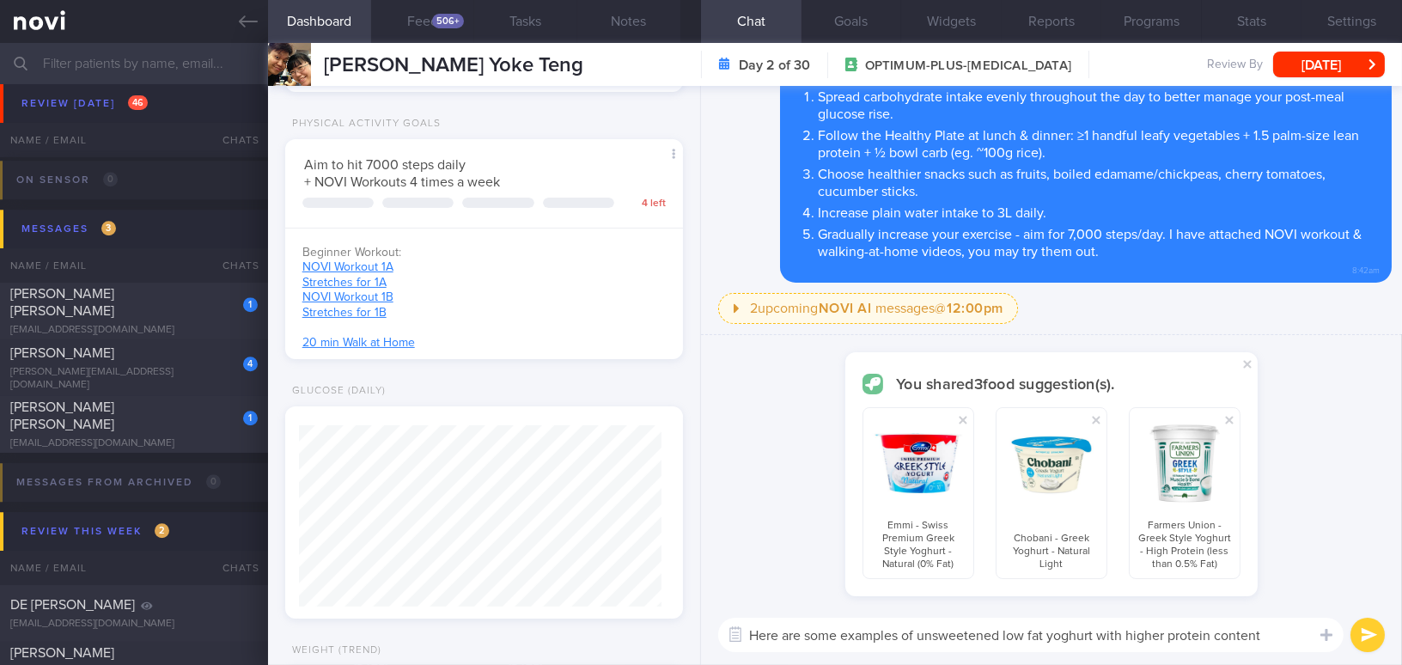
type textarea "Here are some examples of unsweetened low fat yoghurt with higher protein conte…"
checkbox input "false"
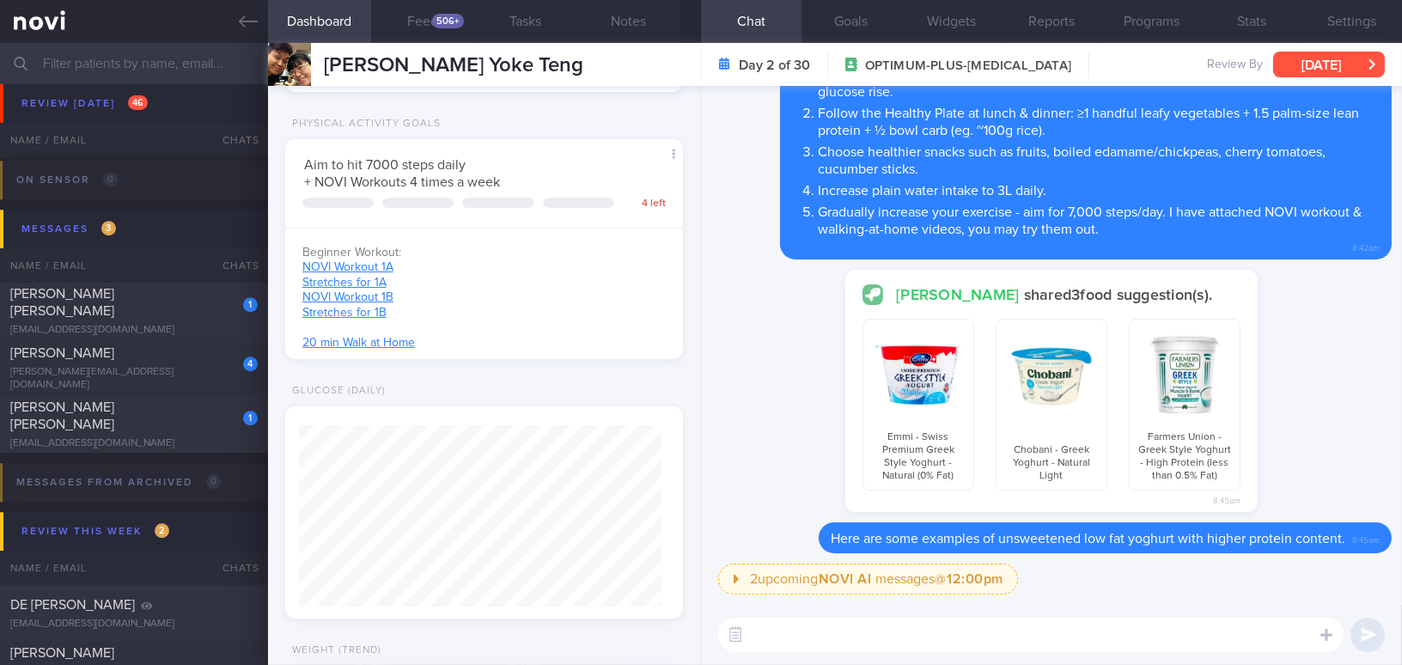
click at [1306, 60] on button "Wed, 1 Oct" at bounding box center [1329, 65] width 112 height 26
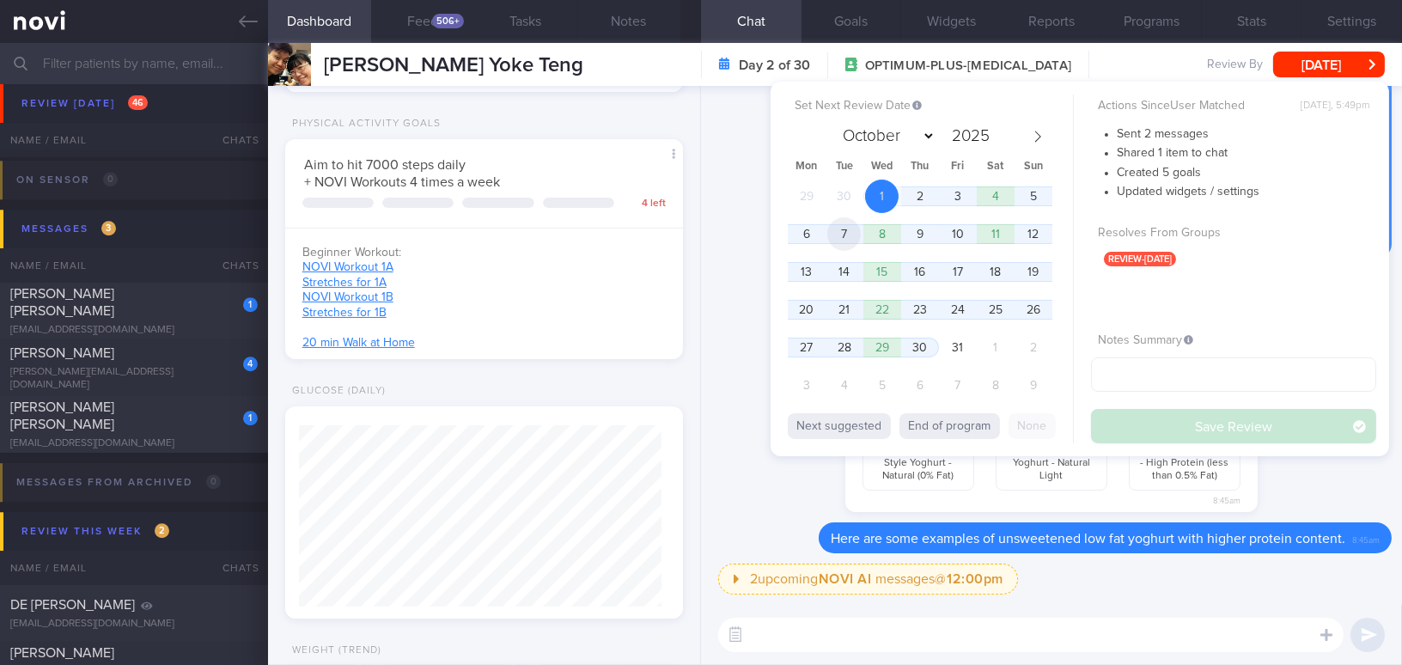
click at [843, 234] on span "7" at bounding box center [843, 233] width 33 height 33
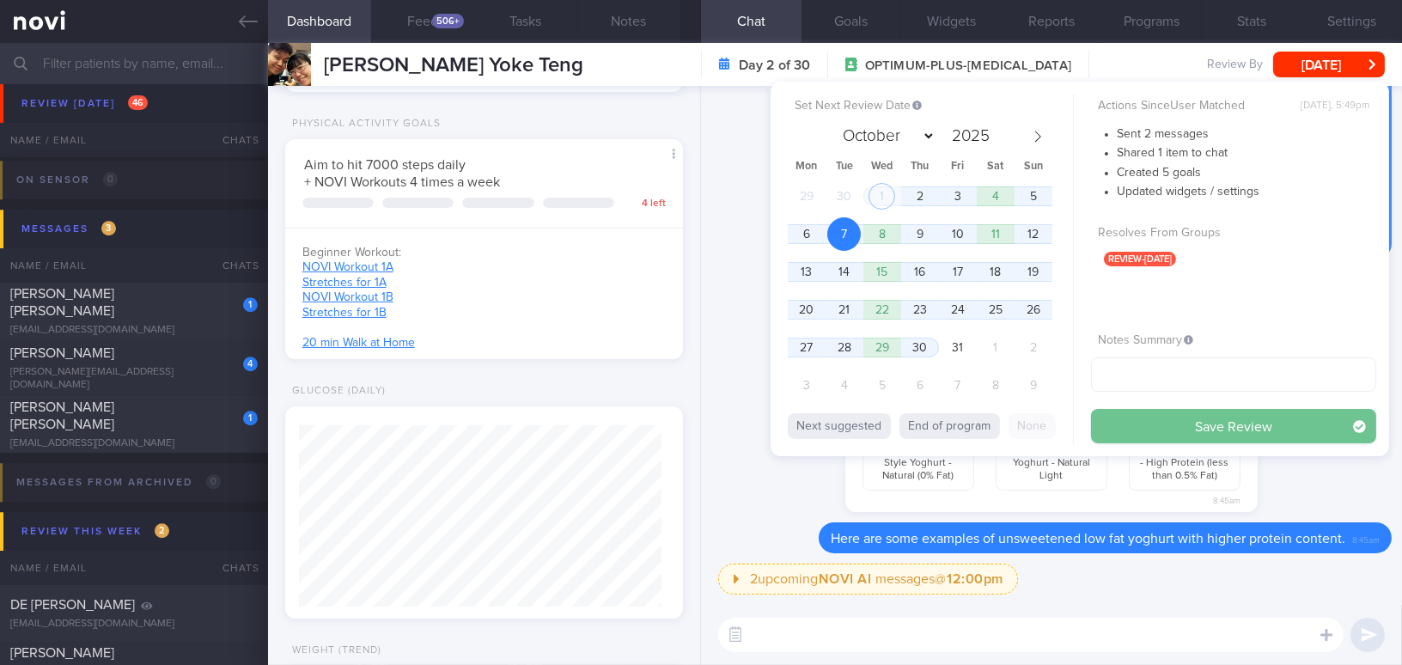
click at [1178, 429] on button "Save Review" at bounding box center [1233, 426] width 285 height 34
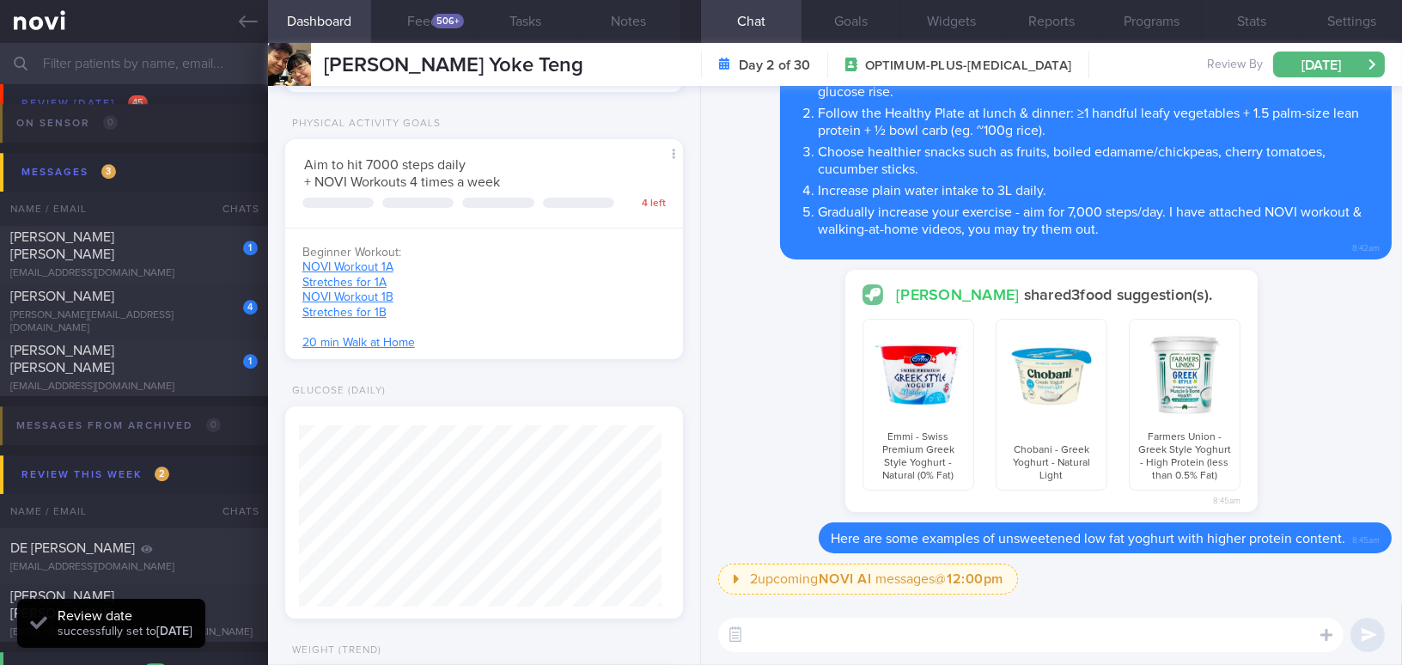
scroll to position [181, 362]
click at [447, 17] on div "506+" at bounding box center [448, 21] width 32 height 15
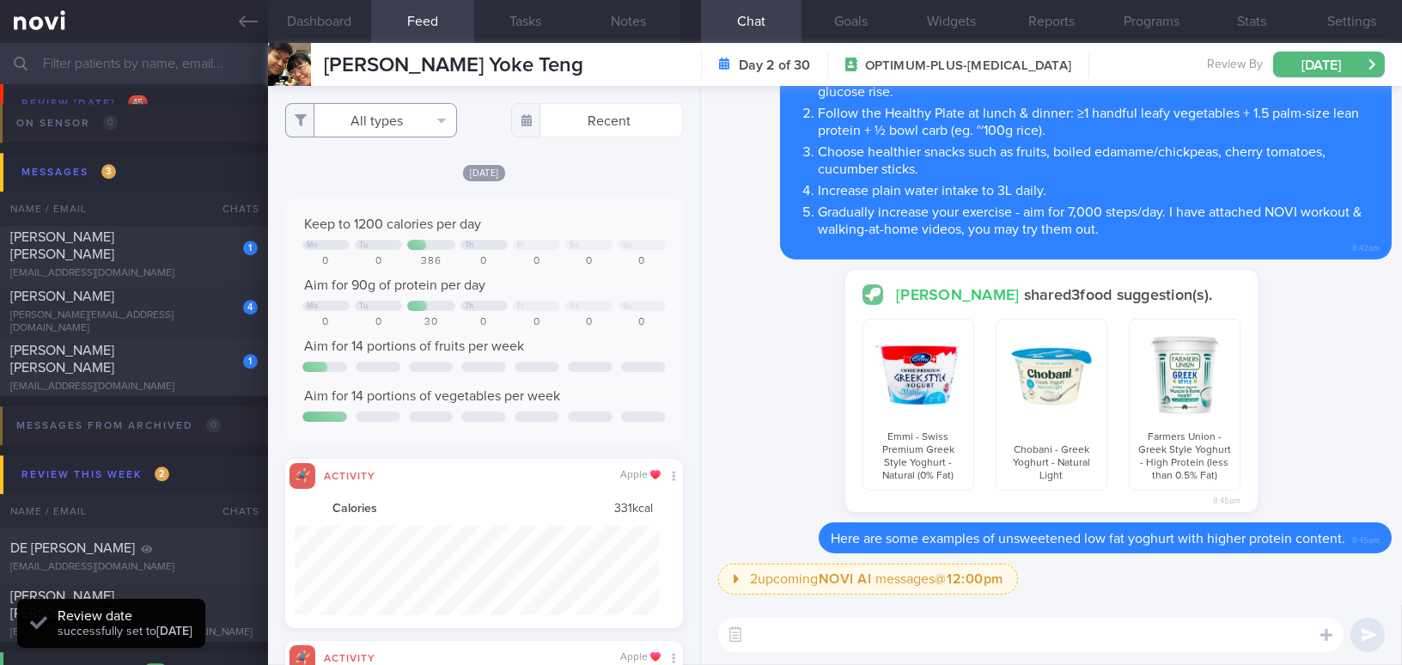
click at [366, 115] on button "All types" at bounding box center [371, 120] width 172 height 34
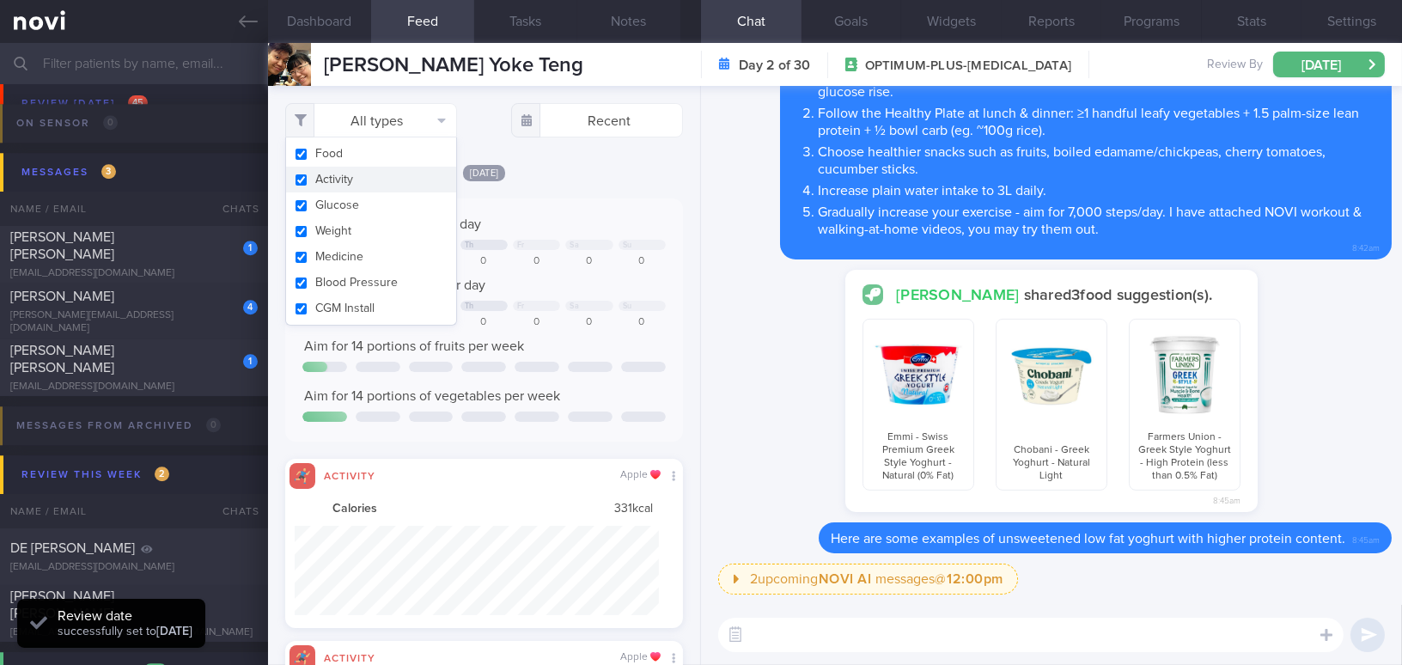
click at [304, 176] on input "checkbox" at bounding box center [301, 179] width 13 height 11
checkbox input "false"
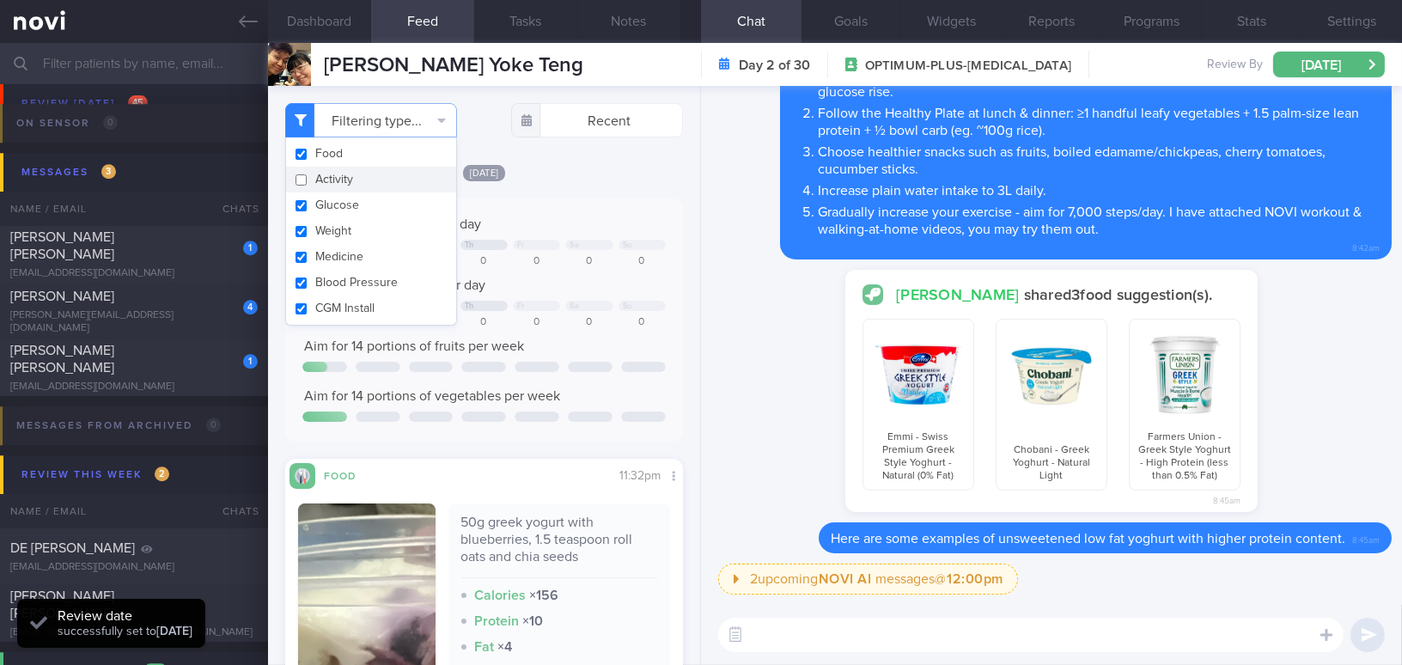
click at [570, 196] on div "Yesterday Keep to 1200 calories per day Mo Tu Th Fr Sa Su 0 0 386 0 0 0 0 Aim f…" at bounding box center [484, 529] width 398 height 733
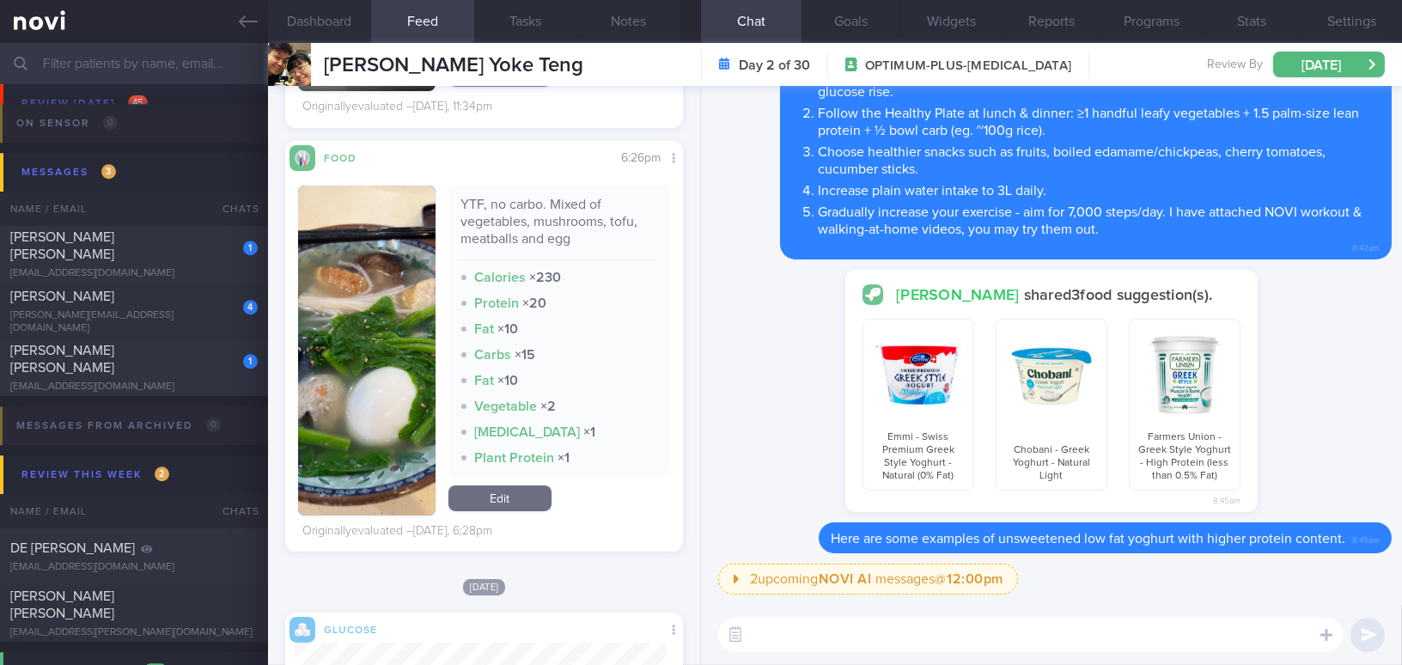
scroll to position [781, 0]
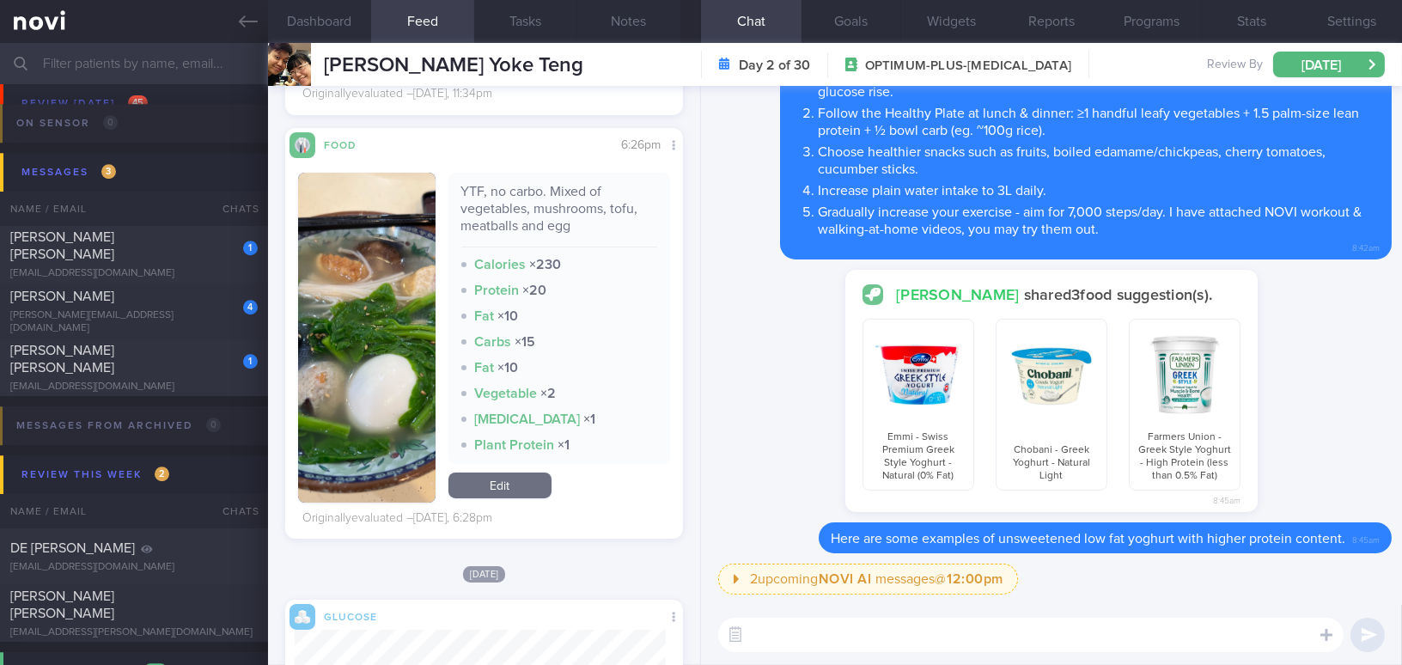
click at [378, 292] on button "button" at bounding box center [366, 338] width 137 height 330
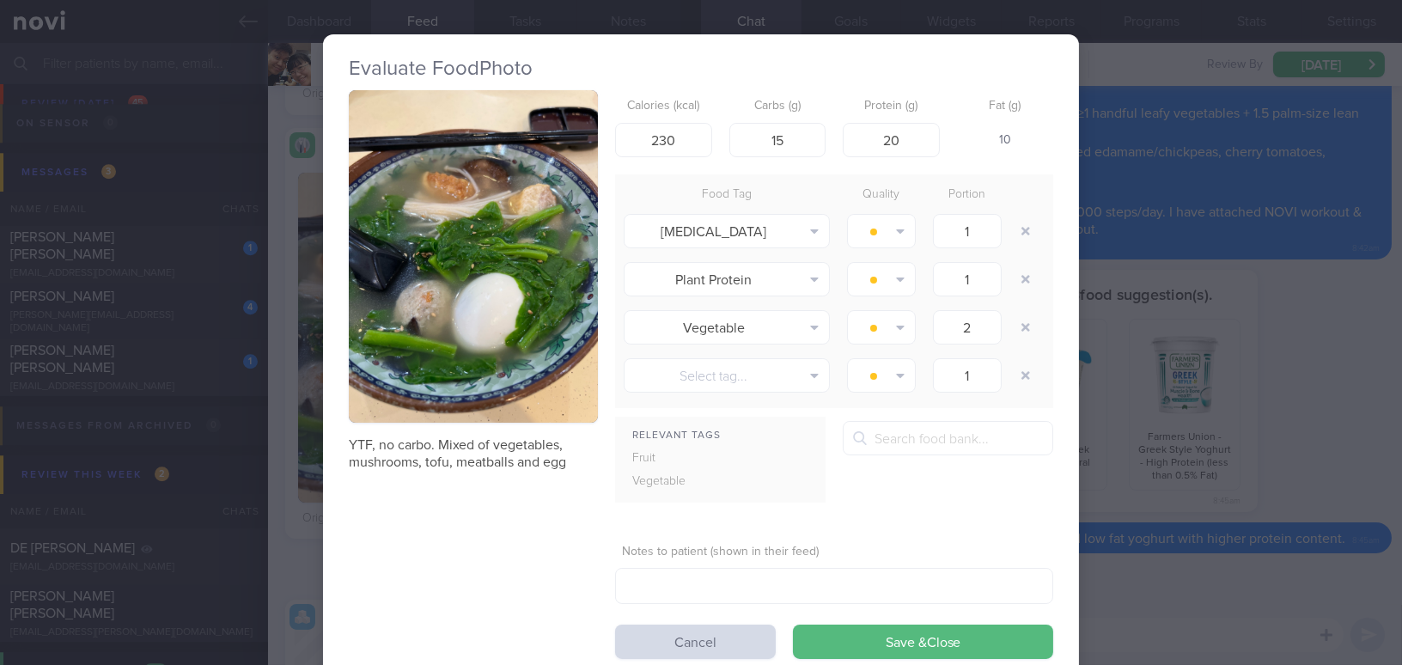
click at [392, 283] on button "button" at bounding box center [473, 256] width 249 height 332
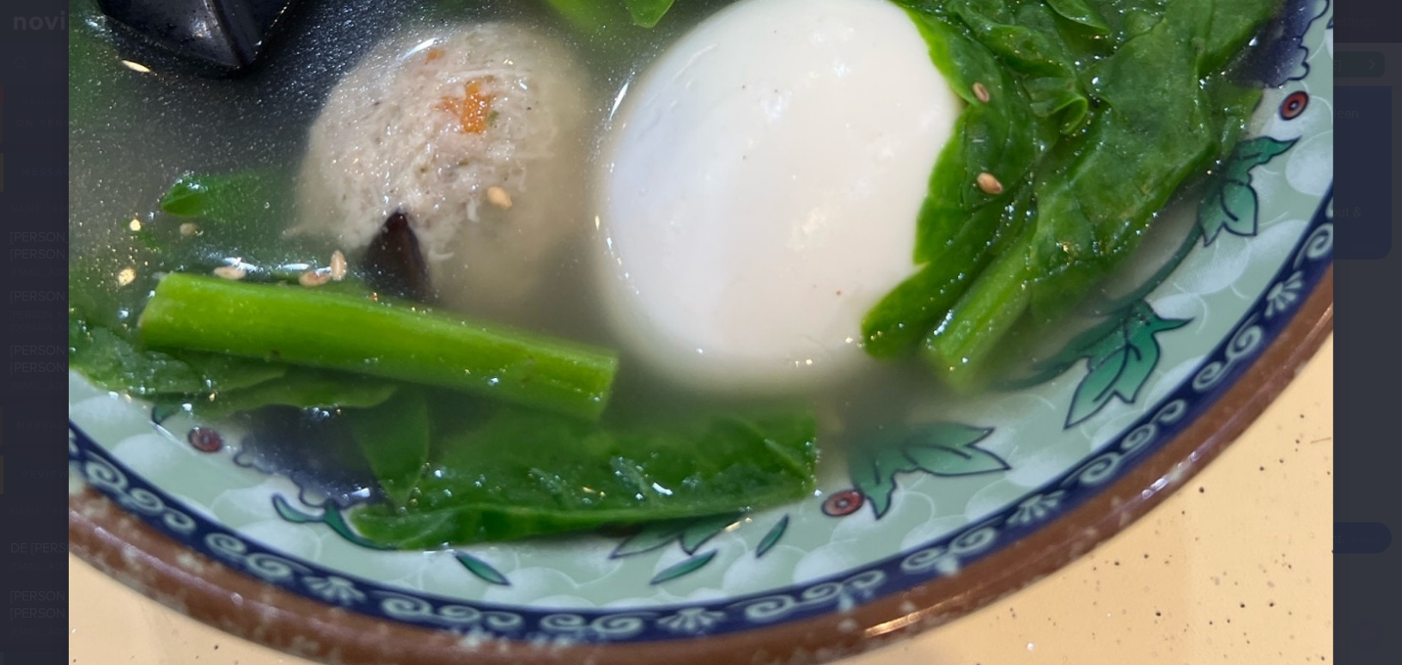
scroll to position [1014, 0]
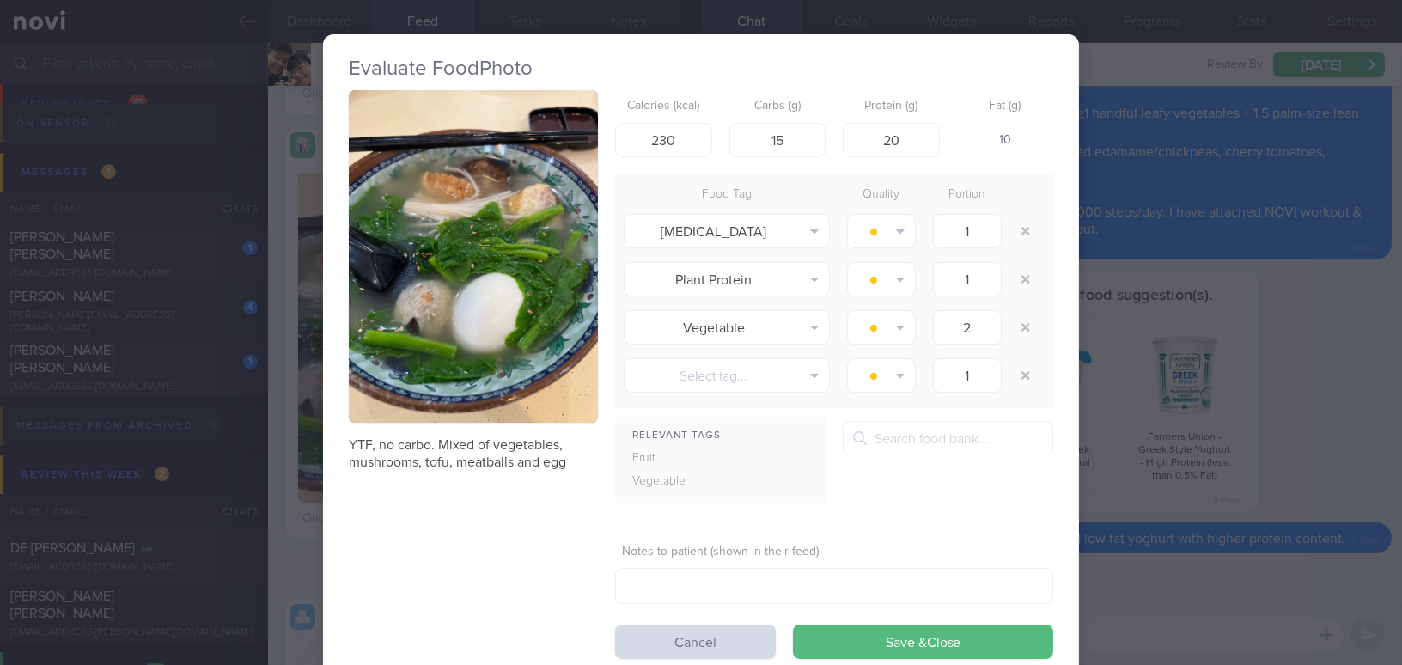
click at [1313, 421] on div "Evaluate Food Photo YTF, no carbo. Mixed of vegetables, mushrooms, tofu, meatba…" at bounding box center [701, 332] width 1402 height 665
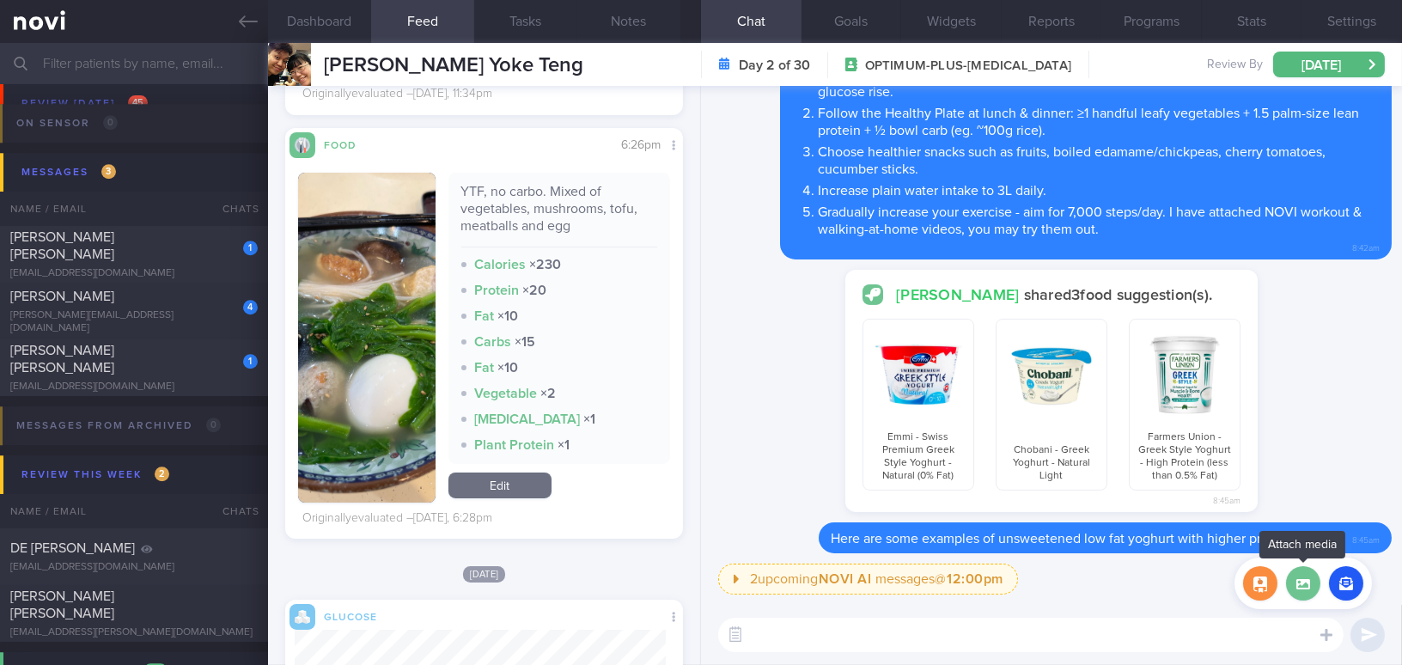
click at [1303, 586] on label at bounding box center [1303, 583] width 34 height 34
click at [0, 0] on input "file" at bounding box center [0, 0] width 0 height 0
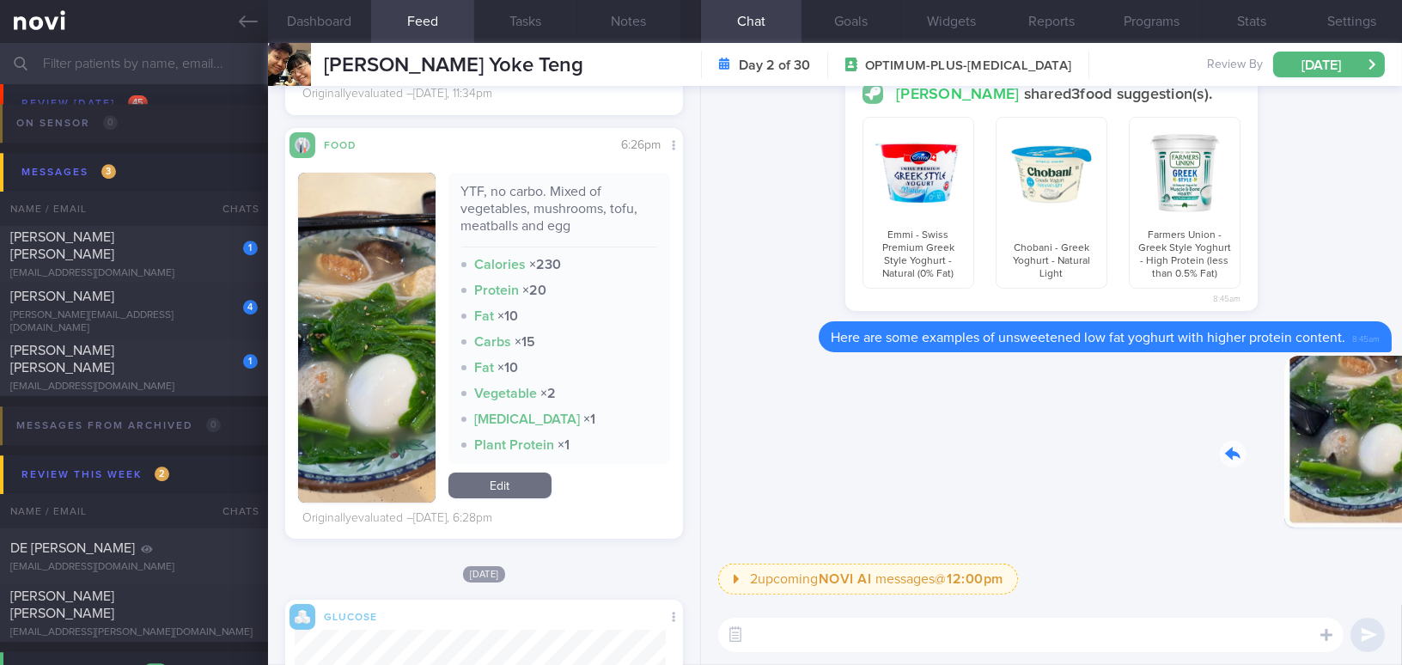
drag, startPoint x: 1277, startPoint y: 473, endPoint x: 1391, endPoint y: 487, distance: 115.1
click at [1391, 487] on div "2 upcoming NOVI AI messages @ 12:00pm 12:00pm Keeping to these healthy portions…" at bounding box center [1051, 345] width 701 height 519
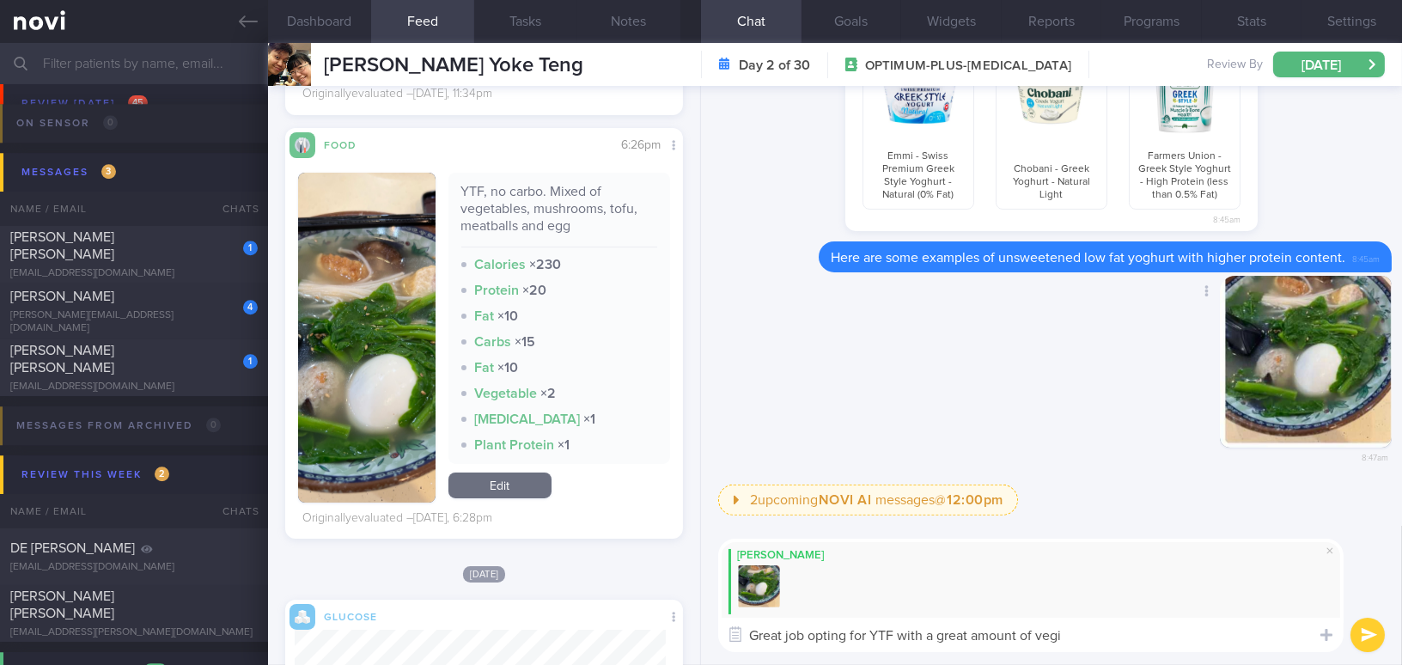
type textarea "Great job opting for YTF with a great amount of veg"
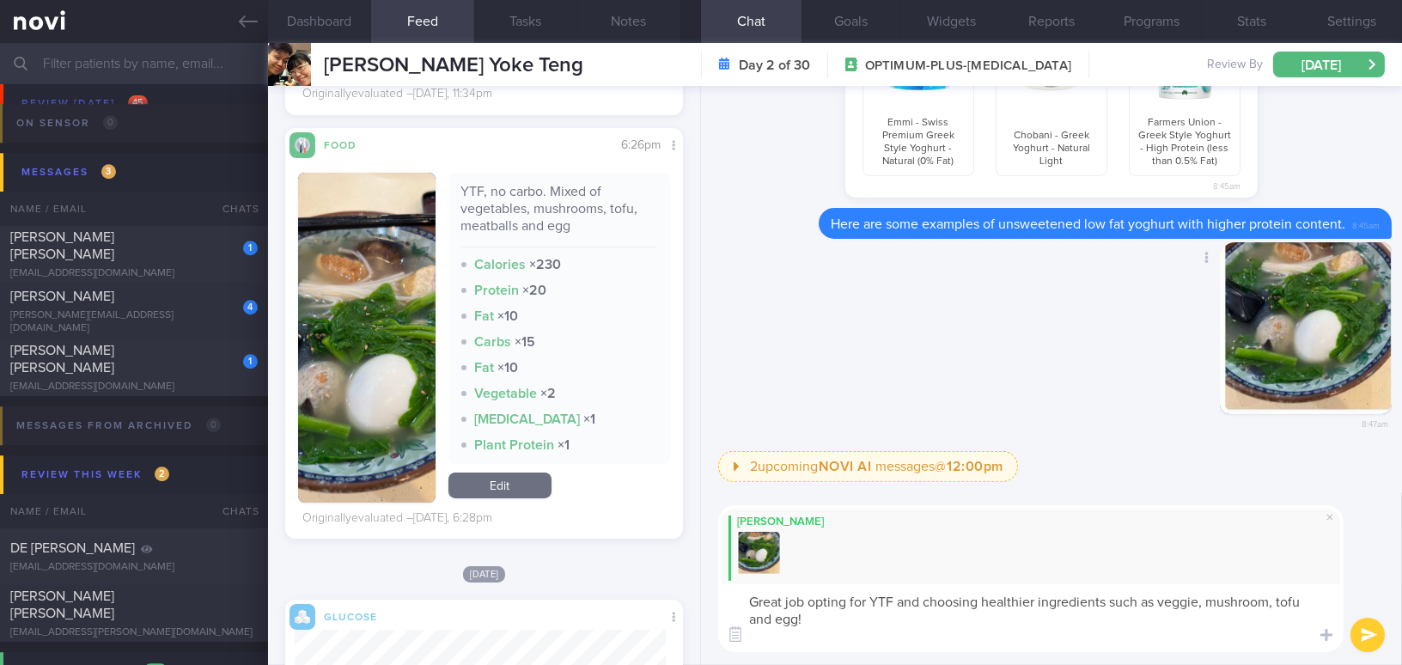
type textarea "Great job opting for YTF and choosing healthier ingredients such as veggie, mus…"
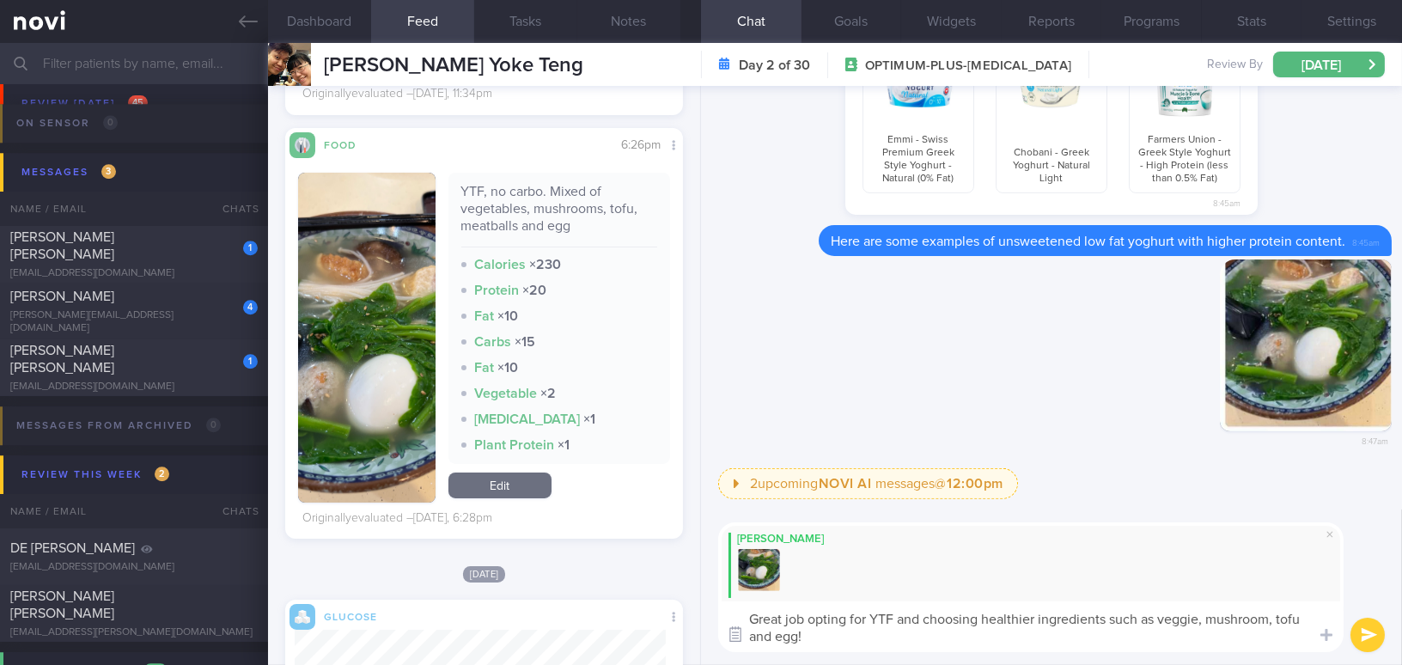
drag, startPoint x: 810, startPoint y: 627, endPoint x: 741, endPoint y: 624, distance: 68.8
click at [741, 624] on div "Attach media Food repository Chat Templates Admin [MEDICAL_DATA] Weight Nutriti…" at bounding box center [1051, 586] width 701 height 155
drag, startPoint x: 819, startPoint y: 631, endPoint x: 726, endPoint y: 604, distance: 97.6
click at [726, 604] on textarea "Great job opting for YTF and choosing healthier ingredients such as veggie, mus…" at bounding box center [1030, 626] width 625 height 51
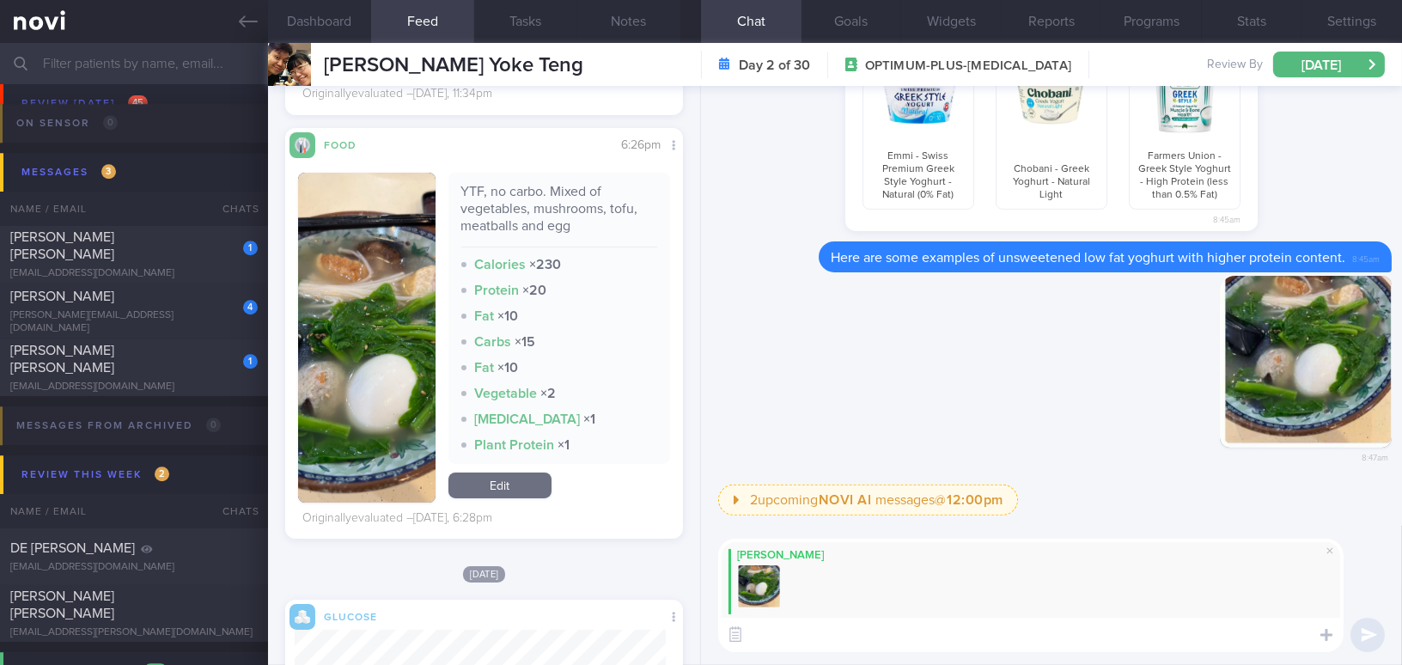
paste textarea "Great job choosing YTF with healthier ingredients like vegetables, mushrooms, t…"
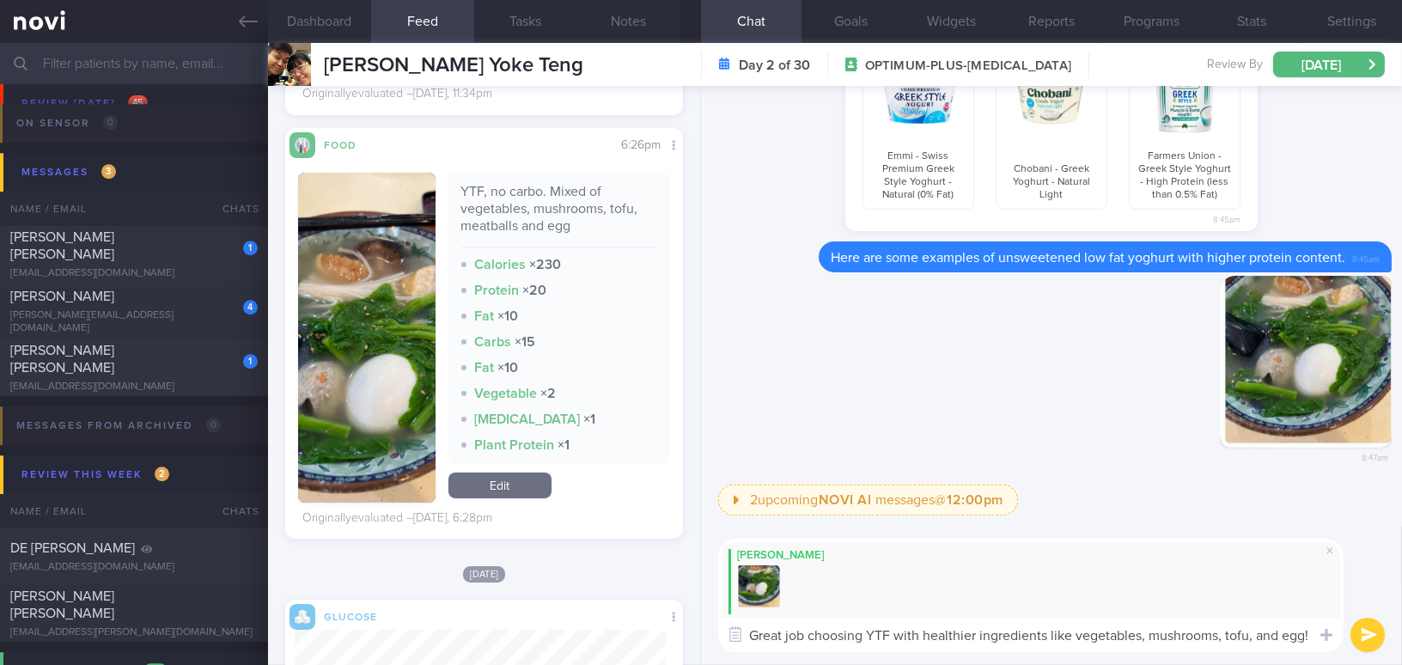
type textarea "Great job choosing YTF with healthier ingredients like vegetables, mushrooms, t…"
click at [1378, 638] on button "submit" at bounding box center [1367, 635] width 34 height 34
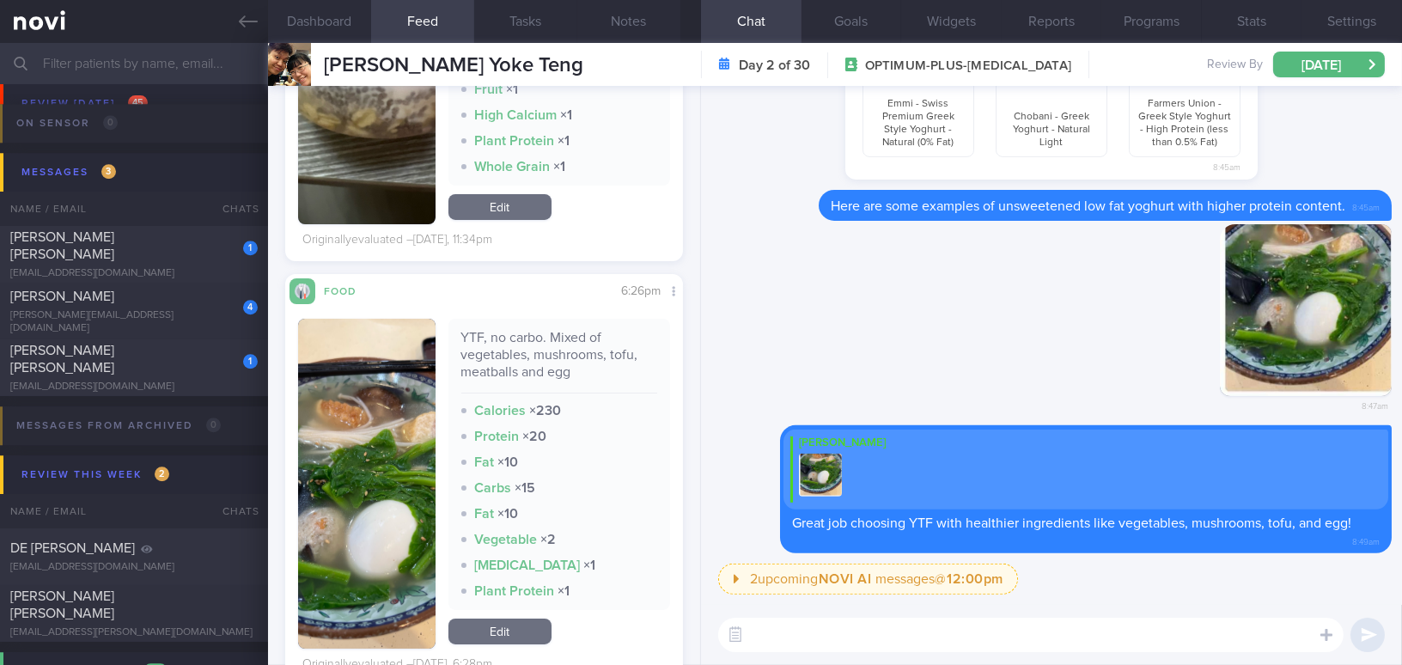
scroll to position [390, 0]
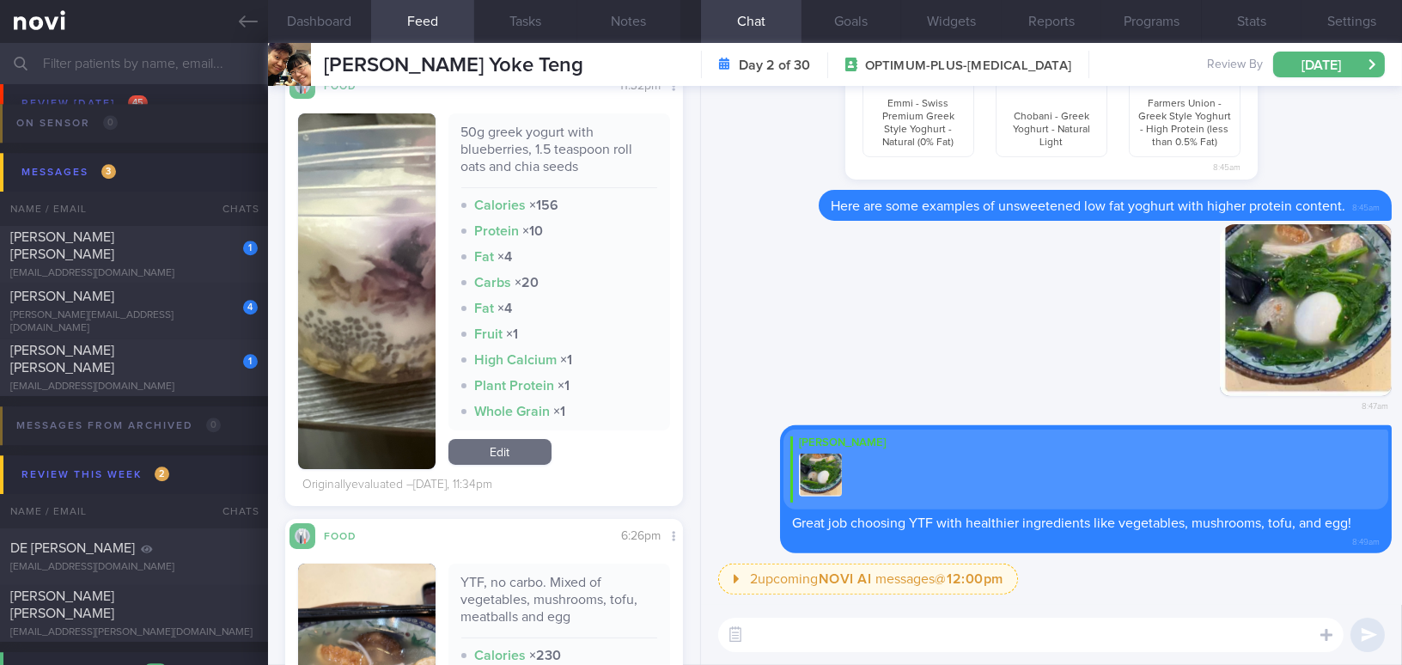
click at [386, 262] on button "button" at bounding box center [366, 291] width 137 height 356
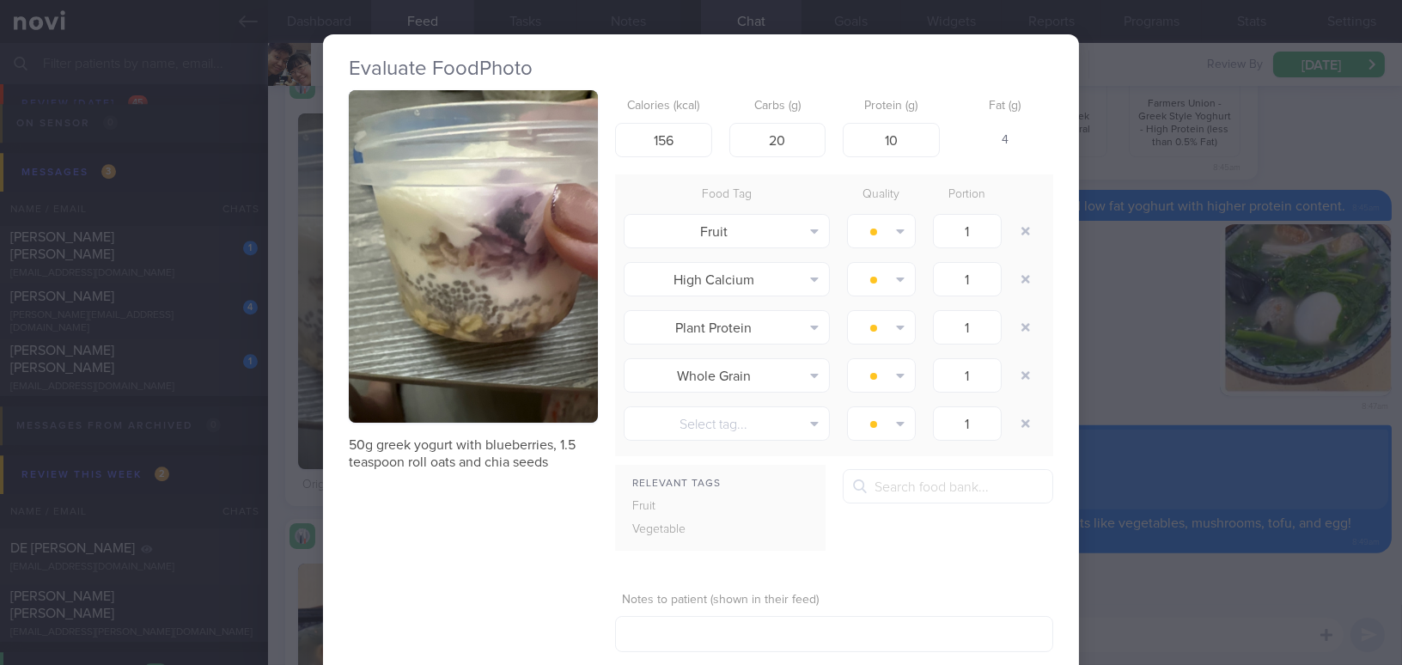
click at [1149, 359] on div "Evaluate Food Photo 50g greek yogurt with blueberries, 1.5 teaspoon roll oats a…" at bounding box center [701, 332] width 1402 height 665
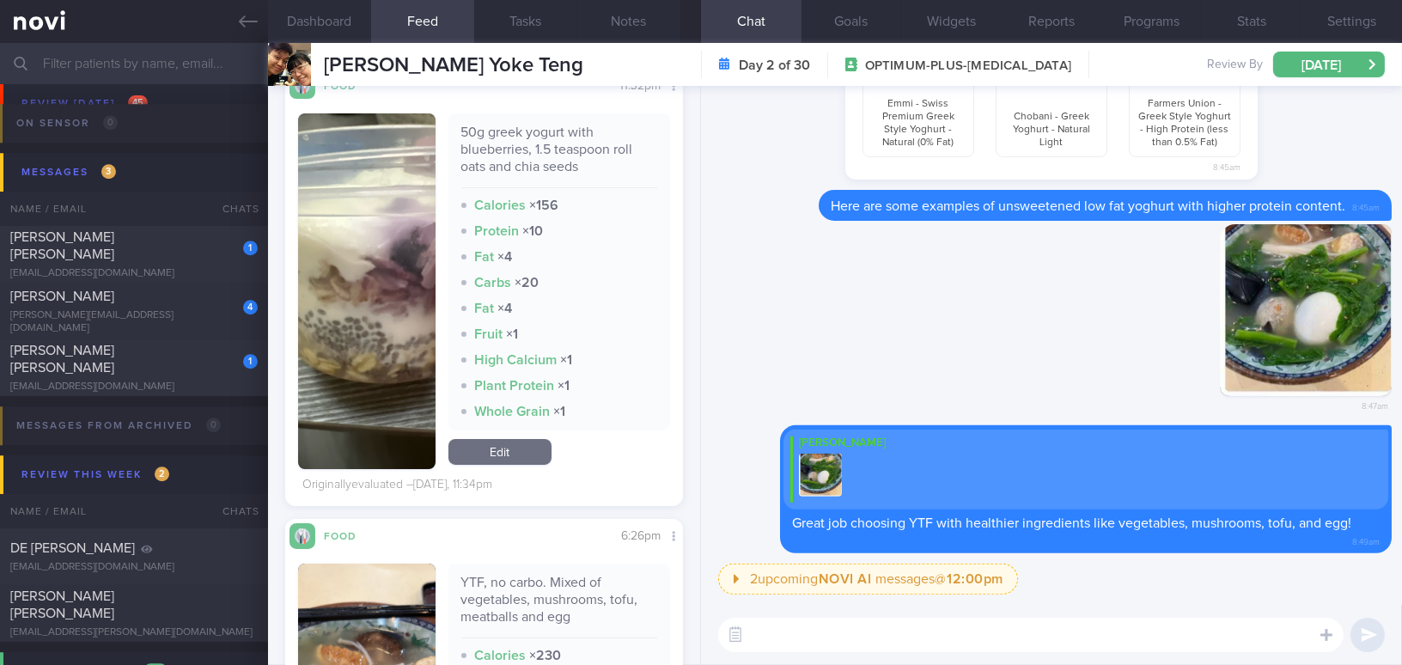
click at [999, 615] on div "​ ​" at bounding box center [1051, 635] width 701 height 60
click at [978, 620] on textarea at bounding box center [1030, 635] width 625 height 34
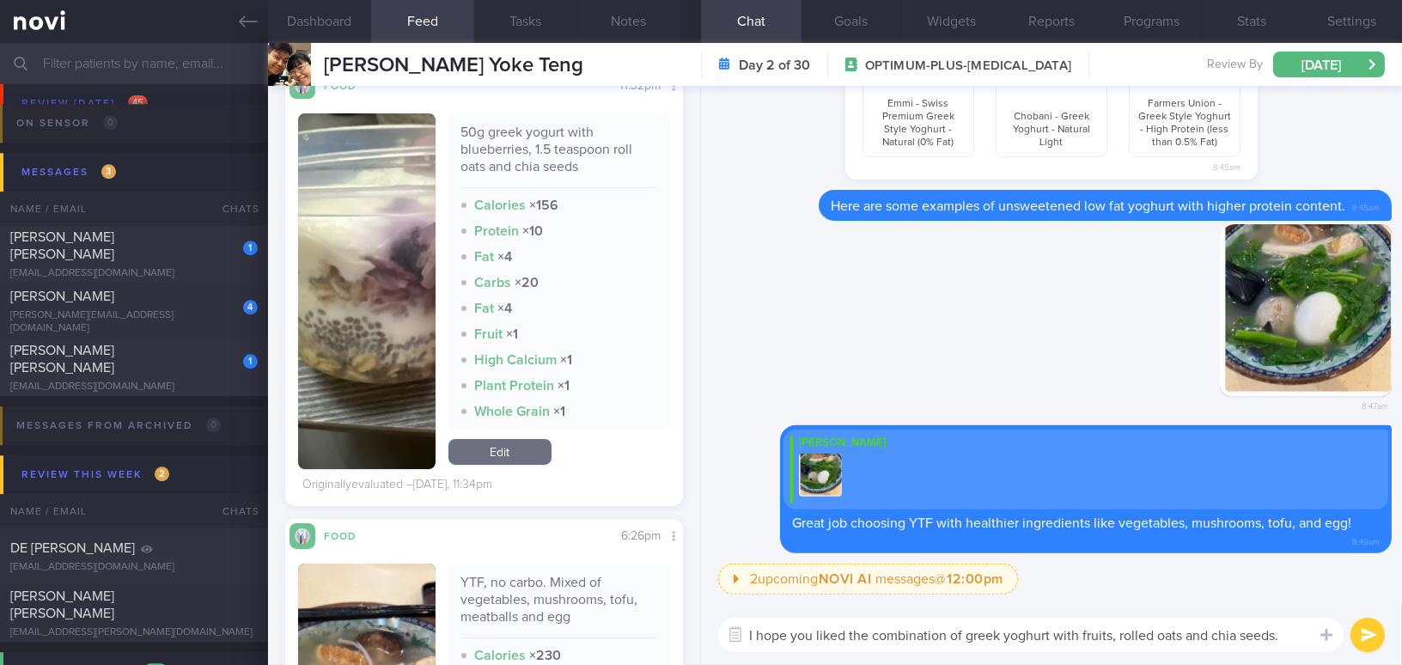
drag, startPoint x: 1284, startPoint y: 635, endPoint x: 673, endPoint y: 599, distance: 612.6
click at [673, 599] on div "Dashboard Feed 510+ Tasks Notes Chat Goals Widgets Reports Programs Stats Setti…" at bounding box center [835, 354] width 1134 height 622
drag, startPoint x: 1164, startPoint y: 629, endPoint x: 1246, endPoint y: 635, distance: 82.7
click at [1164, 629] on textarea "I hope you liked the combination of greek yoghurt with fruits, rolled oats and …" at bounding box center [1030, 635] width 625 height 34
click at [1294, 638] on textarea "I hope you liked the combination of greek yoghurt with fruits, rolled oats and …" at bounding box center [1030, 635] width 625 height 34
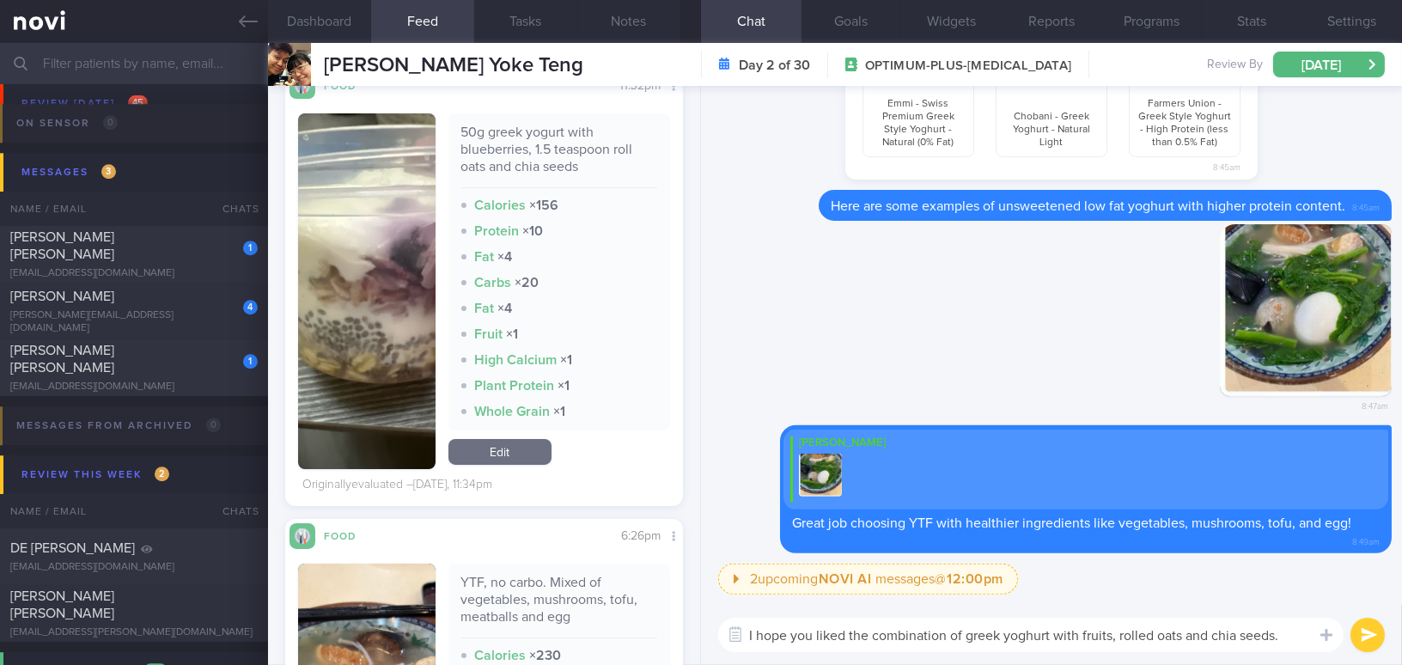
drag, startPoint x: 1294, startPoint y: 638, endPoint x: 688, endPoint y: 613, distance: 606.0
click at [688, 613] on div "Dashboard Feed 510+ Tasks Notes Chat Goals Widgets Reports Programs Stats Setti…" at bounding box center [835, 354] width 1134 height 622
paste textarea "enjoyed the combination of Greek yogurt with fruits, rolled oats,"
click at [1044, 634] on textarea "I hope you enjoyed the combination of Greek yogurt with fruits, rolled oats, an…" at bounding box center [1030, 635] width 625 height 34
click at [1205, 639] on textarea "I hope you enjoyed the combination of Greek yoghurt with fruits, rolled oats, a…" at bounding box center [1030, 635] width 625 height 34
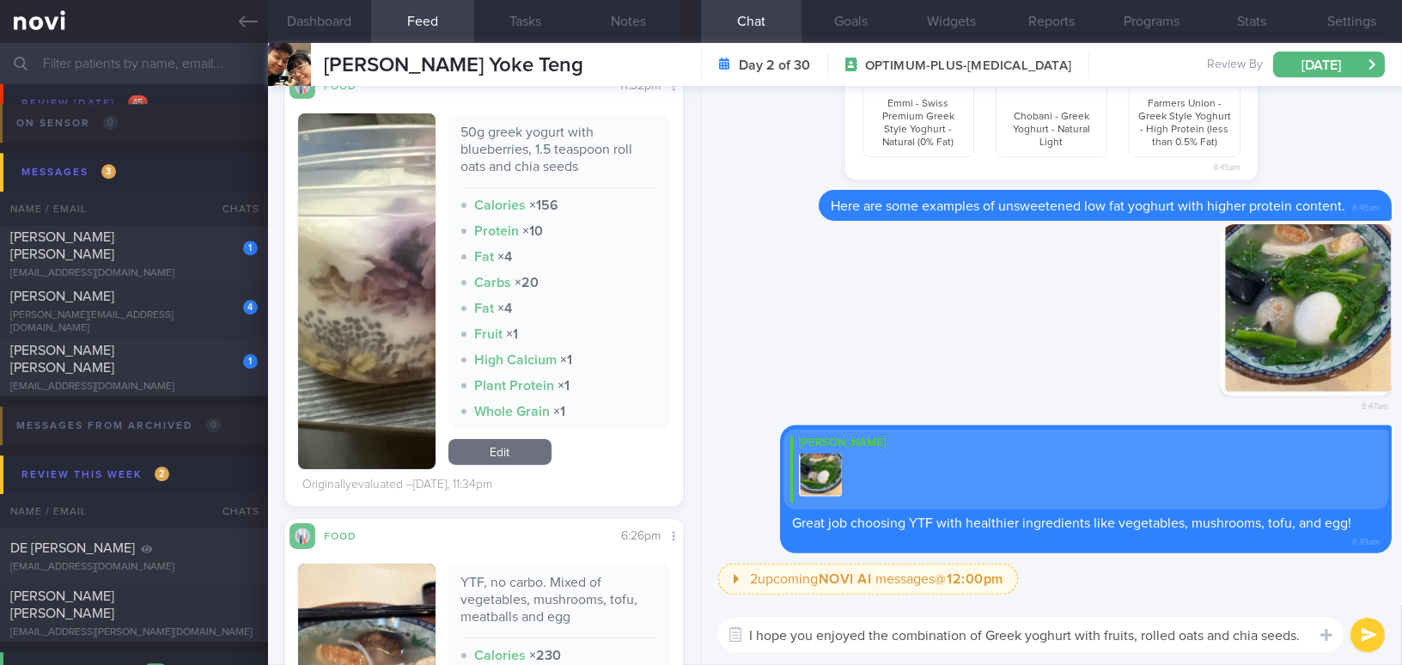
type textarea "I hope you enjoyed the combination of Greek yoghurt with fruits, rolled oats an…"
click at [1369, 639] on button "submit" at bounding box center [1367, 635] width 34 height 34
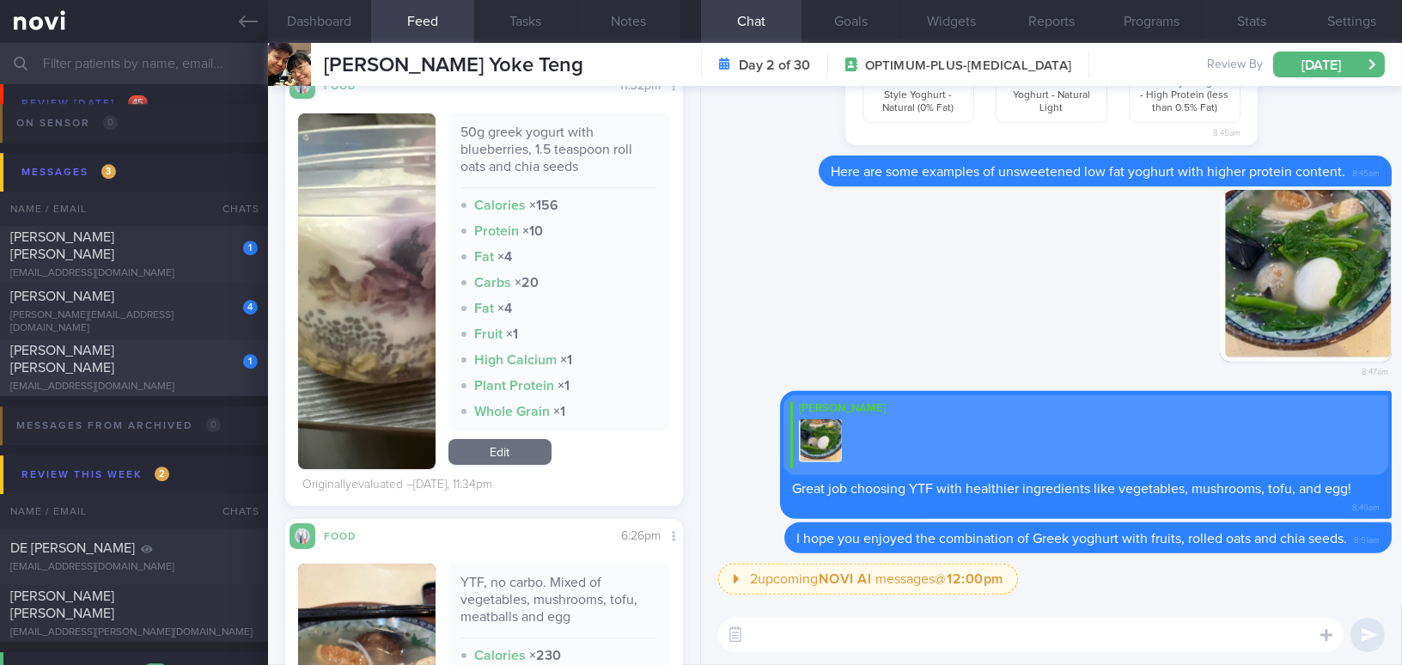
click at [114, 355] on span "[PERSON_NAME] [PERSON_NAME]" at bounding box center [62, 359] width 104 height 31
type input "Active logging"
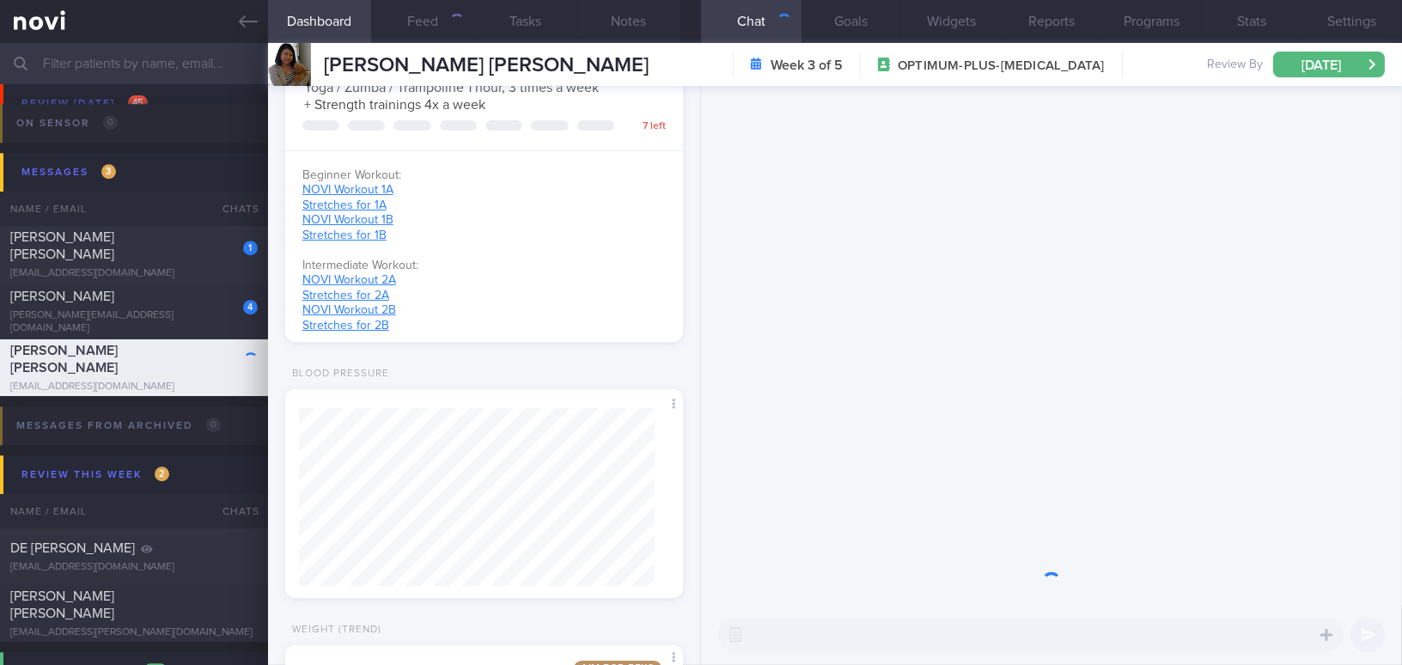
scroll to position [177, 355]
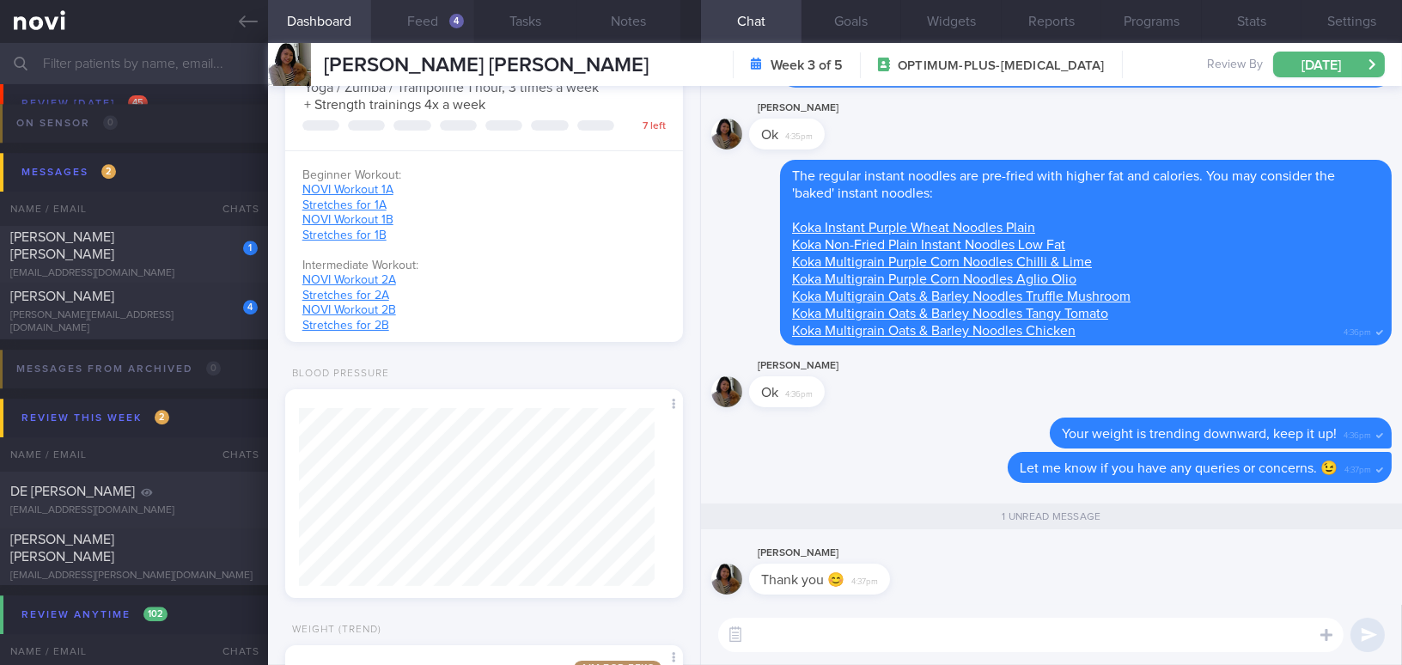
click at [445, 21] on button "Feed 4" at bounding box center [422, 21] width 103 height 43
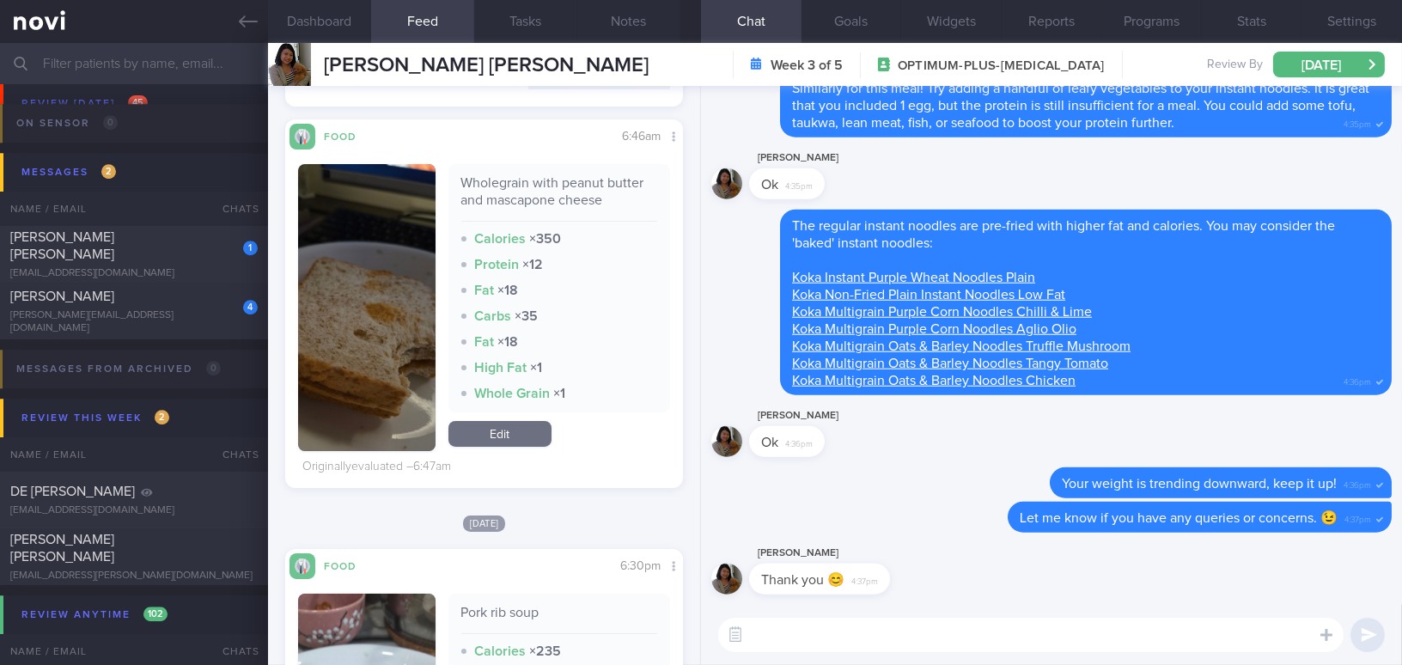
scroll to position [546, 0]
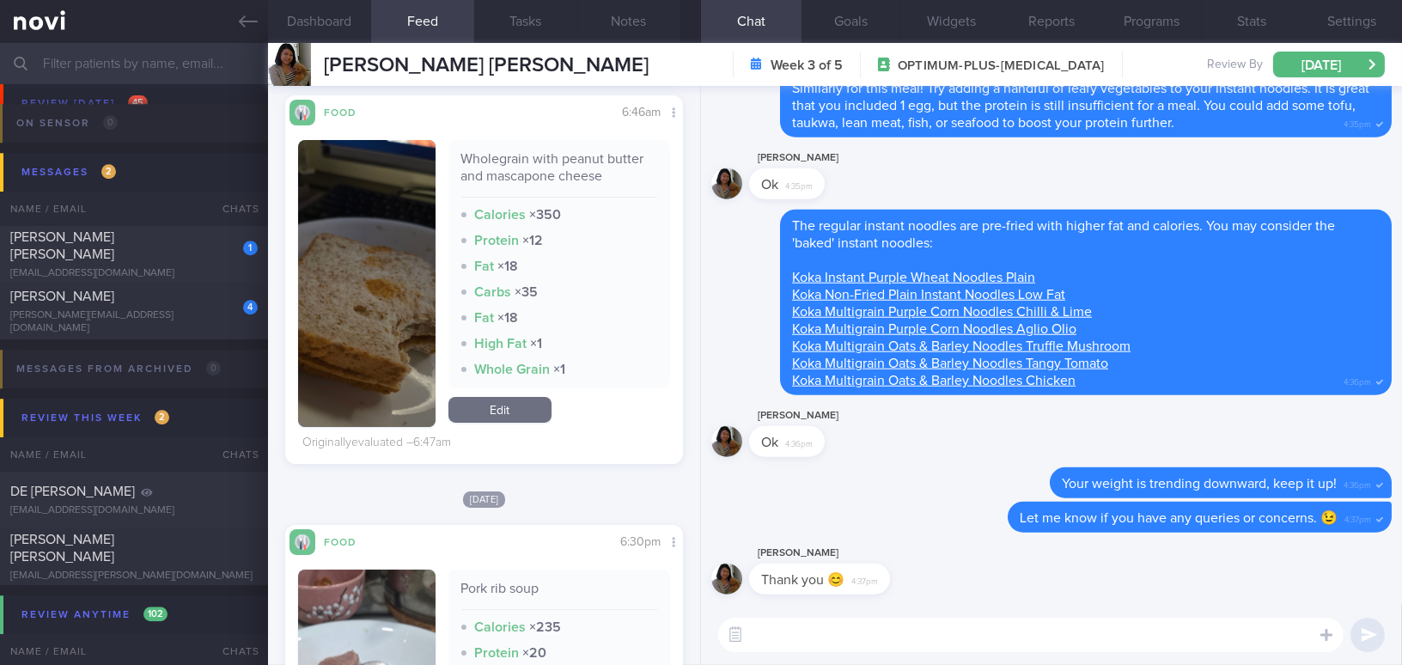
click at [806, 639] on textarea at bounding box center [1030, 635] width 625 height 34
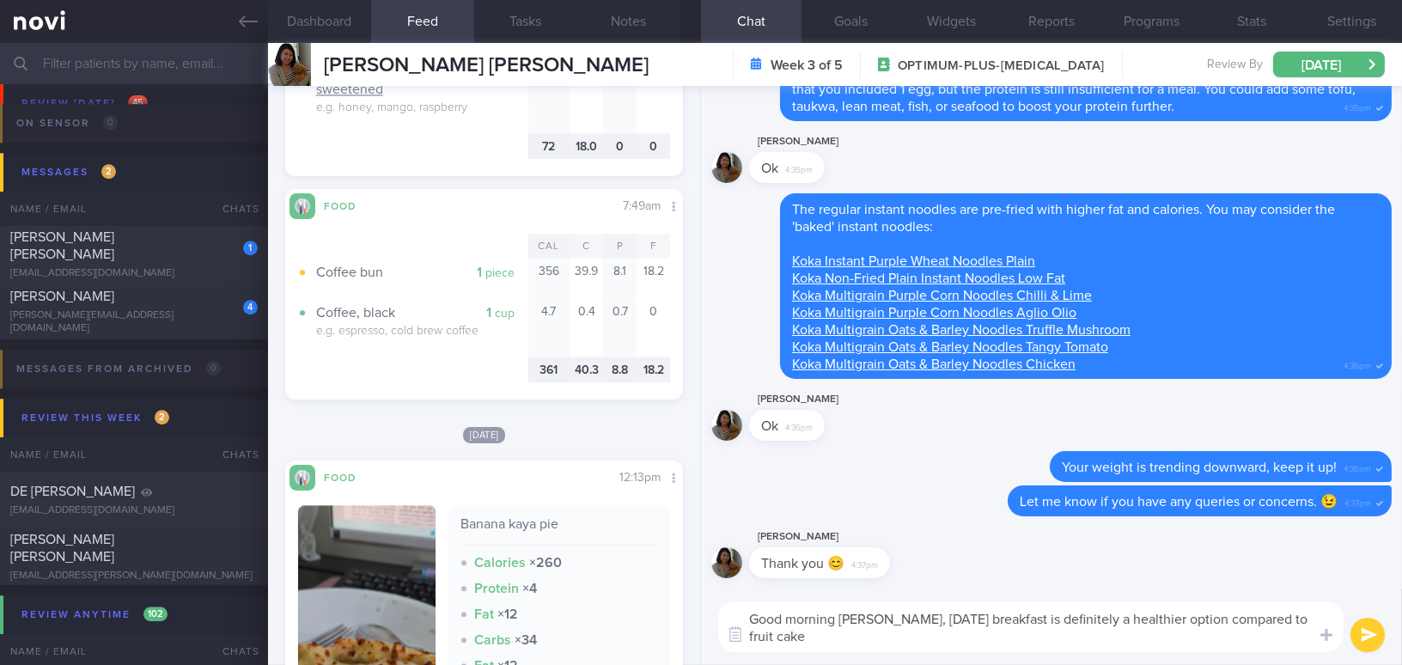
scroll to position [0, 0]
drag, startPoint x: 891, startPoint y: 618, endPoint x: 922, endPoint y: 636, distance: 36.5
click at [922, 636] on textarea "Good morning [PERSON_NAME], [DATE] breakfast is definitely a healthier option c…" at bounding box center [1030, 626] width 625 height 51
click at [896, 641] on textarea "Good morning [PERSON_NAME], [DATE] breakfast is definitely a healthier option c…" at bounding box center [1030, 626] width 625 height 51
drag, startPoint x: 895, startPoint y: 619, endPoint x: 927, endPoint y: 647, distance: 42.0
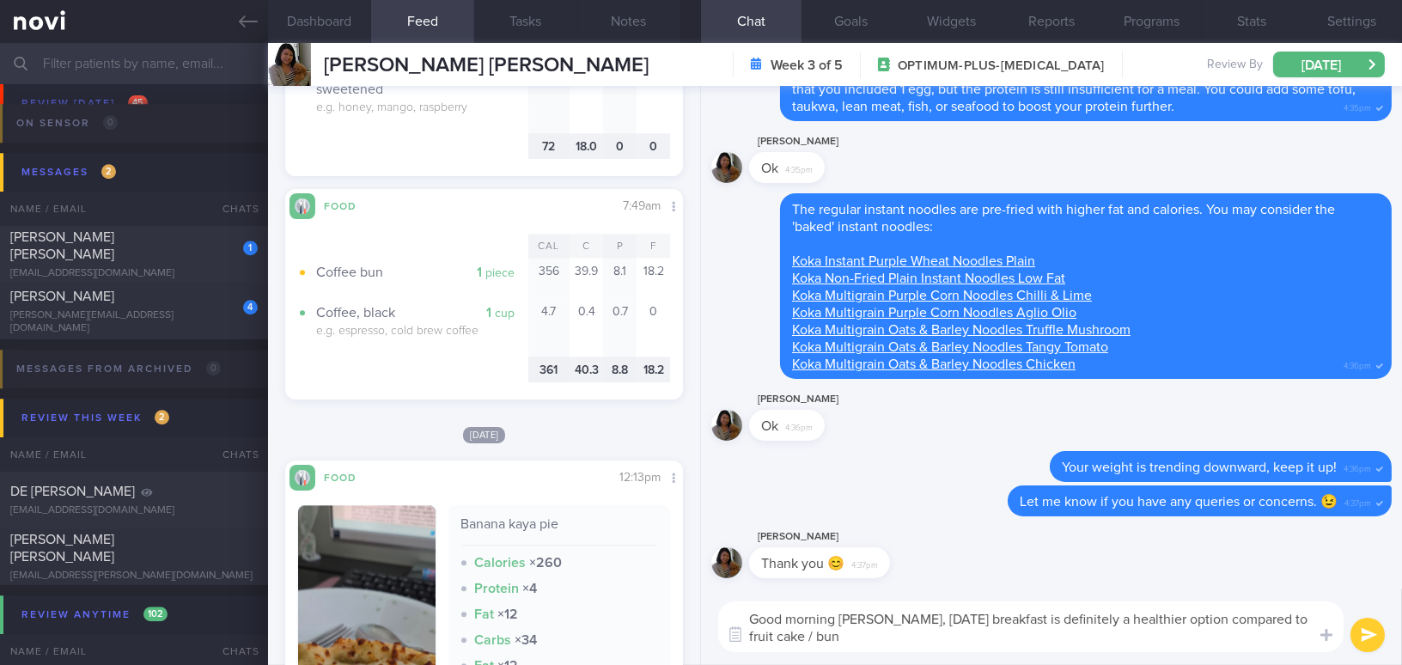
click at [927, 647] on textarea "Good morning [PERSON_NAME], [DATE] breakfast is definitely a healthier option c…" at bounding box center [1030, 626] width 625 height 51
click at [924, 647] on textarea "Good morning [PERSON_NAME], [DATE] breakfast is definitely a healthier option c…" at bounding box center [1030, 626] width 625 height 51
click at [892, 618] on textarea "Good morning [PERSON_NAME], [DATE] breakfast is definitely a healthier option c…" at bounding box center [1030, 626] width 625 height 51
click at [893, 618] on textarea "Good morning [PERSON_NAME], [DATE] breakfast is definitely a healthier option c…" at bounding box center [1030, 626] width 625 height 51
drag, startPoint x: 893, startPoint y: 618, endPoint x: 921, endPoint y: 648, distance: 40.7
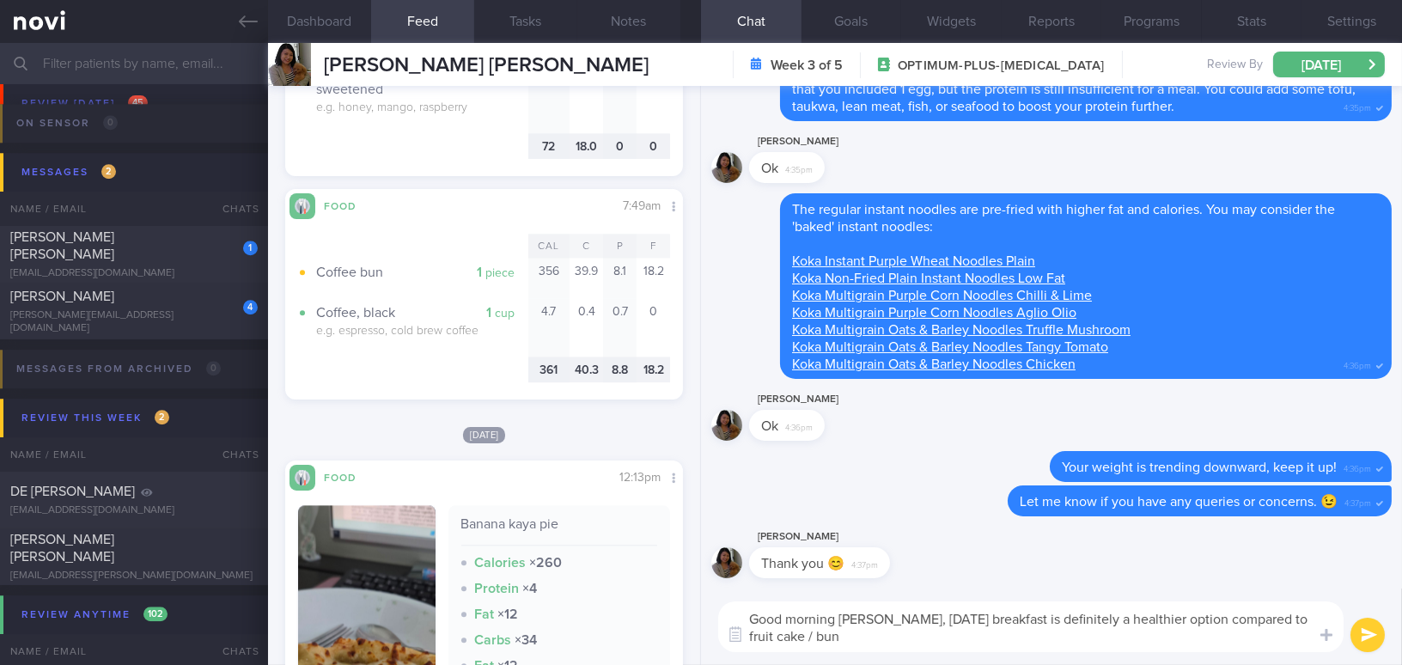
click at [921, 648] on textarea "Good morning [PERSON_NAME], [DATE] breakfast is definitely a healthier option c…" at bounding box center [1030, 626] width 625 height 51
paste textarea "[DATE] breakfast is definitely a healthier choice compared to fruit cake or a b…"
click at [904, 620] on textarea "Good morning [PERSON_NAME], [DATE] breakfast is definitely a healthier choice c…" at bounding box center [1030, 626] width 625 height 51
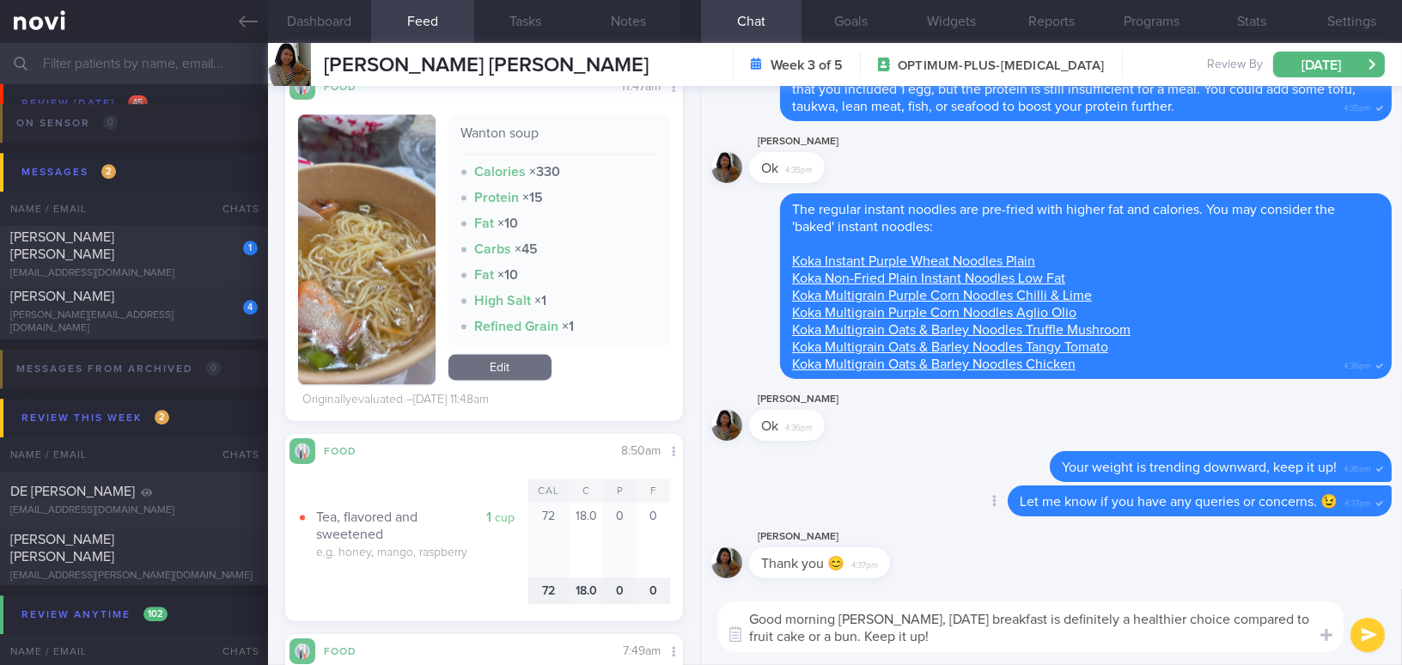
scroll to position [6793, 0]
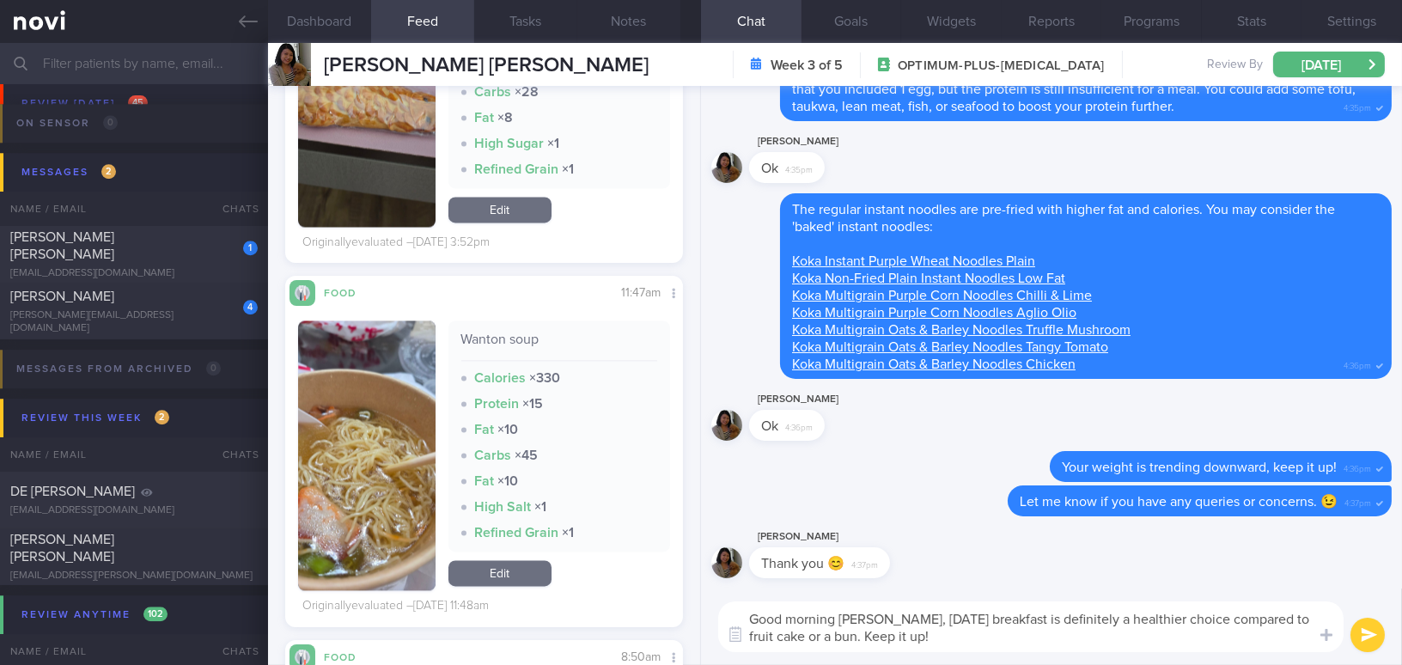
type textarea "Good morning [PERSON_NAME], [DATE] breakfast is definitely a healthier choice c…"
click at [1373, 633] on button "submit" at bounding box center [1367, 635] width 34 height 34
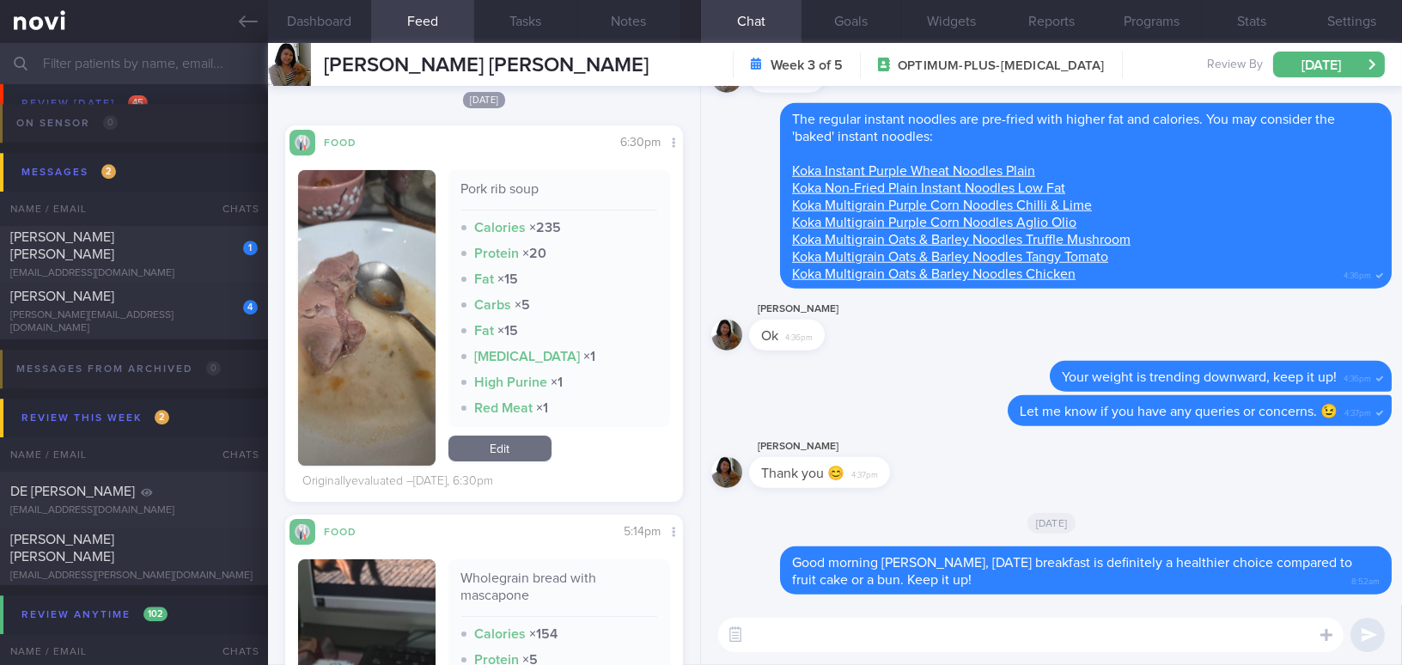
scroll to position [1193, 0]
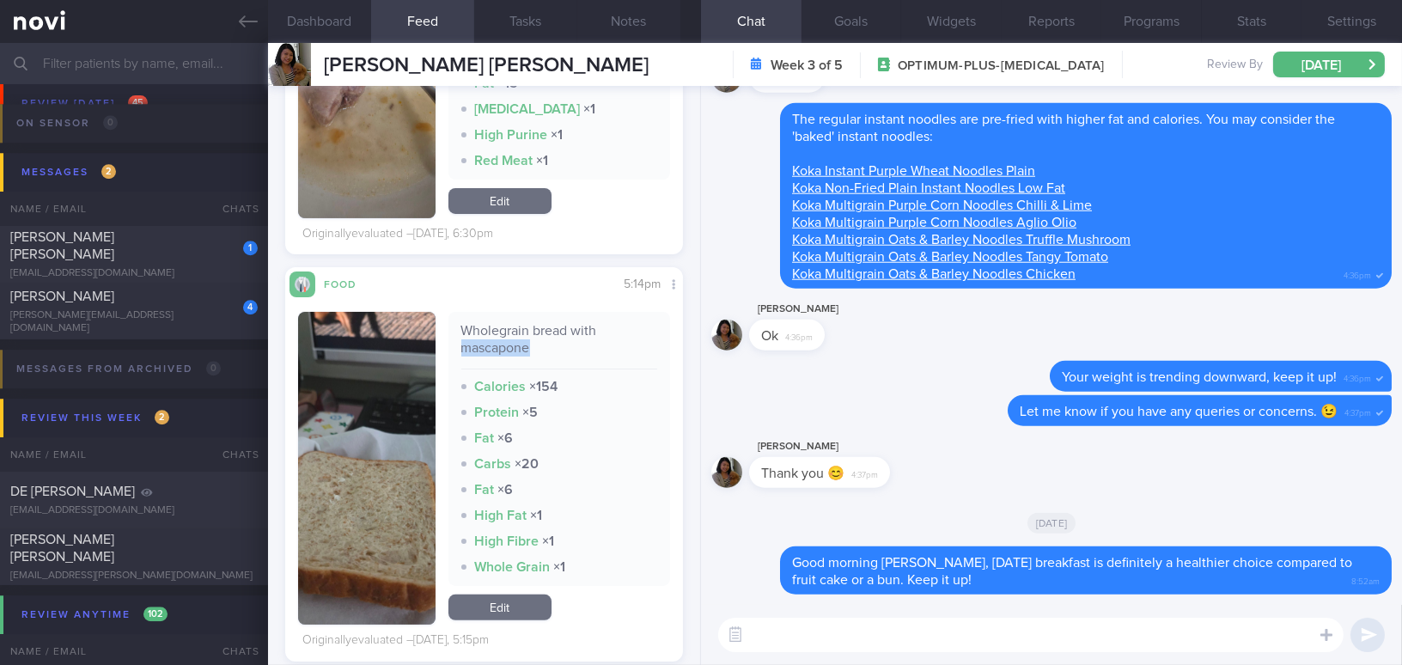
drag, startPoint x: 457, startPoint y: 347, endPoint x: 529, endPoint y: 344, distance: 72.2
click at [529, 344] on div "Wholegrain bread with mascapone" at bounding box center [559, 345] width 197 height 47
copy div "mascapone"
click at [766, 642] on textarea at bounding box center [1030, 635] width 625 height 34
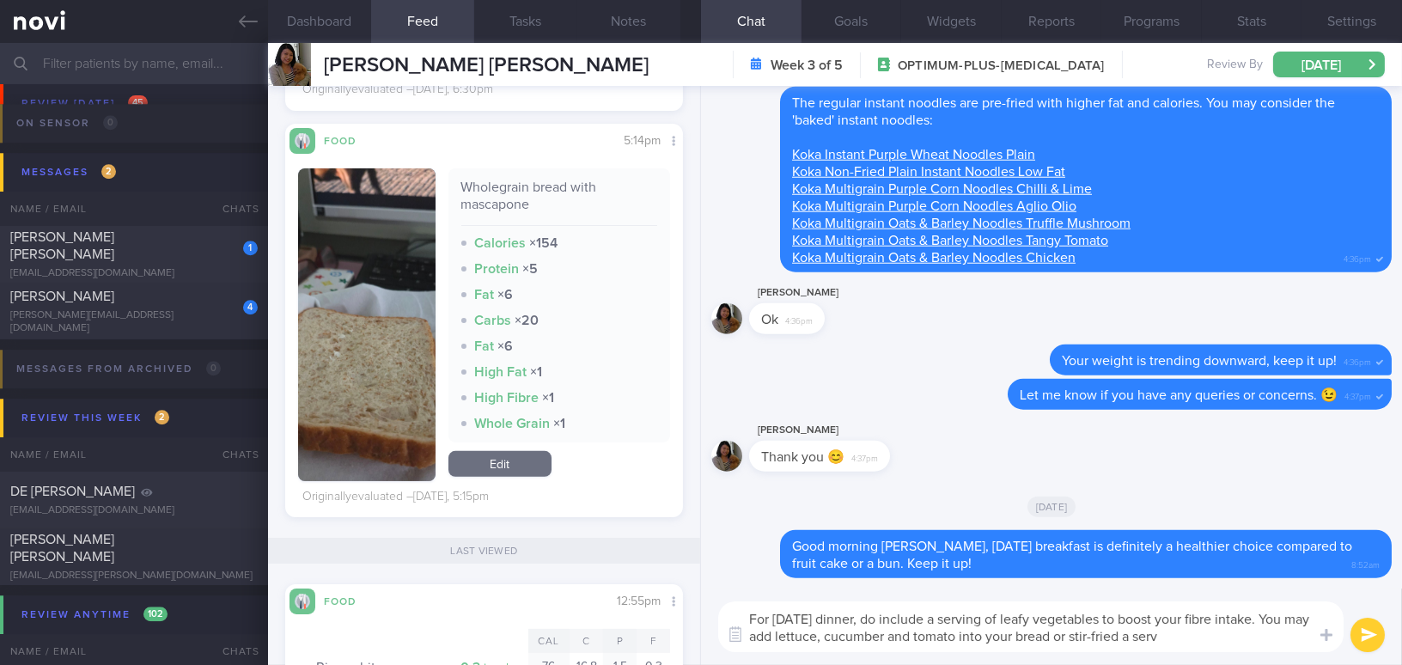
scroll to position [1428, 0]
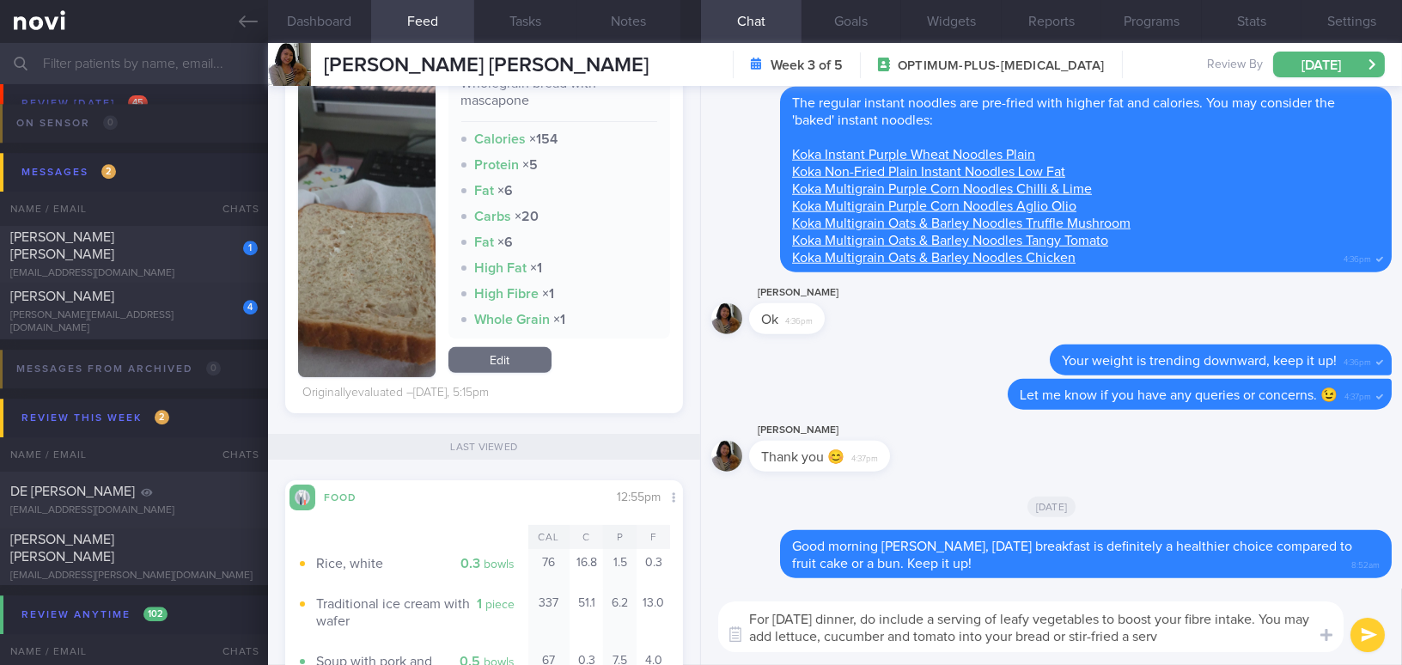
drag, startPoint x: 1079, startPoint y: 636, endPoint x: 1217, endPoint y: 636, distance: 138.3
click at [1217, 636] on textarea "For [DATE] dinner, do include a serving of leafy vegetables to boost your fibre…" at bounding box center [1030, 626] width 625 height 51
drag, startPoint x: 1093, startPoint y: 640, endPoint x: 621, endPoint y: 584, distance: 475.7
click at [621, 584] on div "Dashboard Feed 4 Tasks Notes Chat Goals Widgets Reports Programs Stats Settings…" at bounding box center [835, 354] width 1134 height 622
click at [940, 625] on textarea "For [DATE] dinner, do include a serving of leafy vegetables to boost your fibre…" at bounding box center [1030, 626] width 625 height 51
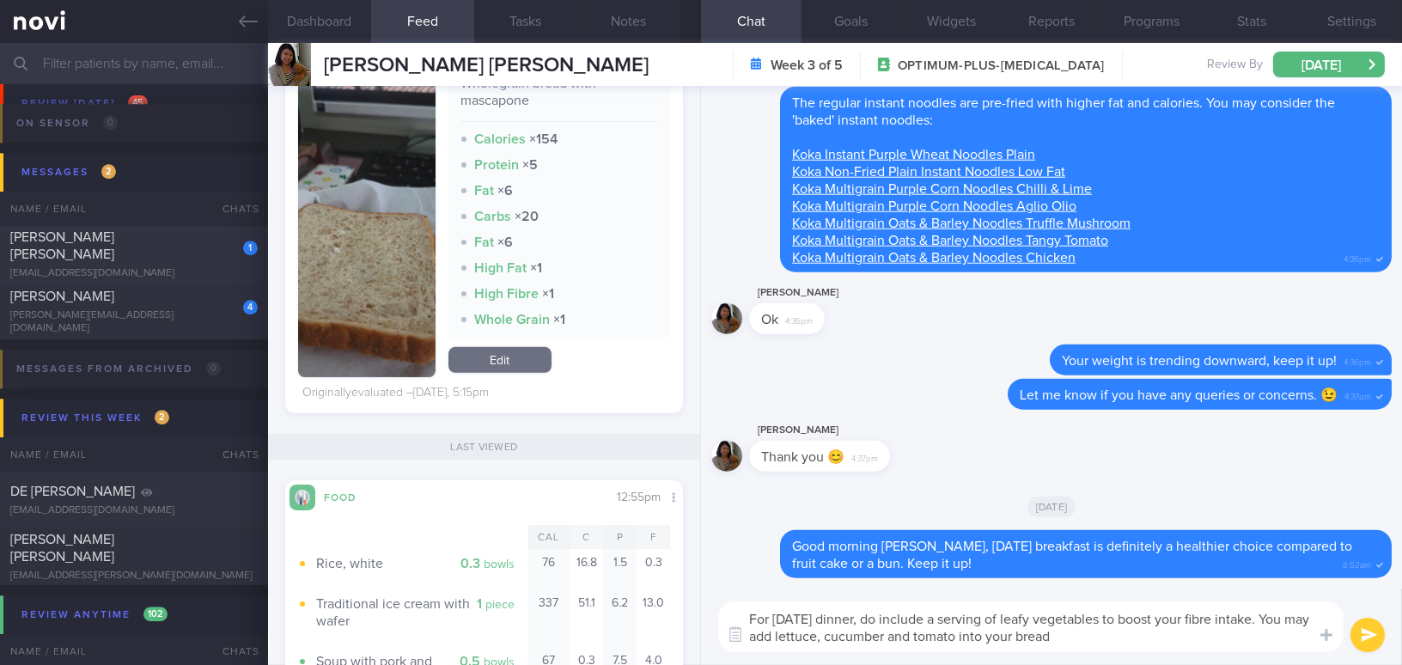
click at [1111, 654] on div "For [DATE] dinner, do include a serving of leafy vegetables to boost your fibre…" at bounding box center [1051, 626] width 701 height 76
drag, startPoint x: 1102, startPoint y: 637, endPoint x: 665, endPoint y: 624, distance: 437.4
click at [665, 624] on div "Dashboard Feed 4 Tasks Notes Chat Goals Widgets Reports Programs Stats Settings…" at bounding box center [835, 354] width 1134 height 622
paste textarea "’s dinner, include a serving of leafy vegetables to boost your fiber intake. Yo…"
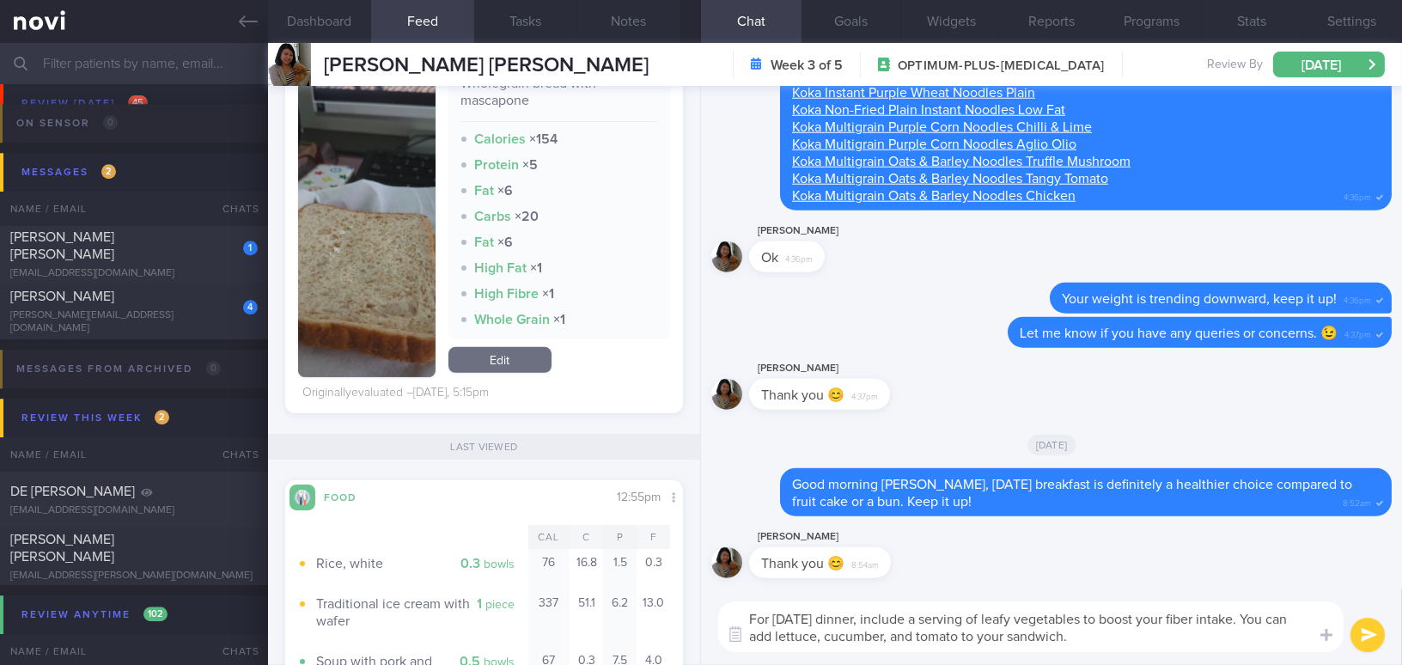
click at [1222, 616] on textarea "For [DATE] dinner, include a serving of leafy vegetables to boost your fiber in…" at bounding box center [1030, 626] width 625 height 51
drag, startPoint x: 1033, startPoint y: 634, endPoint x: 1110, endPoint y: 630, distance: 76.6
click at [1110, 630] on textarea "For [DATE] dinner, include a serving of leafy vegetables to boost your fibre in…" at bounding box center [1030, 626] width 625 height 51
type textarea "For [DATE] dinner, include a serving of leafy vegetables to boost your fibre in…"
click at [1361, 636] on button "submit" at bounding box center [1367, 635] width 34 height 34
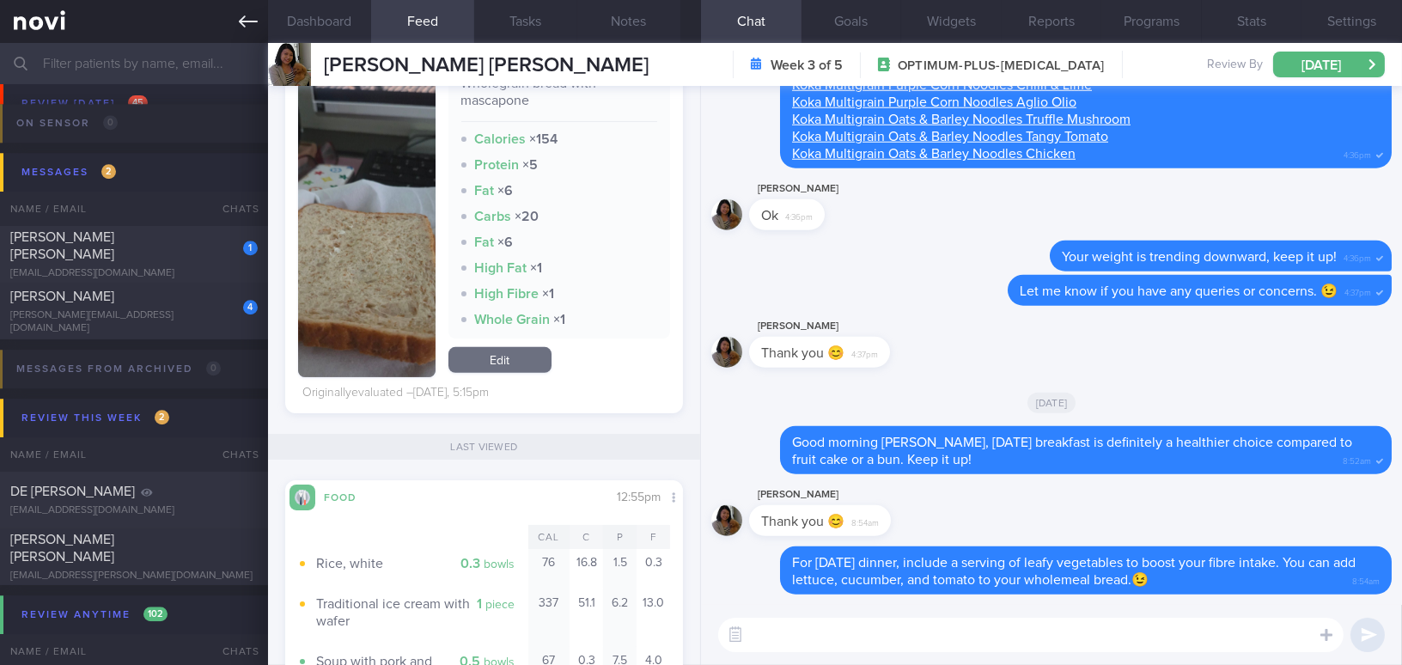
click at [247, 23] on icon at bounding box center [248, 21] width 19 height 19
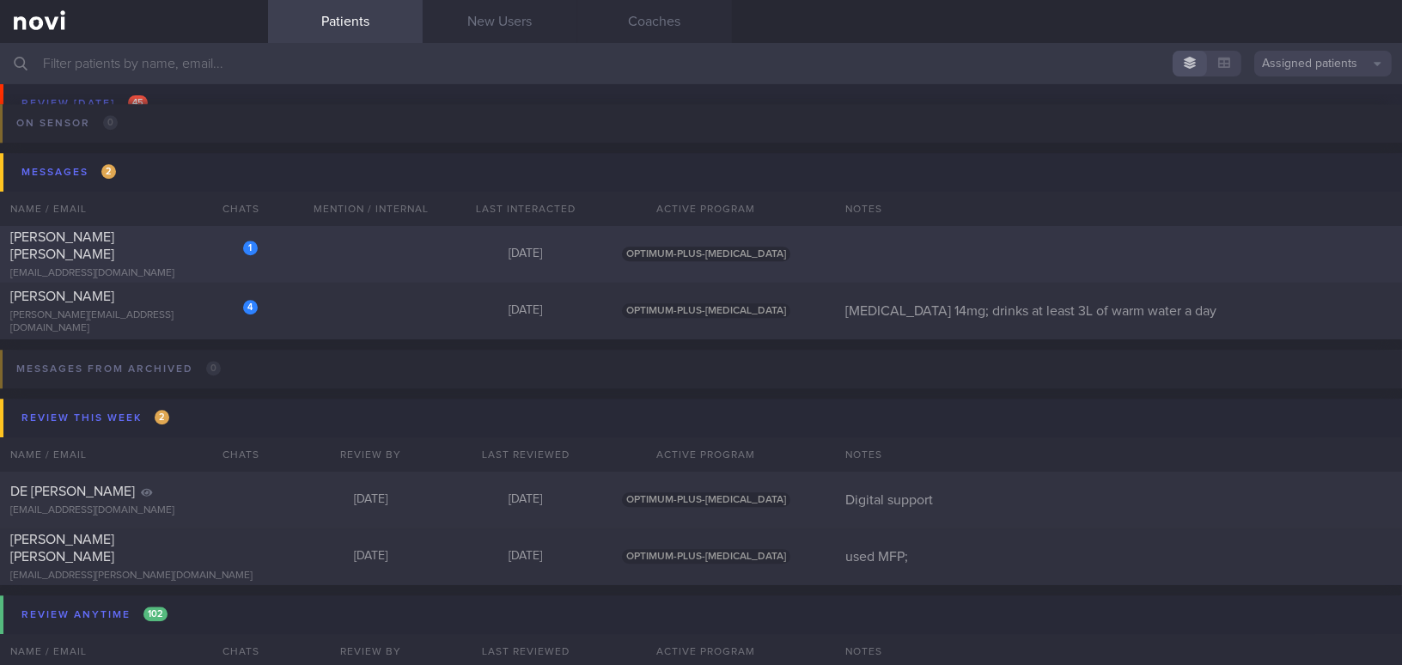
click at [151, 267] on div "[EMAIL_ADDRESS][DOMAIN_NAME]" at bounding box center [133, 273] width 247 height 13
select select "9"
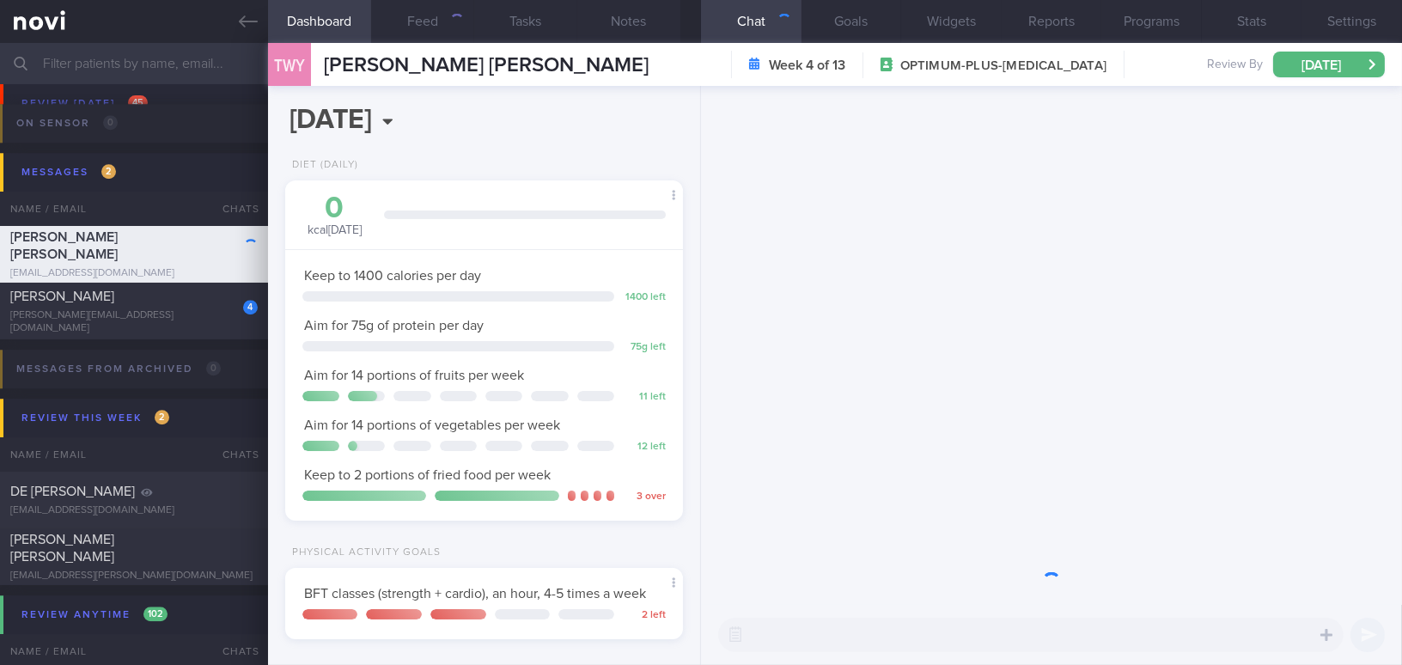
scroll to position [202, 355]
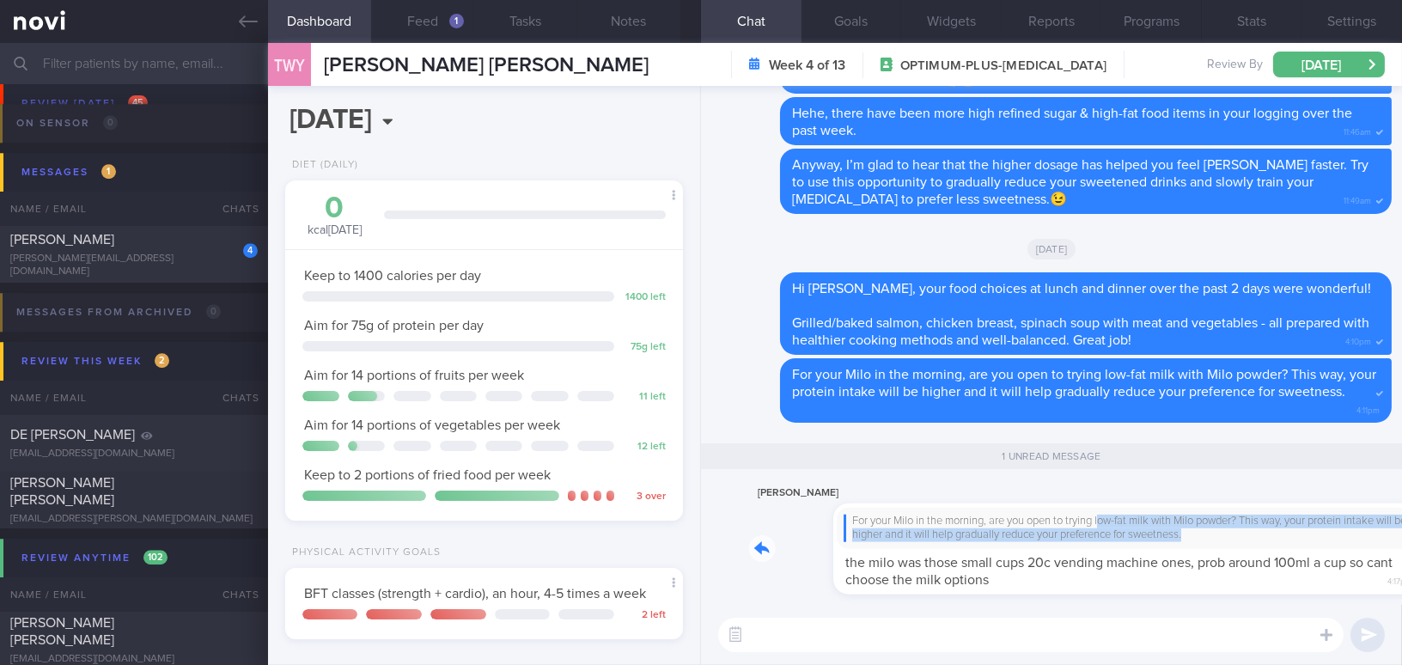
drag, startPoint x: 1021, startPoint y: 518, endPoint x: 1237, endPoint y: 528, distance: 215.8
click at [1237, 528] on div "[PERSON_NAME] For your Milo in the morning, are you open to trying low-fat milk…" at bounding box center [1070, 539] width 642 height 113
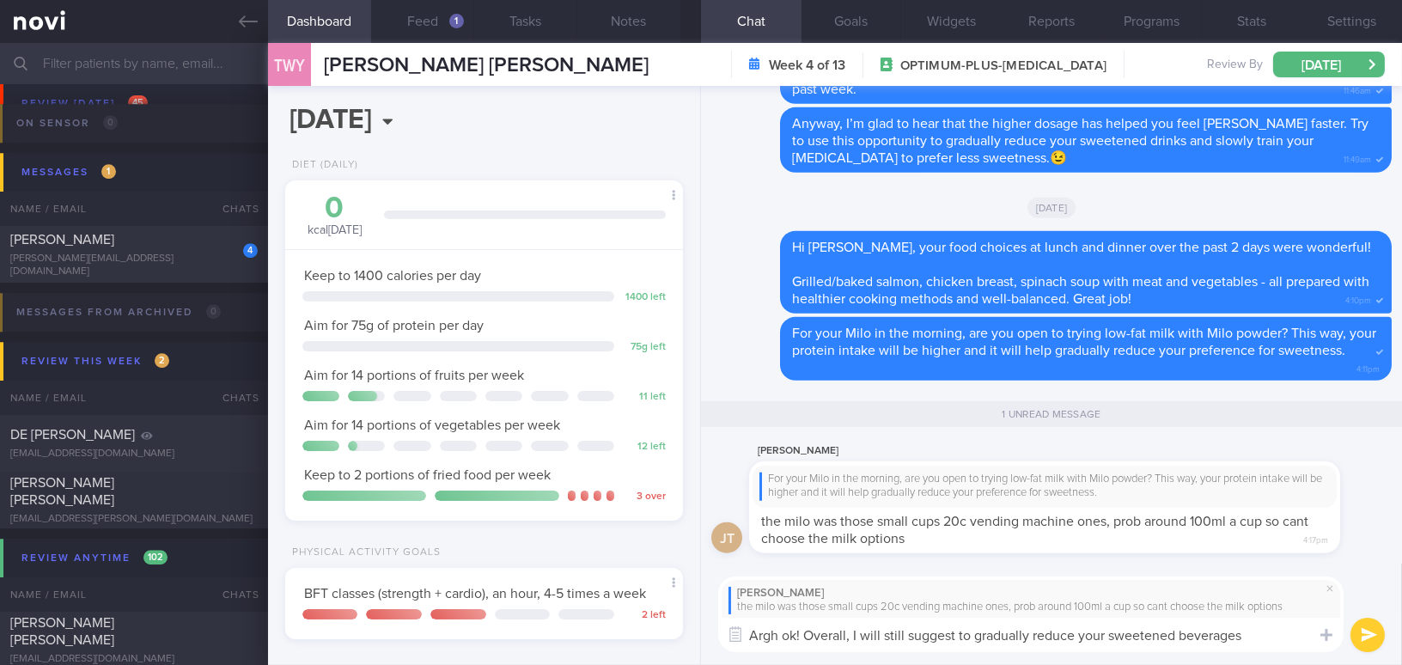
type textarea "Argh ok! Overall, I will still suggest to gradually reduce your sweetened bever…"
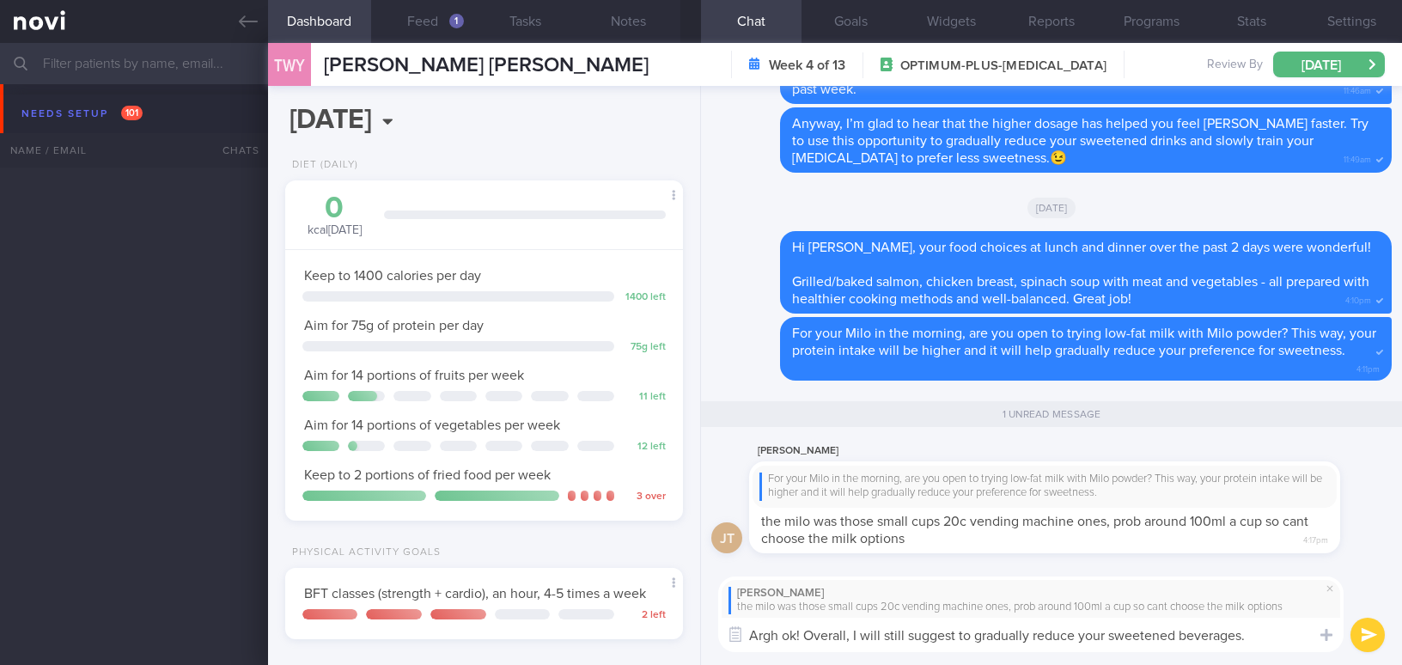
select select "9"
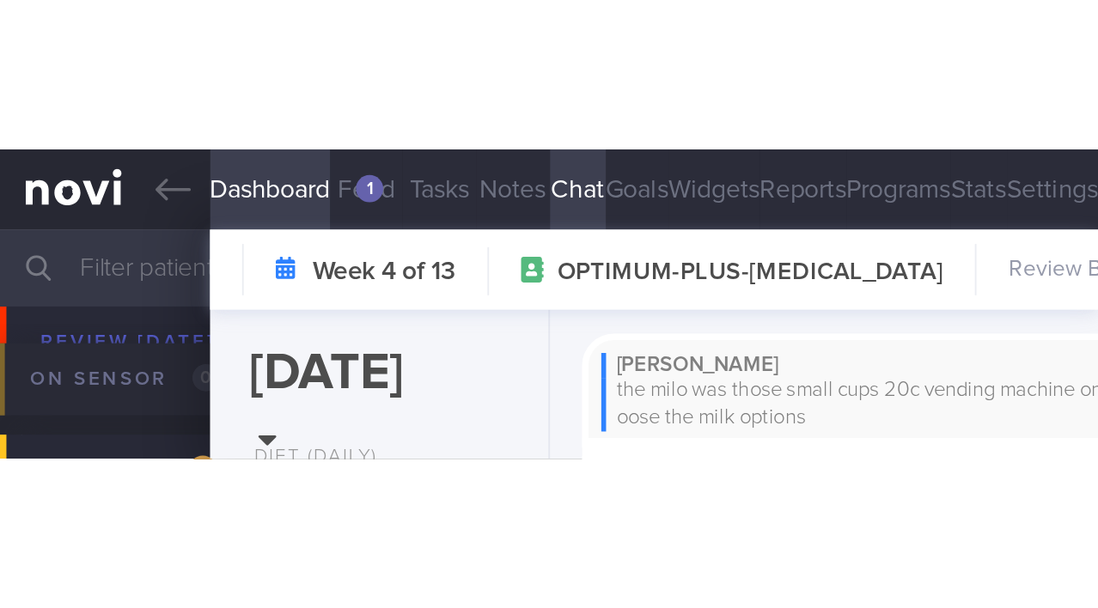
scroll to position [8425, 0]
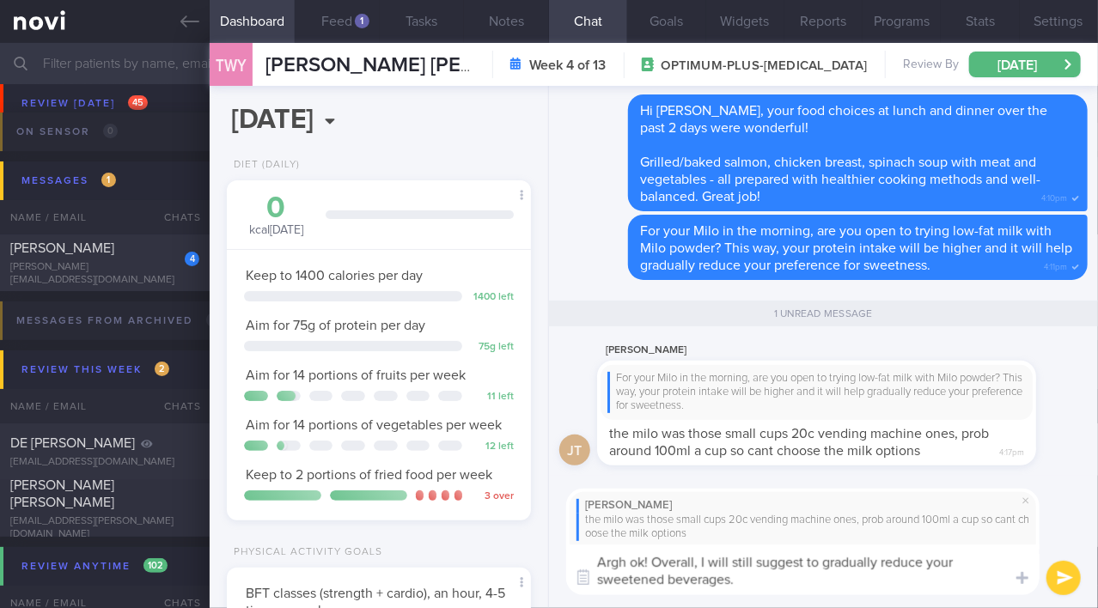
drag, startPoint x: 747, startPoint y: 577, endPoint x: 583, endPoint y: 541, distance: 168.0
click at [583, 541] on div "Joey Tay the milo was those small cups 20c vending machine ones, prob around 10…" at bounding box center [802, 542] width 473 height 107
click at [332, 12] on button "Feed 1" at bounding box center [337, 21] width 85 height 43
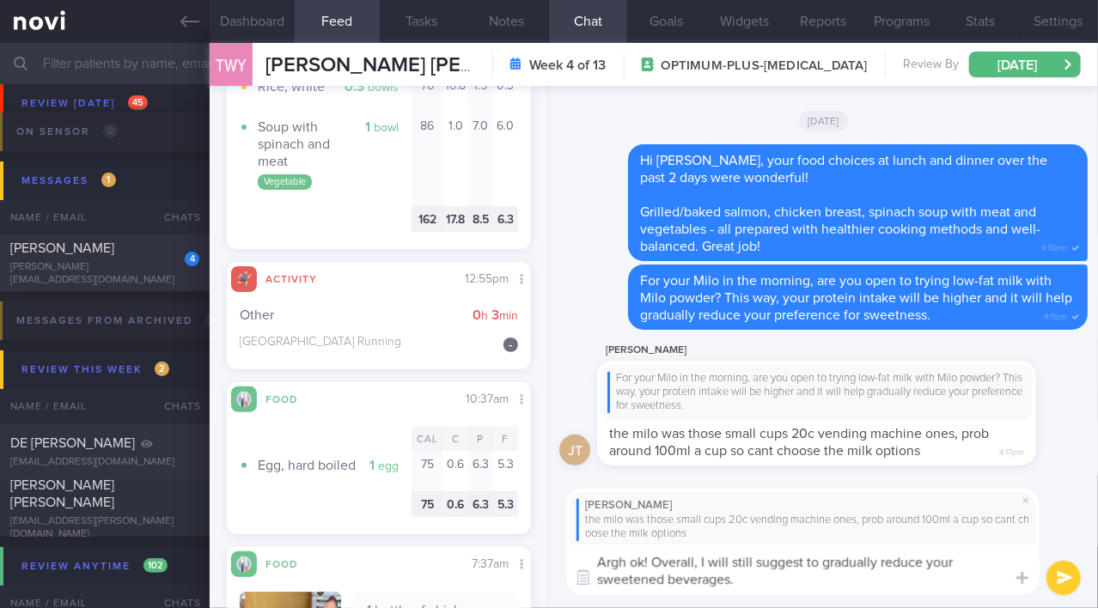
scroll to position [5153, 0]
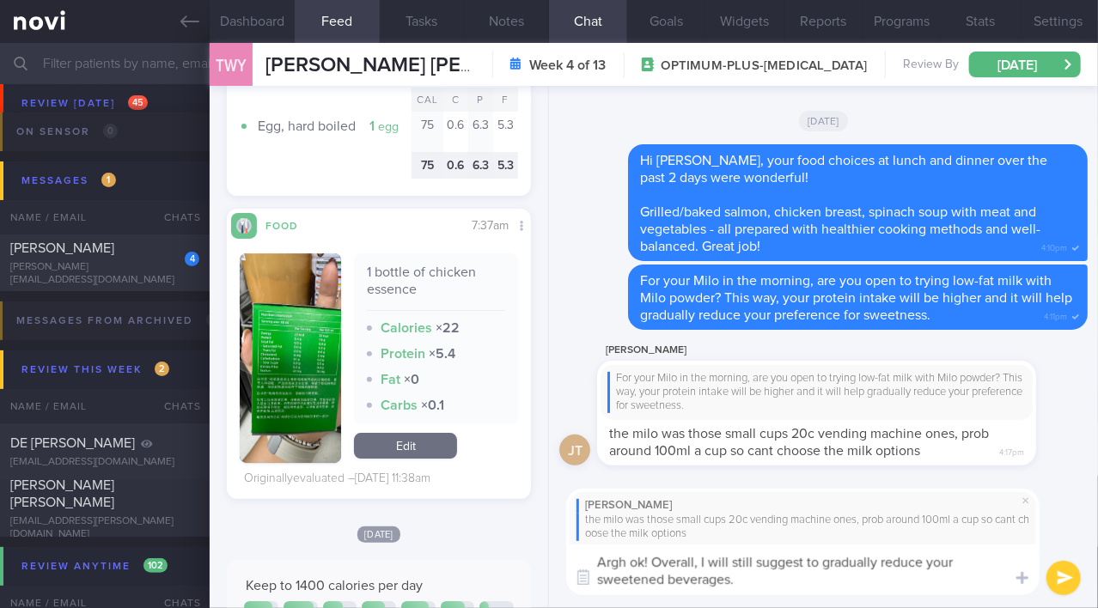
click at [696, 581] on textarea "Argh ok! Overall, I will still suggest to gradually reduce your sweetened bever…" at bounding box center [802, 570] width 473 height 51
click at [750, 577] on textarea "Argh ok! Overall, I will still suggest to gradually reduce your sweetened bever…" at bounding box center [802, 570] width 473 height 51
drag, startPoint x: 752, startPoint y: 581, endPoint x: 502, endPoint y: 540, distance: 252.5
click at [502, 540] on div "Dashboard Feed 1 Tasks Notes Chat Goals Widgets Reports Programs Stats Settings…" at bounding box center [654, 325] width 888 height 565
paste textarea ", okay! Overall, I still suggest gradually reducing sweetened beverages so your…"
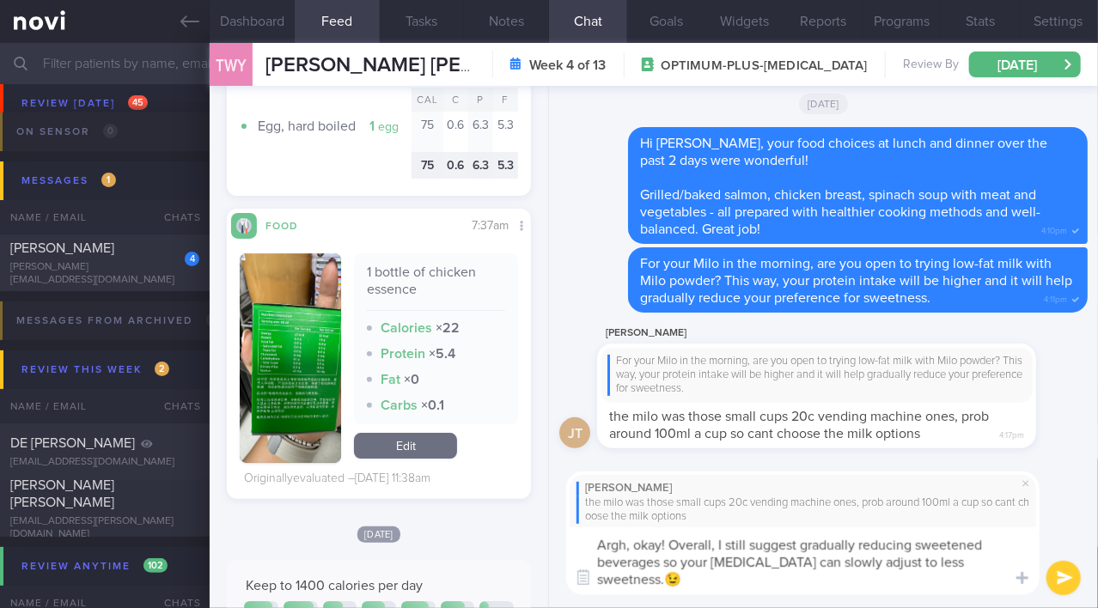
scroll to position [0, 0]
type textarea "Argh, okay! Overall, I still suggest gradually reducing sweetened beverages so …"
click at [1060, 570] on button "submit" at bounding box center [1063, 578] width 34 height 34
